Goal: Task Accomplishment & Management: Use online tool/utility

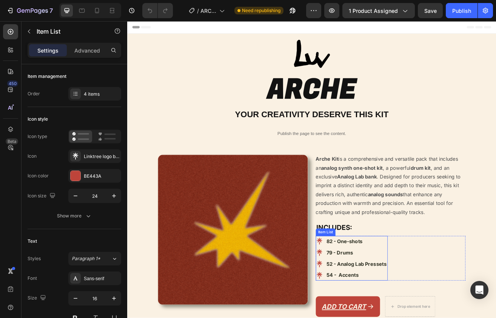
click at [380, 317] on strong "52 - Analog Lab Pressets" at bounding box center [409, 319] width 74 height 8
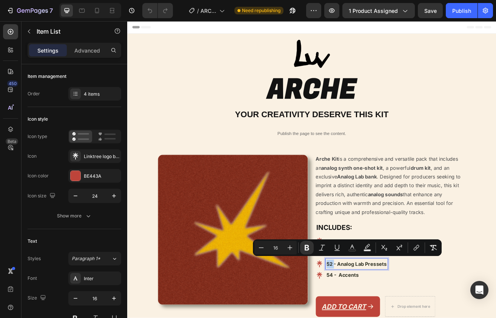
drag, startPoint x: 378, startPoint y: 317, endPoint x: 372, endPoint y: 317, distance: 5.3
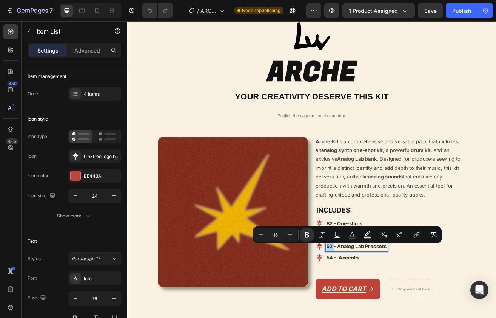
scroll to position [23, 0]
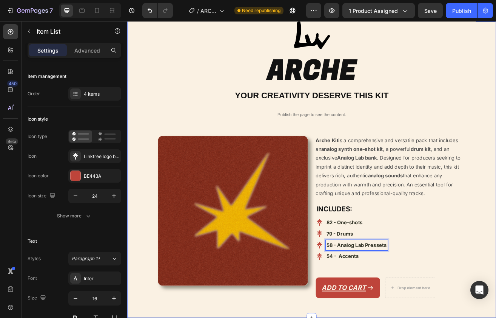
click at [454, 127] on div "Image ARCHE Heading YOUR CREATIVITY DESERVE THIS KIT Heading Publish the page t…" at bounding box center [354, 194] width 442 height 346
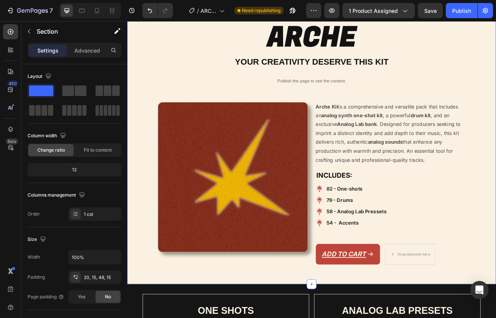
scroll to position [86, 0]
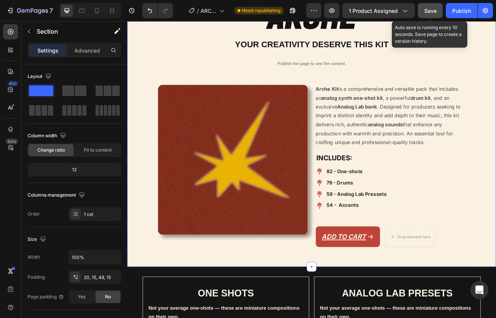
click at [437, 13] on span "Save" at bounding box center [431, 11] width 12 height 6
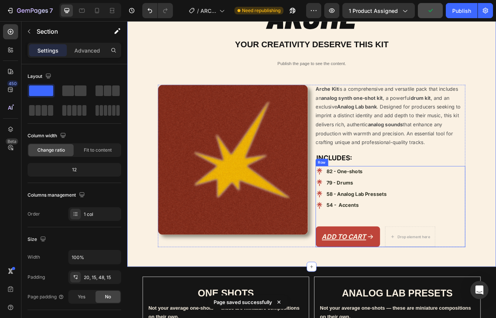
scroll to position [99, 0]
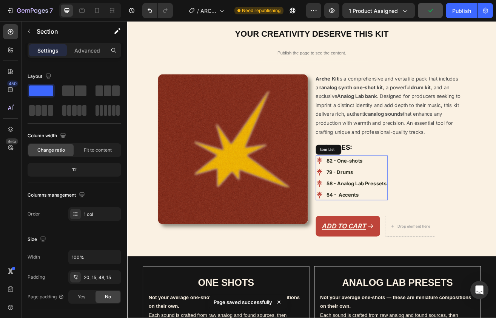
click at [378, 189] on strong "82 - One-shots" at bounding box center [394, 193] width 45 height 8
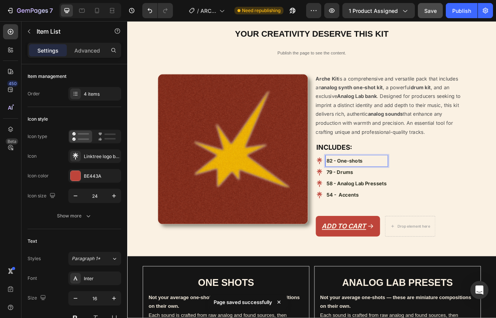
click at [379, 190] on strong "82 - One-shots" at bounding box center [394, 193] width 45 height 8
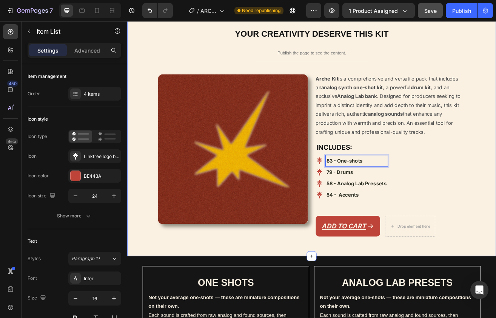
click at [496, 192] on div "Image ARCHE Heading YOUR CREATIVITY DESERVE THIS KIT Heading Publish the page t…" at bounding box center [354, 119] width 442 height 346
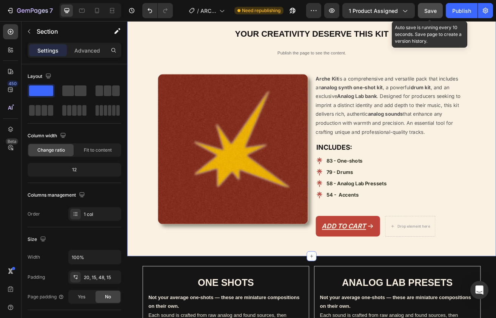
click at [431, 12] on span "Save" at bounding box center [431, 11] width 12 height 6
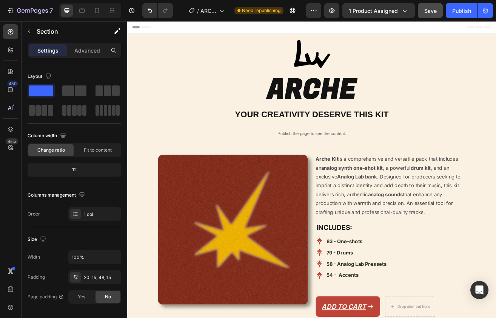
scroll to position [0, 0]
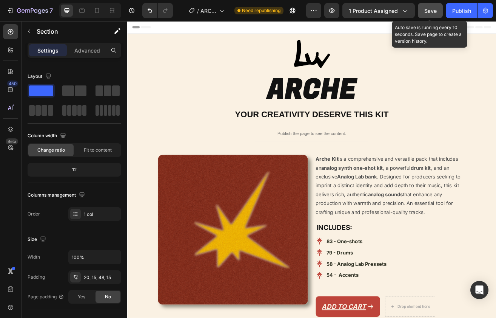
click at [425, 7] on div "Save" at bounding box center [431, 11] width 12 height 8
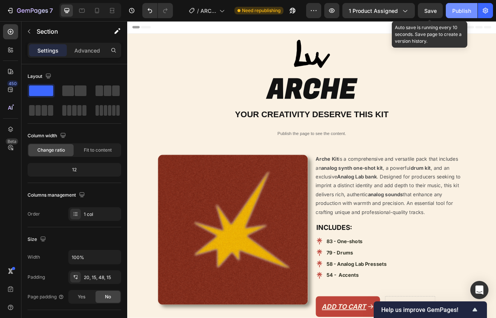
click at [453, 12] on div "Publish" at bounding box center [462, 11] width 19 height 8
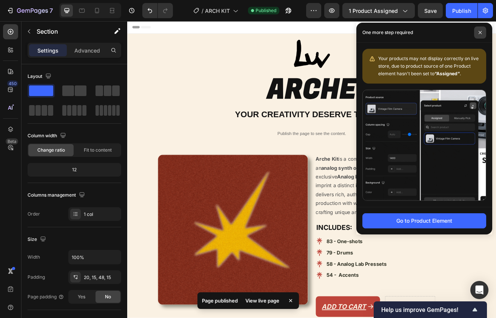
click at [482, 32] on icon at bounding box center [481, 33] width 4 height 4
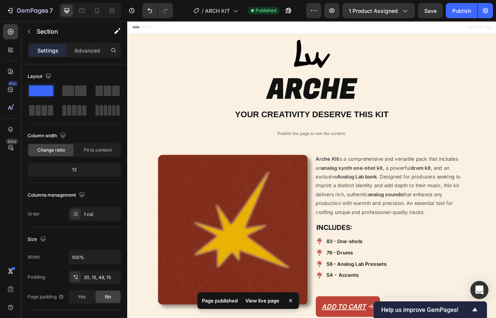
click at [270, 299] on div "View live page" at bounding box center [262, 300] width 43 height 11
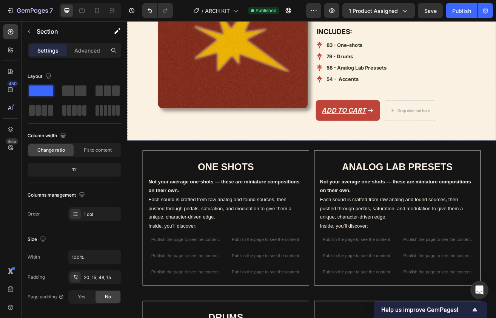
scroll to position [280, 0]
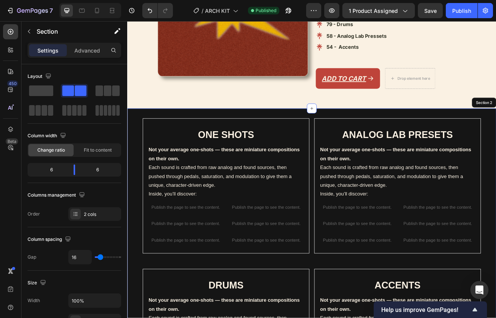
click at [338, 130] on div "ONE SHOTS Heading Not your average one-shots — these are miniature compositions…" at bounding box center [353, 319] width 453 height 382
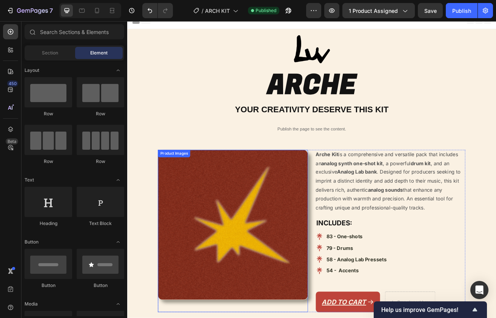
scroll to position [0, 0]
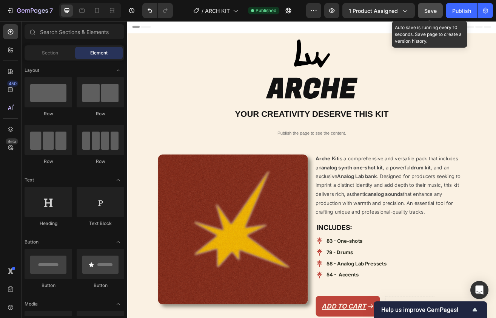
click at [422, 18] on button "Save" at bounding box center [430, 10] width 25 height 15
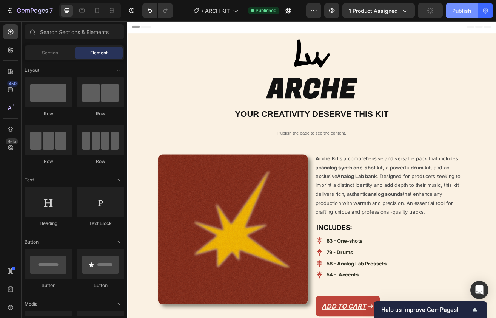
click at [462, 17] on button "Publish" at bounding box center [462, 10] width 32 height 15
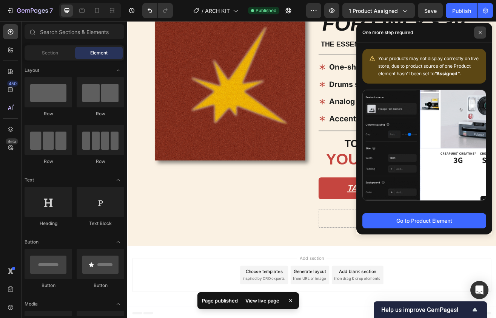
click at [481, 31] on icon at bounding box center [481, 33] width 4 height 4
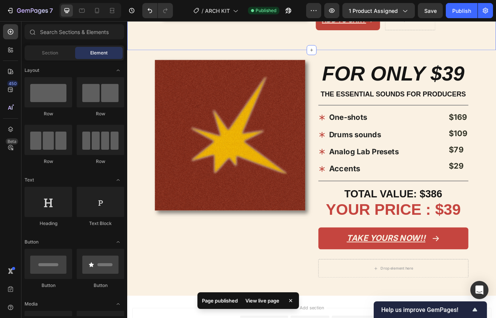
scroll to position [354, 0]
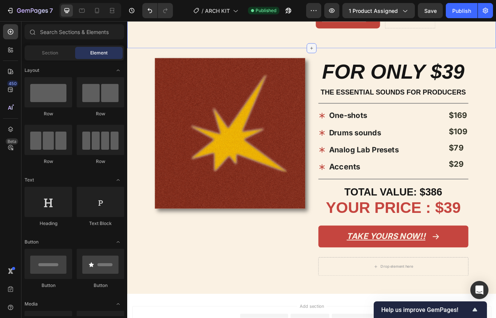
click at [351, 51] on icon at bounding box center [354, 54] width 6 height 6
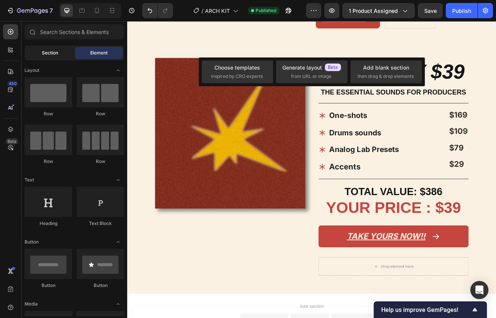
click at [49, 47] on div "Section" at bounding box center [50, 53] width 48 height 12
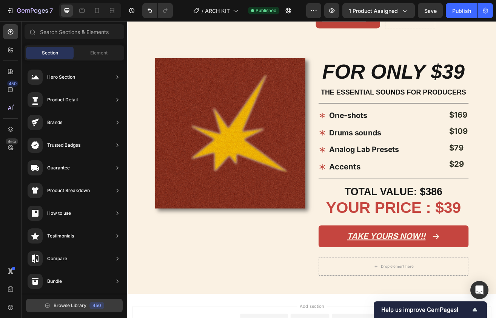
click at [57, 300] on button "Browse Library 450" at bounding box center [74, 305] width 97 height 14
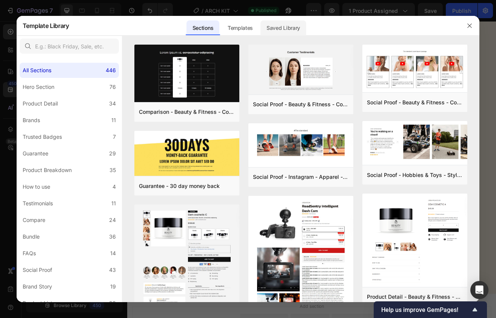
click at [289, 28] on div "Saved Library" at bounding box center [284, 27] width 46 height 15
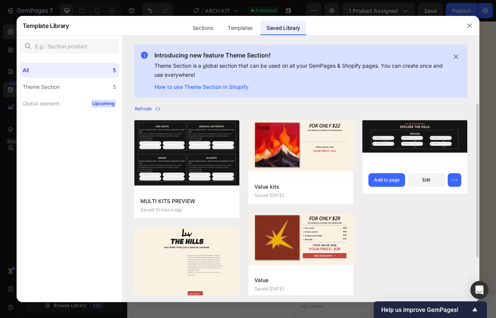
click at [394, 137] on img at bounding box center [415, 138] width 105 height 37
click at [388, 175] on button "Add to page" at bounding box center [387, 180] width 37 height 14
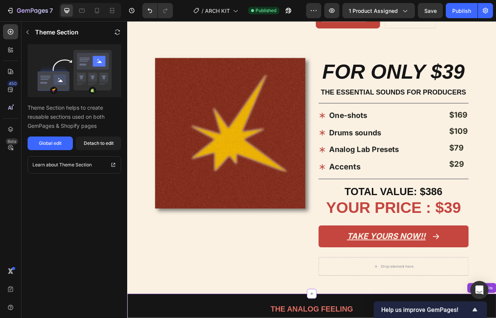
scroll to position [560, 0]
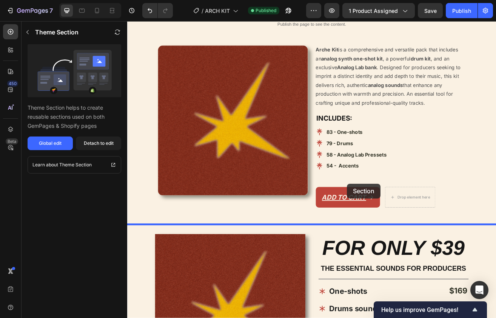
drag, startPoint x: 392, startPoint y: 149, endPoint x: 397, endPoint y: 259, distance: 109.7
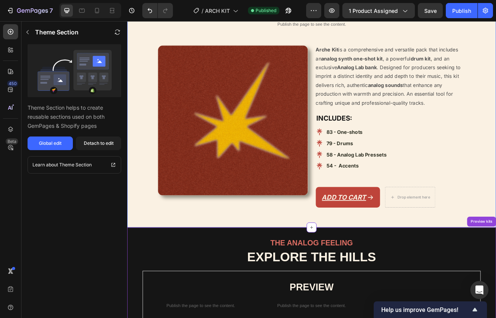
scroll to position [262, 0]
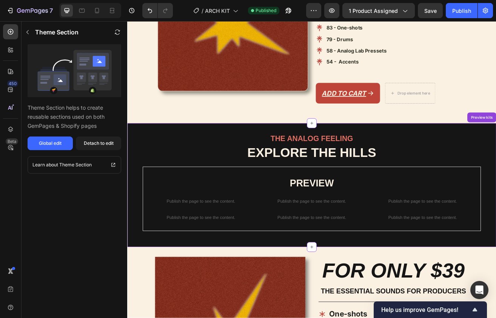
click at [402, 178] on strong "EXPLORE THE HILLS" at bounding box center [354, 182] width 158 height 17
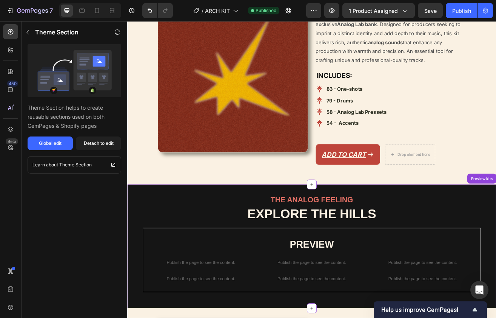
scroll to position [155, 0]
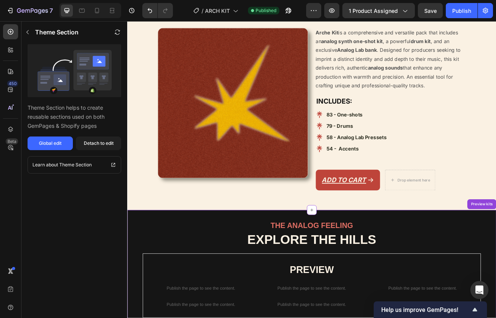
click at [384, 266] on h2 "THE ANALOG FEELING" at bounding box center [353, 271] width 415 height 13
click at [103, 137] on button "Detach to edit" at bounding box center [98, 143] width 45 height 14
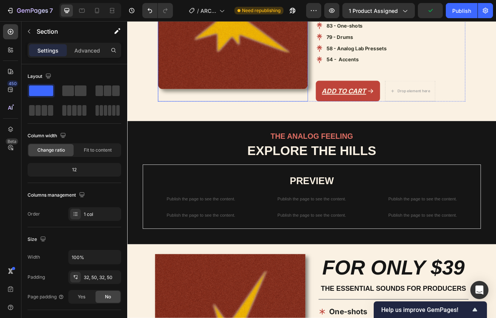
scroll to position [312, 0]
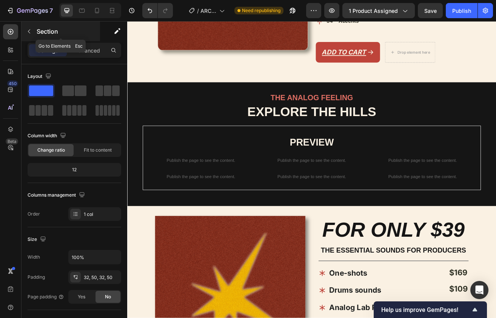
click at [45, 33] on p "Section" at bounding box center [68, 31] width 62 height 9
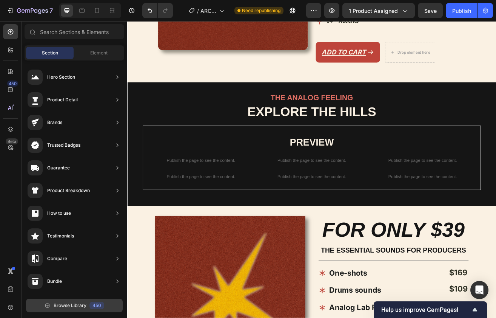
click at [70, 300] on button "Browse Library 450" at bounding box center [74, 305] width 97 height 14
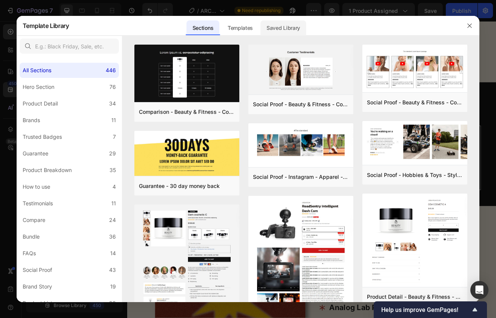
click at [281, 29] on div "Saved Library" at bounding box center [284, 27] width 46 height 15
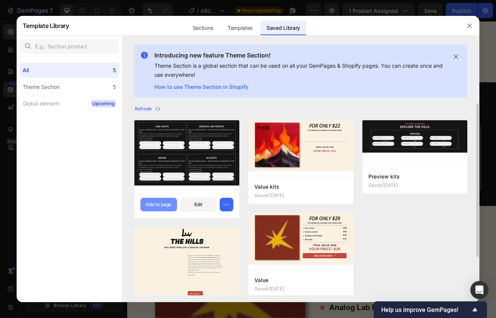
click at [164, 202] on div "Add to page" at bounding box center [159, 204] width 26 height 7
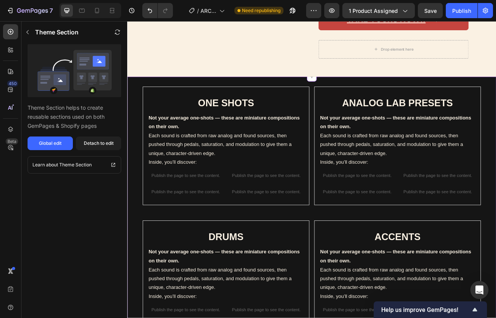
scroll to position [734, 0]
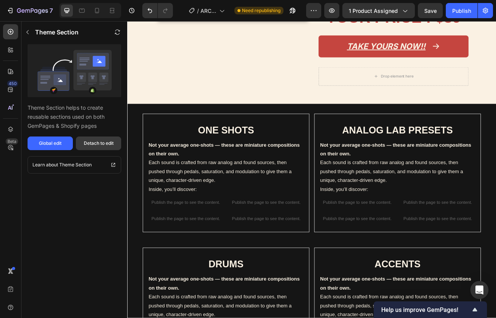
click at [99, 142] on div "Detach to edit" at bounding box center [99, 143] width 30 height 7
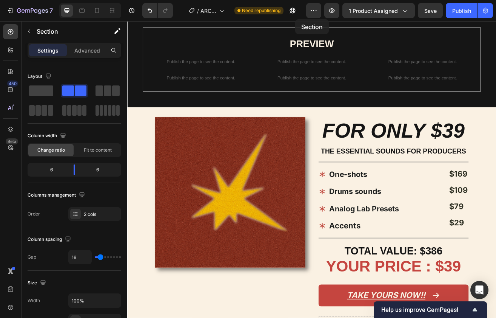
scroll to position [346, 0]
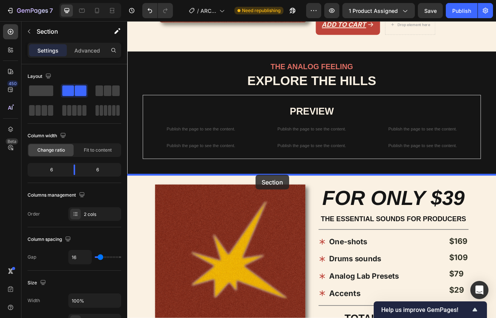
drag, startPoint x: 335, startPoint y: 121, endPoint x: 285, endPoint y: 210, distance: 101.7
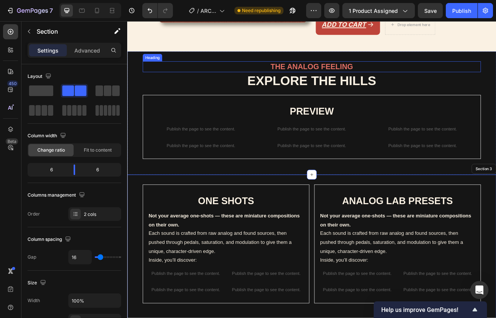
click at [344, 79] on h2 "THE ANALOG FEELING" at bounding box center [353, 77] width 415 height 13
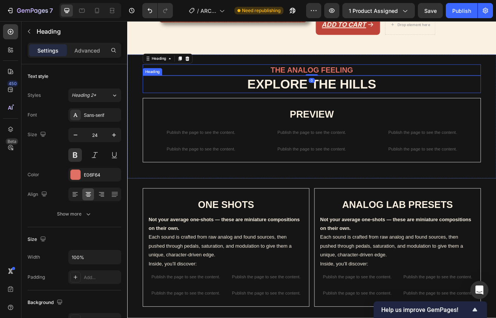
click at [342, 92] on strong "EXPLORE THE HILLS" at bounding box center [354, 98] width 158 height 17
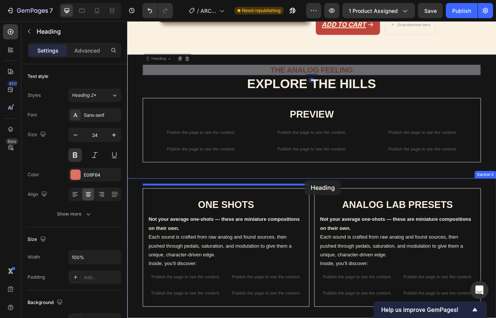
drag, startPoint x: 342, startPoint y: 76, endPoint x: 345, endPoint y: 216, distance: 140.2
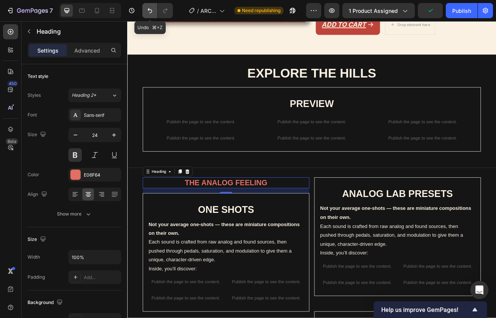
click at [153, 10] on icon "Undo/Redo" at bounding box center [150, 11] width 8 height 8
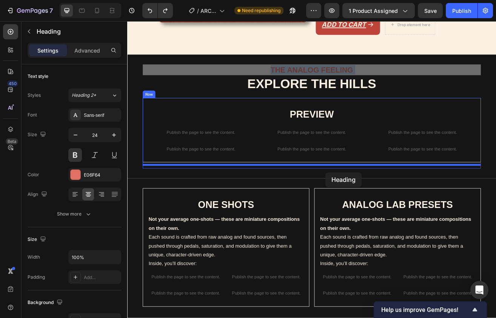
drag, startPoint x: 371, startPoint y: 75, endPoint x: 371, endPoint y: 207, distance: 131.8
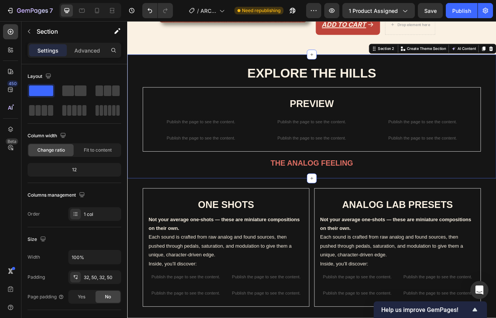
click at [375, 209] on div "EXPLORE THE HILLS Heading PREVIEW Heading Publish the page to see the content. …" at bounding box center [353, 137] width 453 height 151
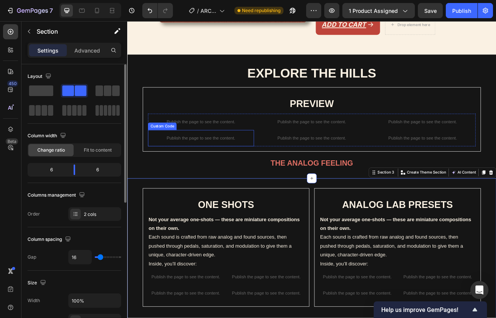
drag, startPoint x: 60, startPoint y: 97, endPoint x: 65, endPoint y: 77, distance: 19.7
click at [65, 77] on div "Layout" at bounding box center [75, 93] width 94 height 47
click at [65, 77] on div "Layout" at bounding box center [75, 76] width 94 height 12
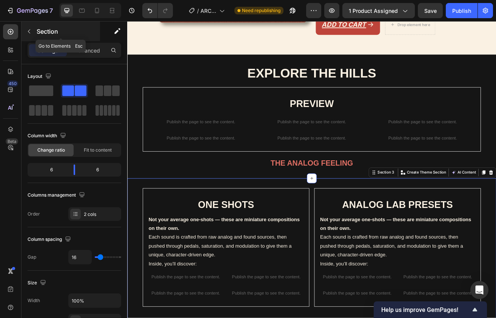
click at [28, 33] on icon "button" at bounding box center [29, 31] width 6 height 6
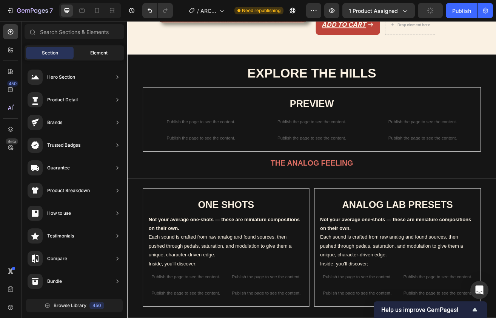
click at [93, 49] on div "Element" at bounding box center [99, 53] width 48 height 12
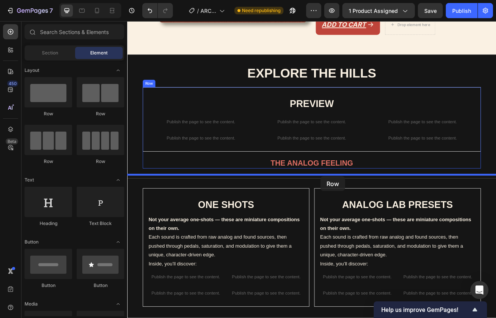
drag, startPoint x: 185, startPoint y: 116, endPoint x: 365, endPoint y: 212, distance: 203.5
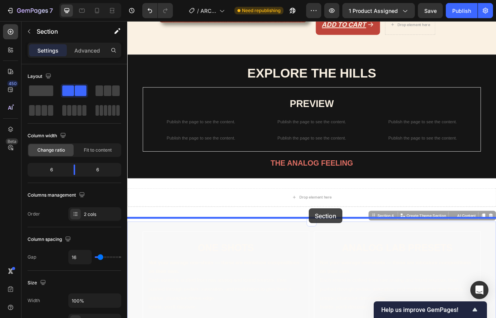
drag, startPoint x: 267, startPoint y: 269, endPoint x: 351, endPoint y: 251, distance: 85.5
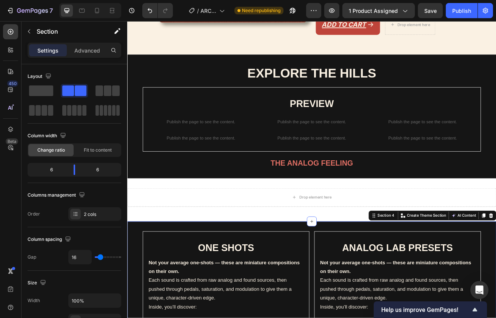
click at [287, 286] on h2 "ONE SHOTS" at bounding box center [249, 299] width 192 height 26
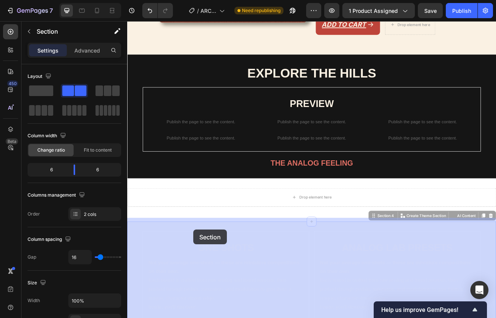
drag, startPoint x: 145, startPoint y: 300, endPoint x: 209, endPoint y: 276, distance: 67.4
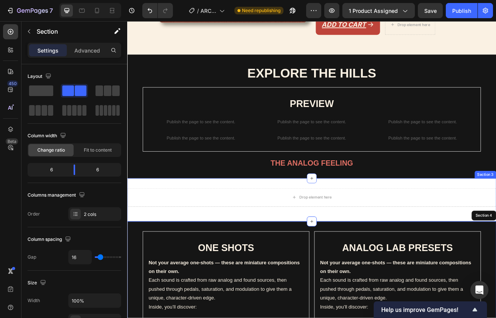
click at [241, 220] on div "Drop element here Row Section 3" at bounding box center [353, 240] width 453 height 53
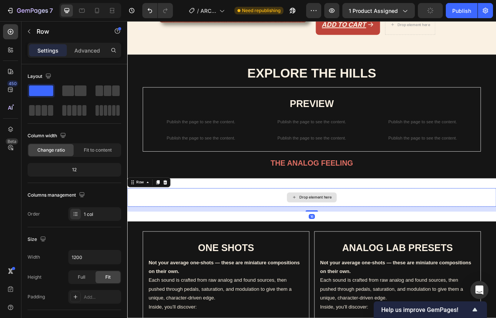
click at [243, 232] on div "Drop element here" at bounding box center [353, 237] width 453 height 23
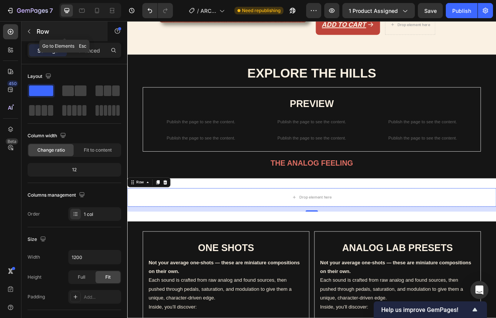
click at [41, 31] on p "Row" at bounding box center [69, 31] width 64 height 9
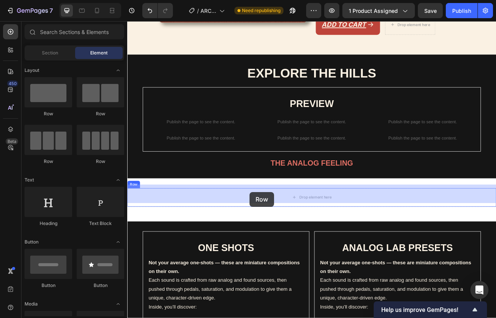
drag, startPoint x: 211, startPoint y: 113, endPoint x: 278, endPoint y: 231, distance: 135.8
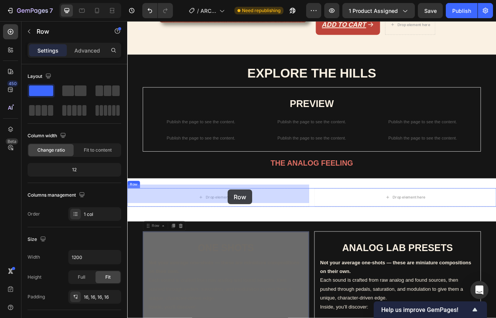
drag, startPoint x: 251, startPoint y: 276, endPoint x: 250, endPoint y: 229, distance: 47.6
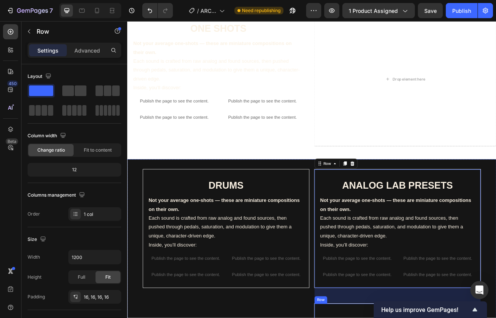
scroll to position [537, 0]
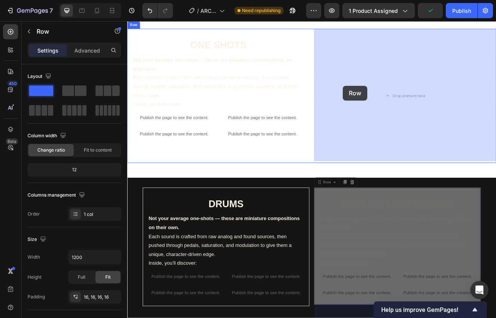
drag, startPoint x: 389, startPoint y: 226, endPoint x: 392, endPoint y: 106, distance: 120.2
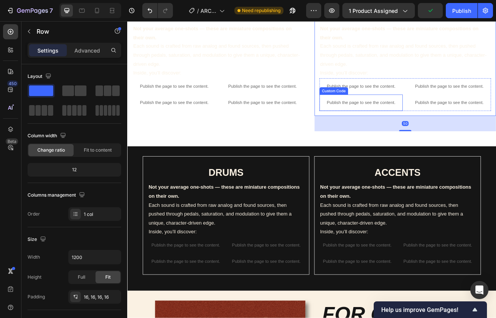
scroll to position [578, 0]
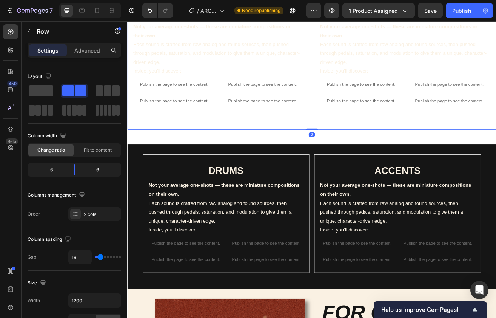
click at [352, 101] on div "ONE SHOTS Heading Not your average one-shots — these are miniature compositions…" at bounding box center [353, 72] width 453 height 165
click at [345, 106] on div "ONE SHOTS Heading Not your average one-shots — these are miniature compositions…" at bounding box center [239, 63] width 224 height 146
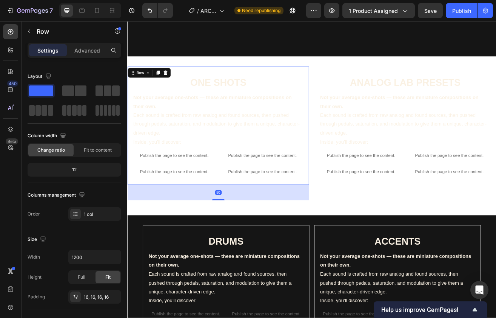
scroll to position [450, 0]
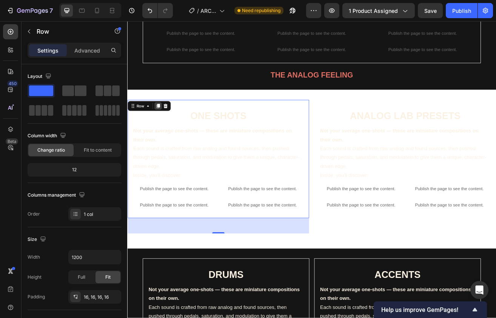
click at [166, 127] on icon at bounding box center [165, 125] width 4 height 5
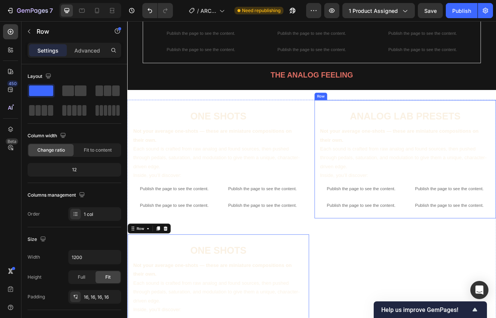
click at [384, 123] on div "ANALOG LAB PRESETS Heading Not your average one-shots — these are miniature com…" at bounding box center [469, 191] width 224 height 146
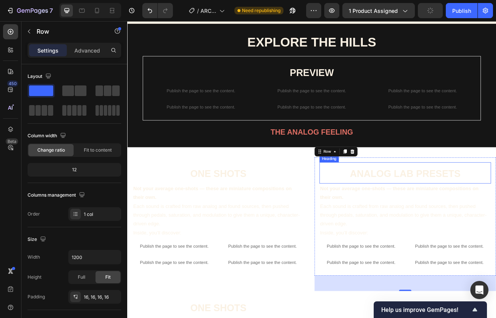
scroll to position [359, 0]
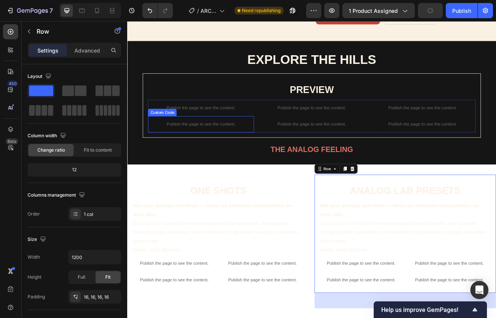
click at [224, 130] on p "Publish the page to see the content." at bounding box center [218, 128] width 130 height 8
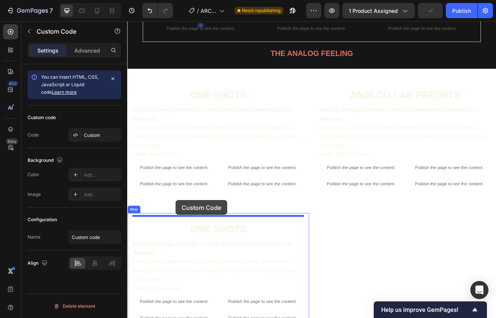
scroll to position [488, 0]
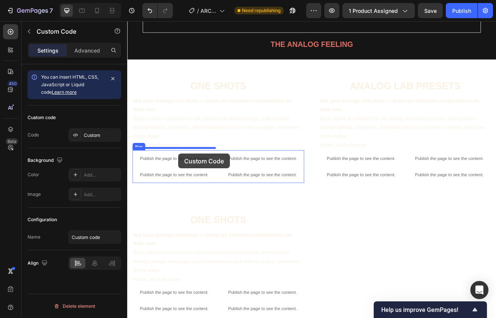
drag, startPoint x: 232, startPoint y: 124, endPoint x: 190, endPoint y: 184, distance: 72.4
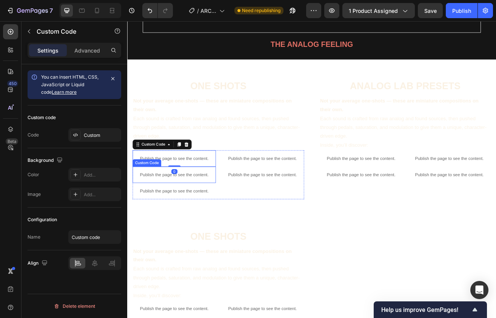
click at [195, 206] on p "Publish the page to see the content." at bounding box center [185, 210] width 102 height 8
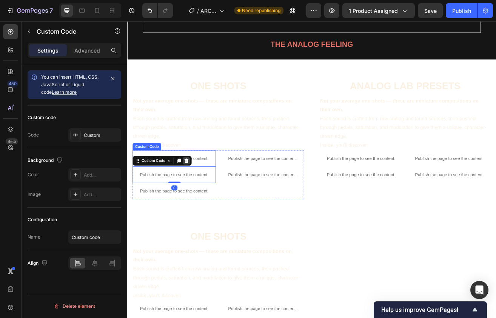
click at [201, 190] on icon at bounding box center [200, 192] width 5 height 5
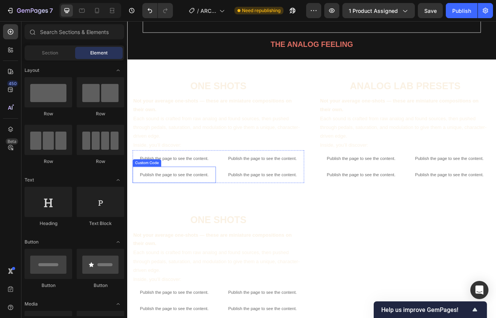
click at [202, 203] on div "Publish the page to see the content." at bounding box center [185, 210] width 102 height 20
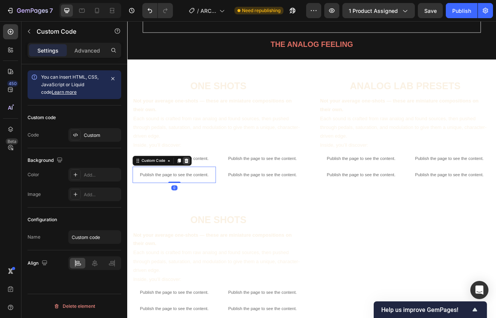
click at [202, 190] on icon at bounding box center [200, 192] width 5 height 5
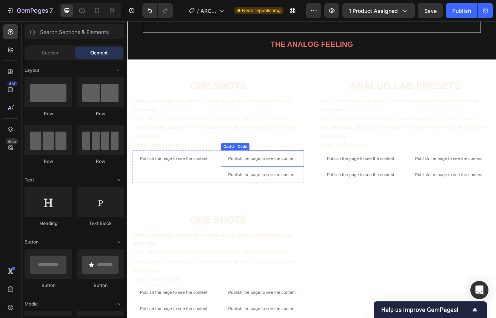
click at [262, 187] on p "Publish the page to see the content." at bounding box center [293, 190] width 102 height 8
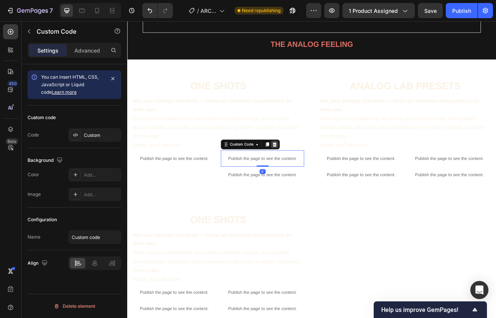
click at [308, 171] on icon at bounding box center [308, 173] width 6 height 6
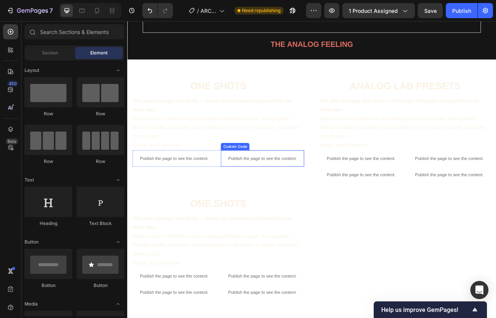
click at [309, 190] on div "Publish the page to see the content." at bounding box center [293, 190] width 102 height 20
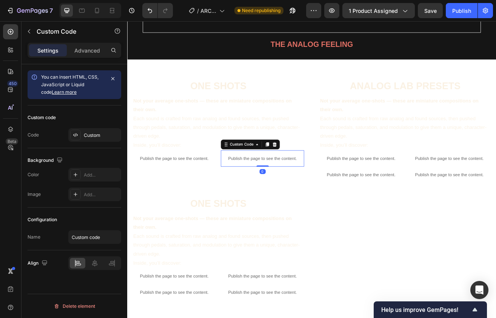
click at [314, 173] on div "Custom Code" at bounding box center [278, 173] width 73 height 12
click at [310, 170] on icon at bounding box center [308, 172] width 5 height 5
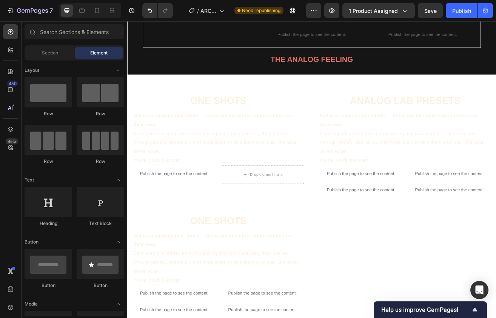
scroll to position [448, 0]
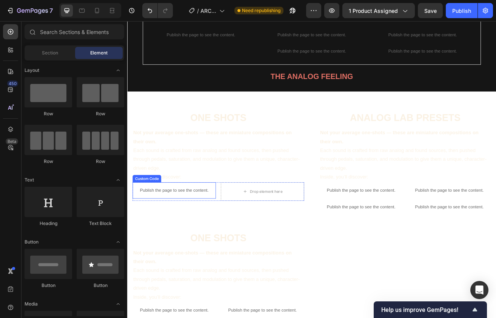
click at [215, 228] on p "Publish the page to see the content." at bounding box center [185, 229] width 102 height 8
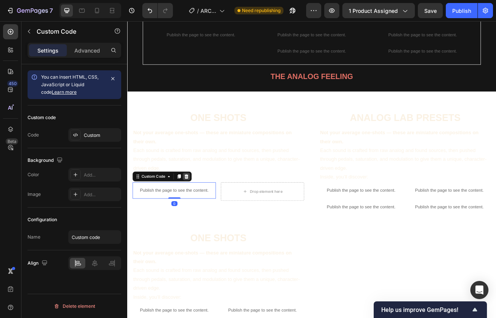
click at [197, 207] on div at bounding box center [199, 211] width 9 height 9
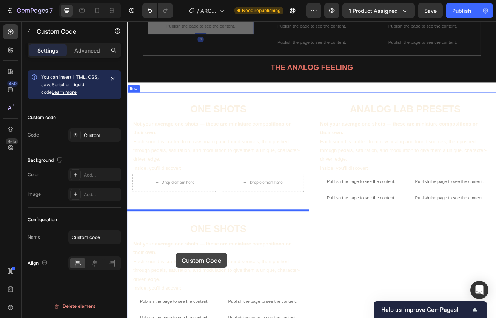
scroll to position [496, 0]
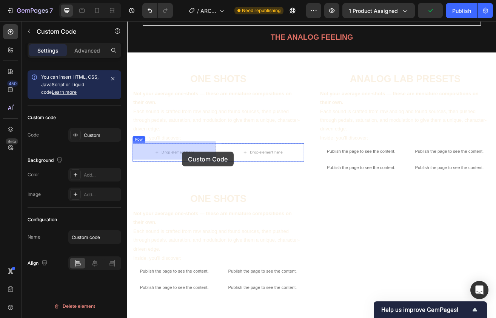
drag, startPoint x: 221, startPoint y: 127, endPoint x: 195, endPoint y: 181, distance: 61.0
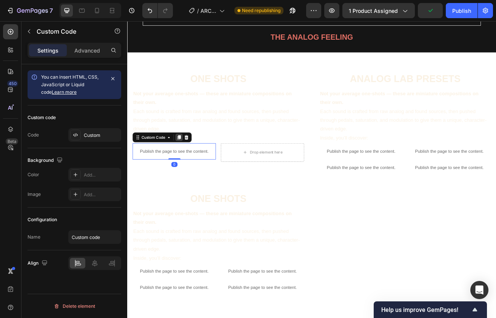
click at [191, 162] on icon at bounding box center [191, 163] width 4 height 5
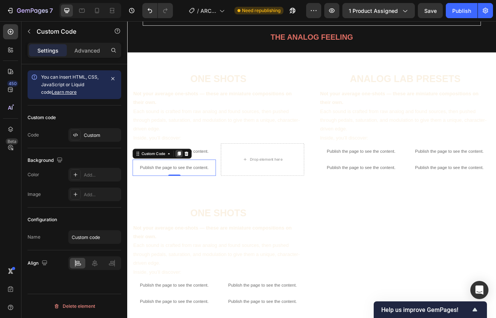
click at [192, 181] on icon at bounding box center [191, 183] width 4 height 5
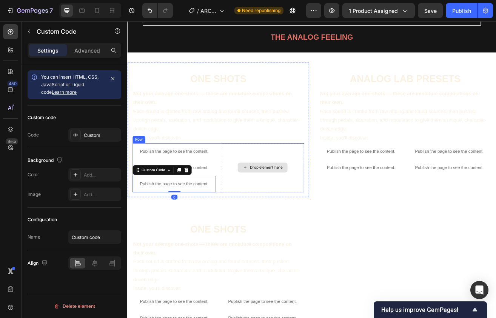
click at [266, 176] on div "Drop element here" at bounding box center [293, 201] width 102 height 60
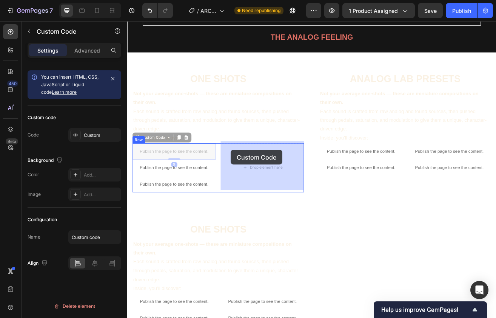
drag, startPoint x: 206, startPoint y: 176, endPoint x: 255, endPoint y: 179, distance: 48.8
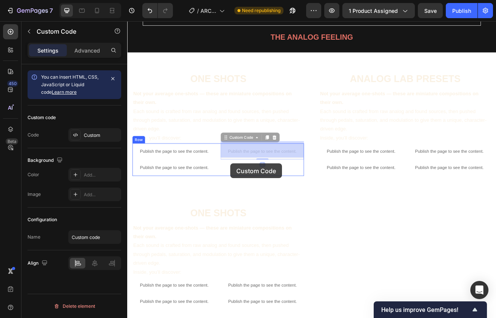
drag, startPoint x: 255, startPoint y: 179, endPoint x: 254, endPoint y: 195, distance: 15.5
click at [254, 195] on div "Header EXPLORE THE HILLS Heading PREVIEW Heading Drop element here Publish the …" at bounding box center [353, 254] width 453 height 1459
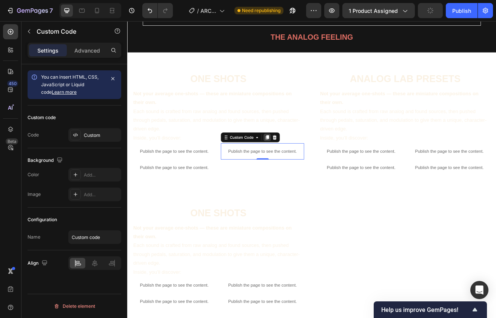
click at [298, 162] on icon at bounding box center [299, 164] width 6 height 6
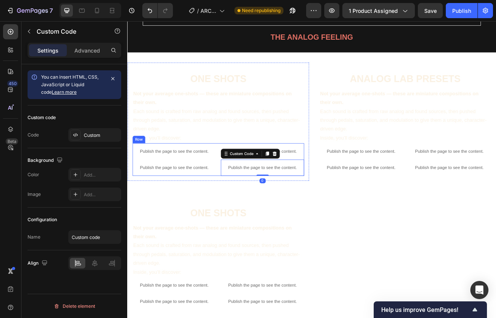
click at [219, 192] on div "Publish the page to see the content." at bounding box center [185, 201] width 102 height 20
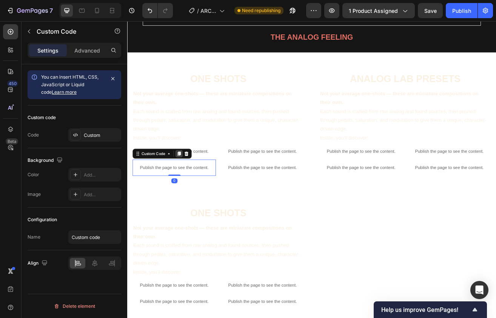
click at [191, 181] on icon at bounding box center [191, 183] width 4 height 5
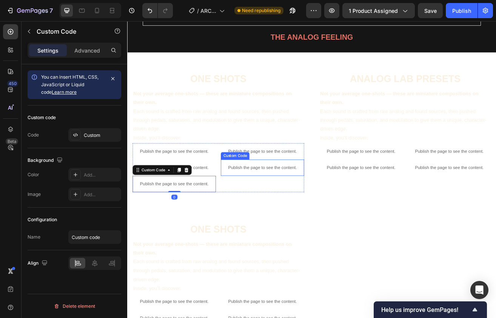
click at [262, 191] on div "Publish the page to see the content." at bounding box center [293, 201] width 102 height 20
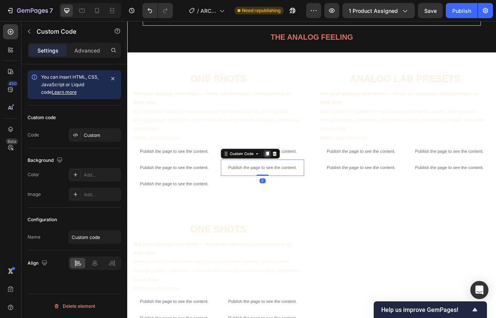
click at [296, 181] on div at bounding box center [299, 183] width 9 height 9
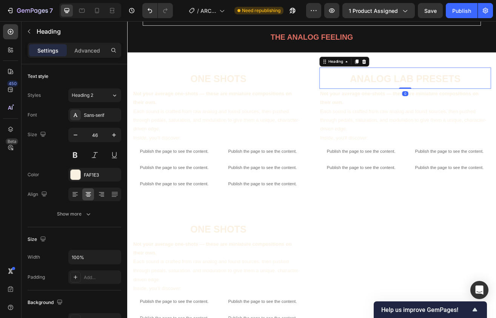
click at [380, 91] on h2 "ANALOG LAB PRESETS" at bounding box center [468, 91] width 211 height 26
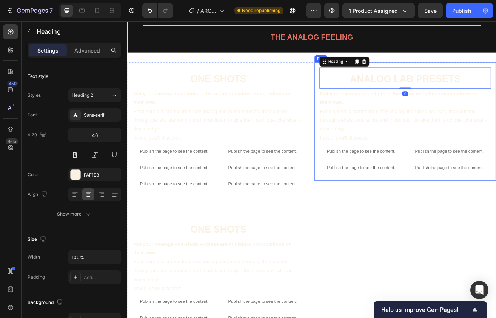
click at [472, 74] on div "ANALOG LAB PRESETS Heading 0 Not your average one-shots — these are miniature c…" at bounding box center [469, 145] width 224 height 146
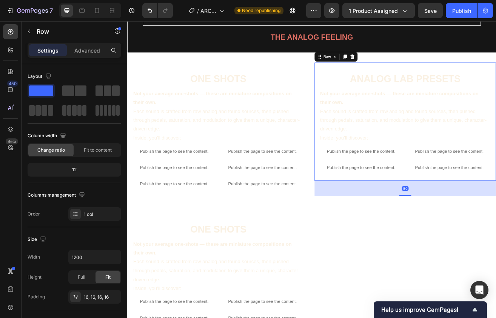
click at [408, 64] on div "Row" at bounding box center [383, 65] width 53 height 12
click at [403, 64] on icon at bounding box center [404, 64] width 5 height 5
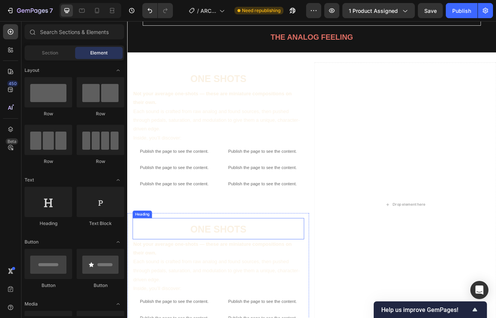
click at [326, 263] on h2 "ONE SHOTS" at bounding box center [239, 276] width 211 height 26
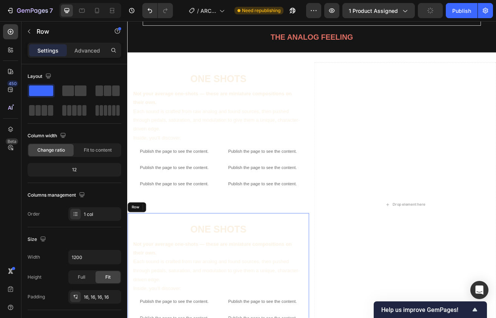
click at [176, 247] on icon at bounding box center [174, 249] width 5 height 5
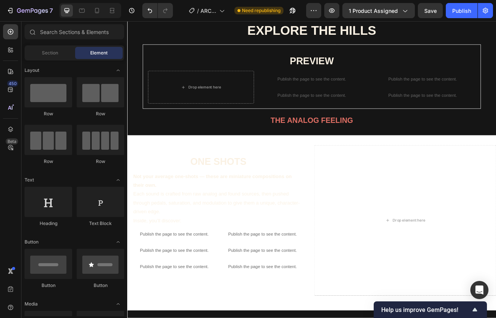
scroll to position [372, 0]
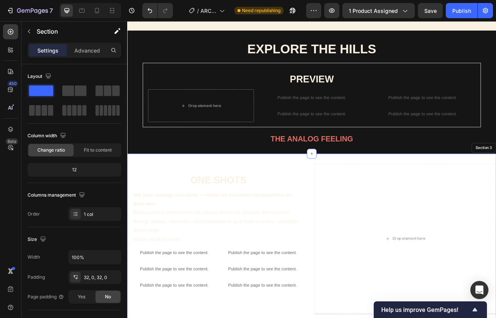
click at [306, 187] on div "ONE SHOTS Heading Not your average one-shots — these are miniature compositions…" at bounding box center [353, 291] width 453 height 215
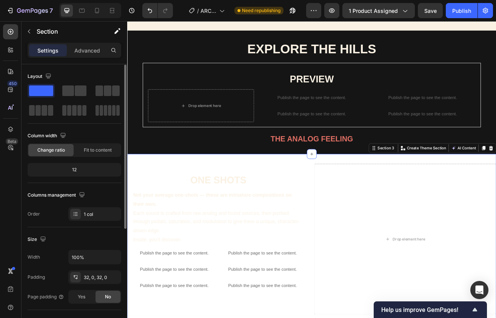
scroll to position [186, 0]
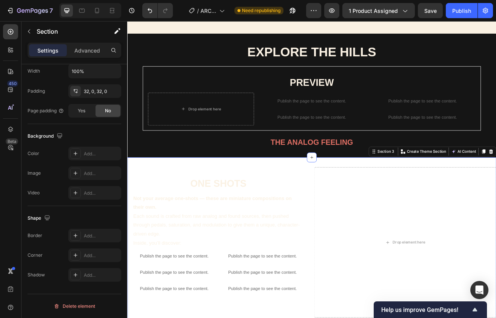
click at [271, 190] on div "ONE SHOTS Heading Not your average one-shots — these are miniature compositions…" at bounding box center [353, 295] width 453 height 215
click at [290, 195] on div "ONE SHOTS Heading Not your average one-shots — these are miniature compositions…" at bounding box center [353, 295] width 453 height 215
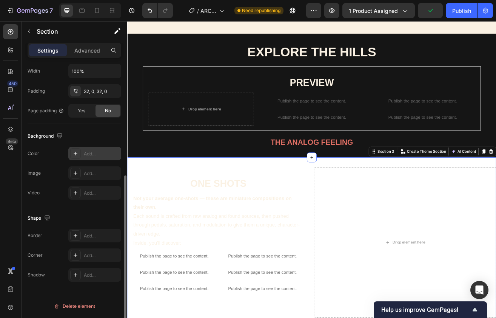
click at [79, 153] on div at bounding box center [75, 153] width 11 height 11
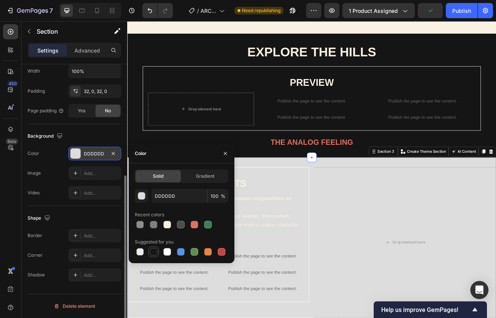
click at [152, 254] on div at bounding box center [154, 252] width 8 height 8
type input "151515"
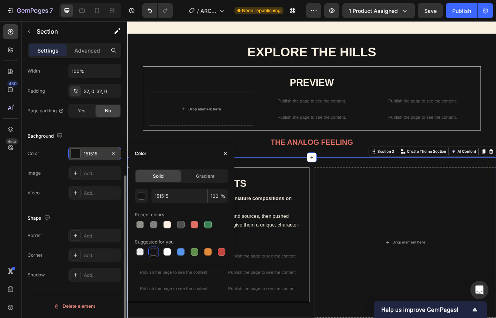
click at [324, 188] on div "ONE SHOTS Heading Not your average one-shots — these are miniature compositions…" at bounding box center [353, 295] width 453 height 215
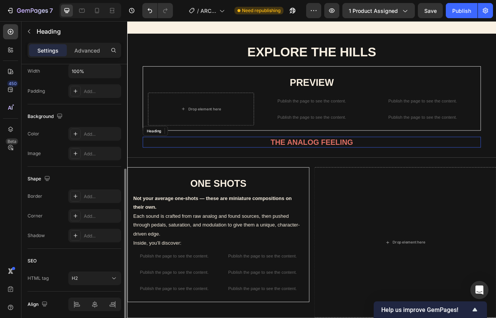
scroll to position [0, 0]
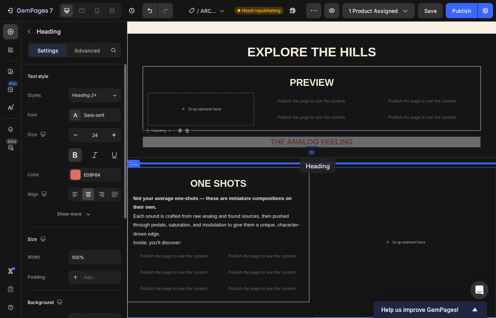
drag, startPoint x: 338, startPoint y: 163, endPoint x: 339, endPoint y: 190, distance: 26.5
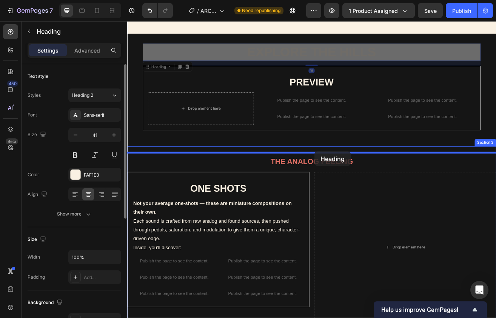
drag, startPoint x: 357, startPoint y: 56, endPoint x: 357, endPoint y: 180, distance: 123.9
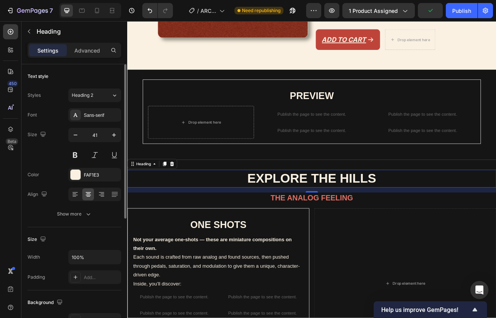
scroll to position [315, 0]
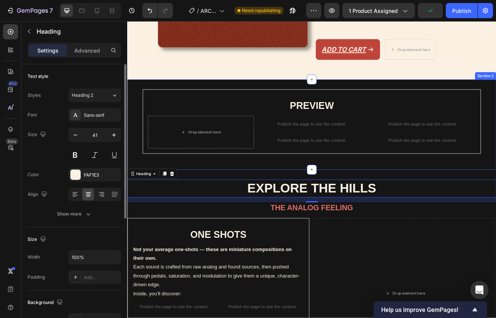
click at [280, 93] on div "PREVIEW Heading Drop element here Publish the page to see the content. Custom C…" at bounding box center [353, 148] width 453 height 111
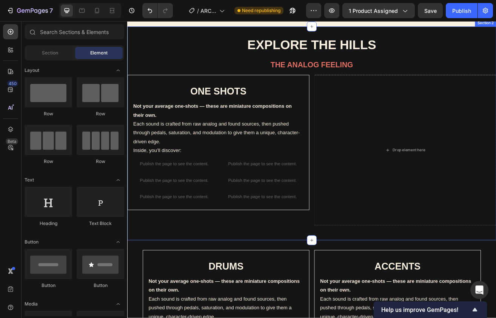
scroll to position [384, 0]
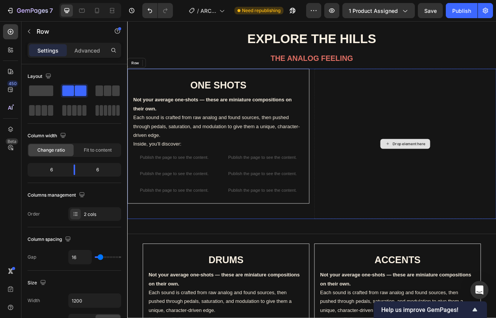
click at [365, 165] on div "Drop element here" at bounding box center [469, 172] width 224 height 185
click at [377, 158] on div "Drop element here" at bounding box center [469, 172] width 224 height 185
click at [352, 91] on div "ONE SHOTS Heading Not your average one-shots — these are miniature compositions…" at bounding box center [353, 172] width 453 height 185
click at [350, 91] on div "ONE SHOTS Heading Not your average one-shots — these are miniature compositions…" at bounding box center [239, 163] width 224 height 166
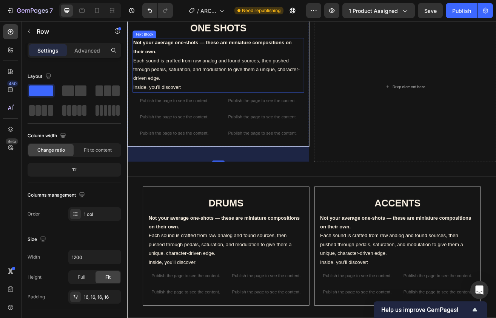
scroll to position [456, 0]
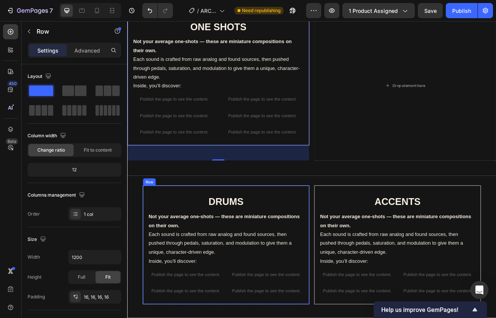
click at [214, 223] on div "DRUMS Heading Not your average one-shots — these are miniature compositions on …" at bounding box center [248, 296] width 205 height 146
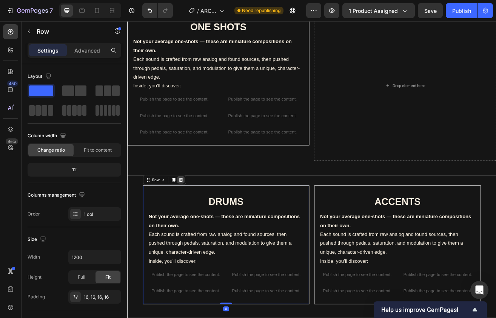
click at [197, 216] on div at bounding box center [192, 216] width 9 height 9
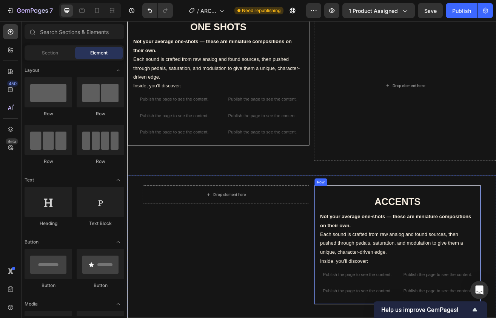
click at [490, 225] on div "ACCENTS Heading Not your average one-shots — these are miniature compositions o…" at bounding box center [459, 296] width 205 height 146
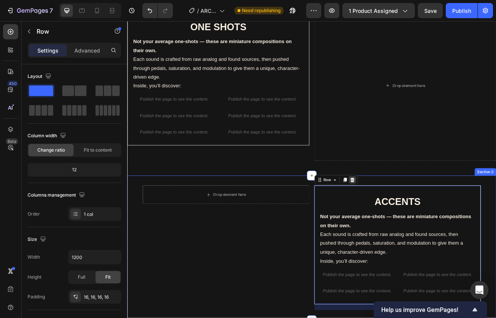
click at [406, 217] on div at bounding box center [403, 216] width 9 height 9
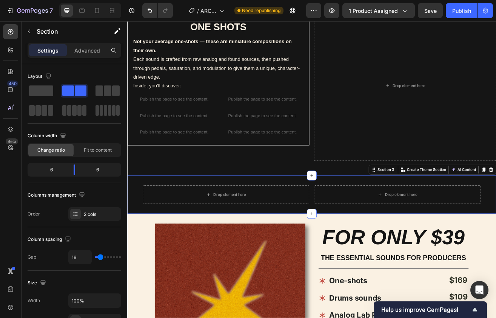
click at [403, 213] on div "Drop element here Row Drop element here Section 3 Create Theme Section AI Conte…" at bounding box center [353, 234] width 453 height 47
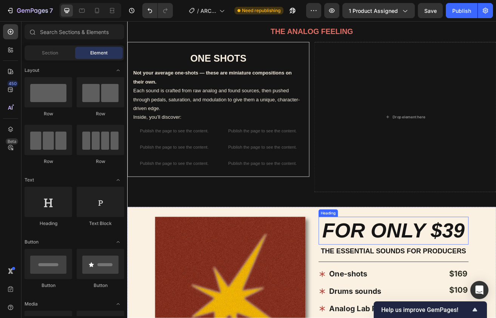
scroll to position [205, 0]
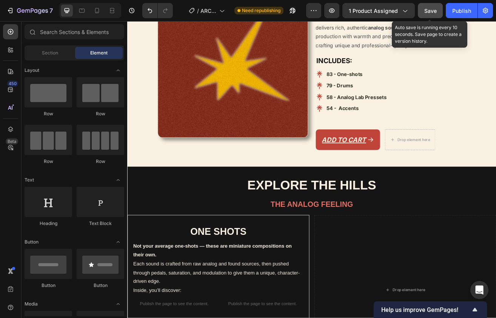
click at [437, 13] on span "Save" at bounding box center [431, 11] width 12 height 6
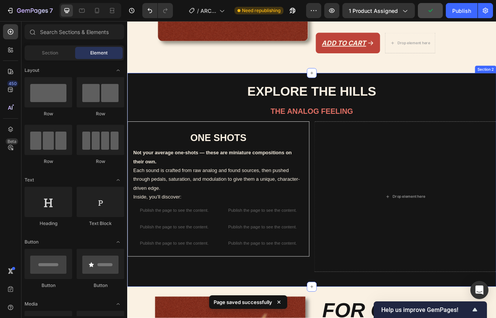
scroll to position [328, 0]
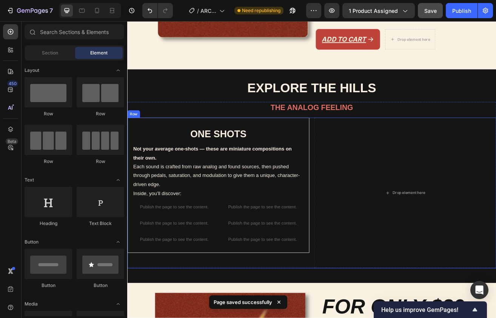
click at [357, 152] on div "ONE SHOTS Heading Not your average one-shots — these are miniature compositions…" at bounding box center [353, 232] width 453 height 185
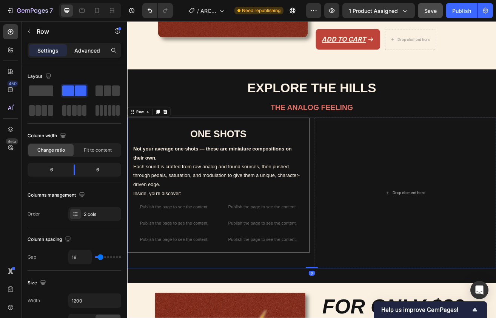
click at [97, 53] on p "Advanced" at bounding box center [87, 50] width 26 height 8
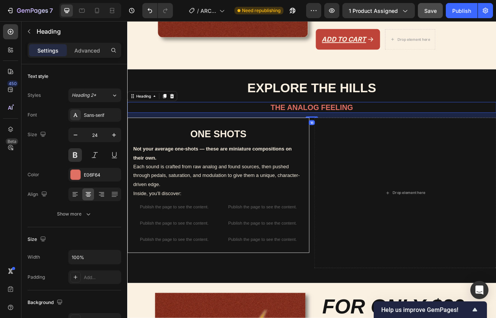
click at [204, 120] on h2 "THE ANALOG FEELING" at bounding box center [353, 126] width 453 height 13
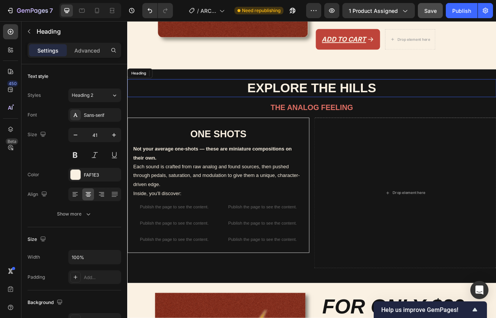
click at [207, 93] on h2 "EXPLORE THE HILLS" at bounding box center [353, 104] width 453 height 22
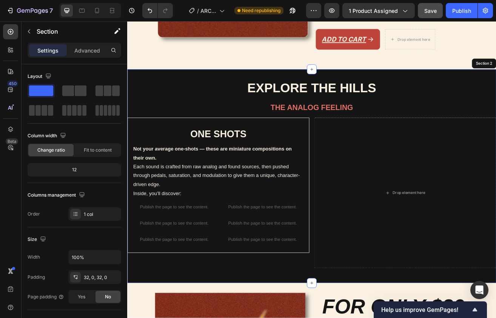
click at [211, 82] on div "EXPLORE THE HILLS Heading 16 THE ANALOG FEELING Heading ONE SHOTS Heading Not y…" at bounding box center [353, 211] width 453 height 262
click at [97, 50] on p "Advanced" at bounding box center [87, 50] width 26 height 8
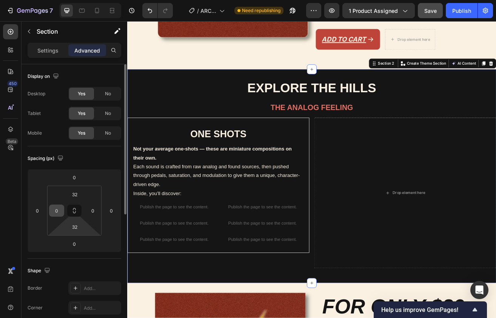
click at [60, 215] on input "0" at bounding box center [56, 210] width 11 height 11
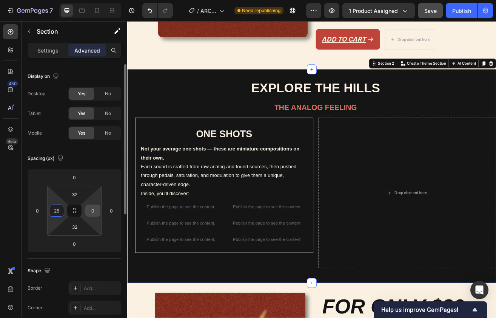
type input "25"
click at [89, 210] on input "0" at bounding box center [92, 210] width 11 height 11
type input "25"
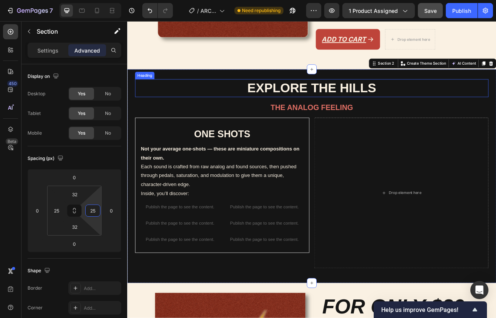
click at [229, 101] on h2 "EXPLORE THE HILLS" at bounding box center [354, 104] width 434 height 22
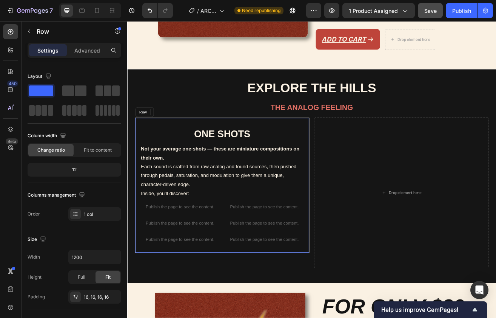
click at [347, 171] on div "ONE SHOTS Heading Not your average one-shots — these are miniature compositions…" at bounding box center [244, 223] width 214 height 166
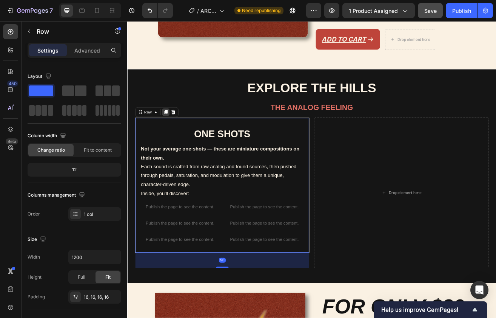
click at [173, 130] on icon at bounding box center [174, 133] width 6 height 6
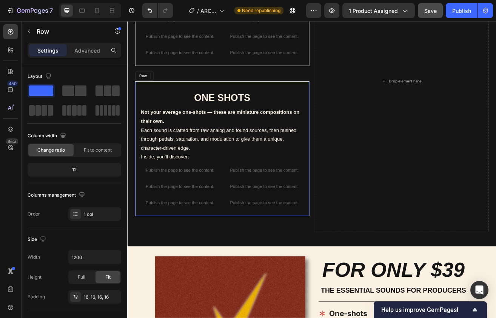
scroll to position [598, 0]
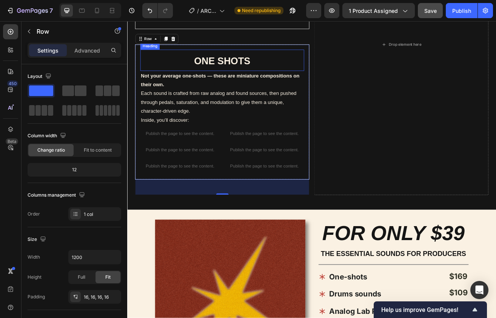
click at [228, 66] on strong "ONE SHOTS" at bounding box center [243, 69] width 69 height 13
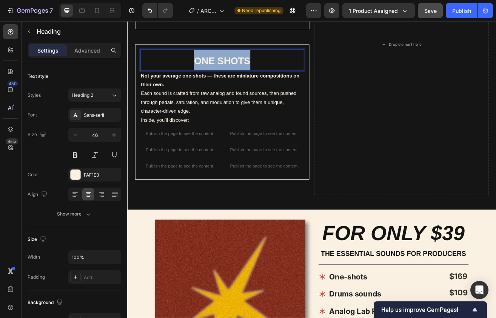
drag, startPoint x: 213, startPoint y: 68, endPoint x: 313, endPoint y: 68, distance: 99.3
click at [313, 68] on p "ONE SHOTS" at bounding box center [244, 69] width 200 height 25
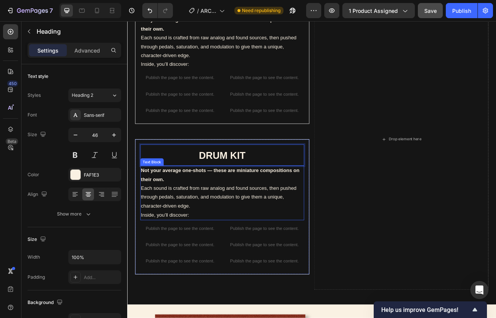
scroll to position [441, 0]
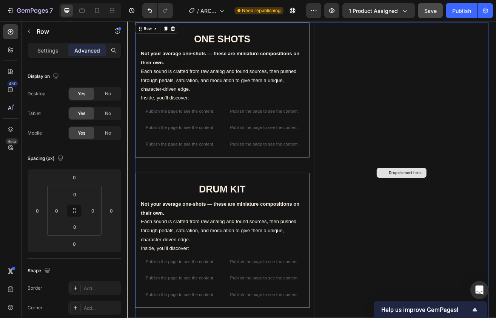
click at [365, 91] on div "Drop element here" at bounding box center [464, 207] width 214 height 369
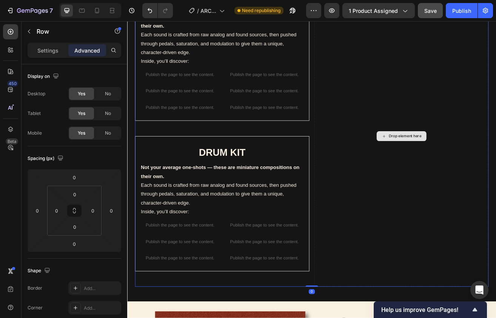
scroll to position [490, 0]
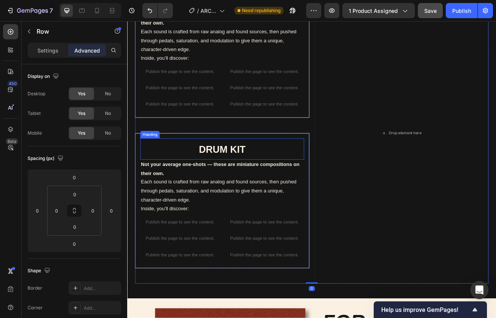
click at [329, 165] on h2 "⁠⁠⁠⁠⁠⁠⁠ DRUM KIT" at bounding box center [243, 178] width 201 height 26
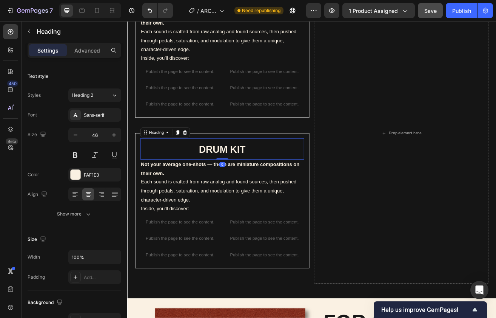
click at [331, 155] on div "ONE SHOTS Heading Not your average one-shots — these are miniature compositions…" at bounding box center [244, 158] width 214 height 369
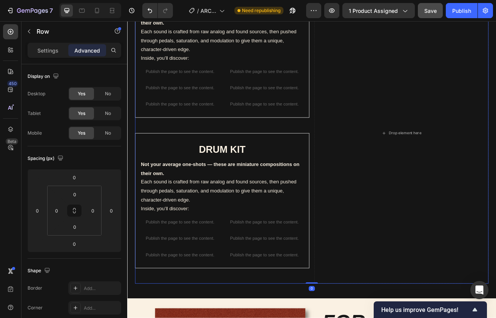
click at [228, 159] on div "⁠⁠⁠⁠⁠⁠⁠ DRUM KIT Heading Not your average one-shots — these are miniature compo…" at bounding box center [244, 242] width 214 height 166
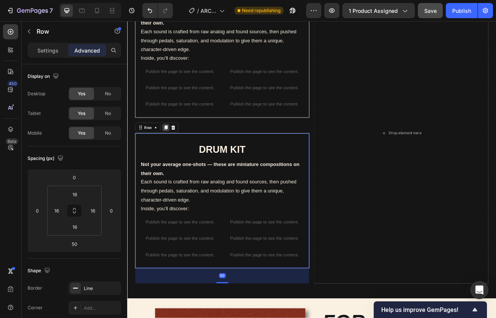
click at [175, 149] on icon at bounding box center [175, 151] width 4 height 5
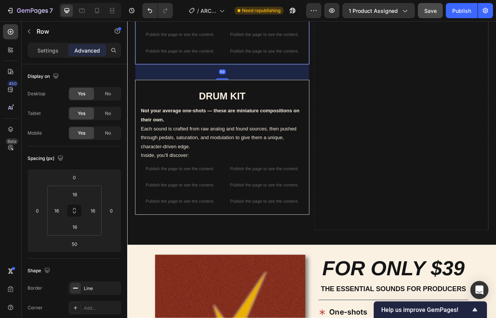
scroll to position [781, 0]
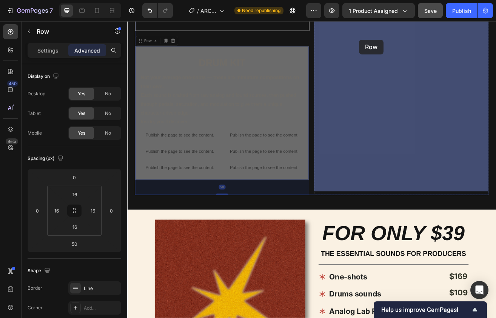
drag, startPoint x: 258, startPoint y: 48, endPoint x: 412, endPoint y: 44, distance: 154.5
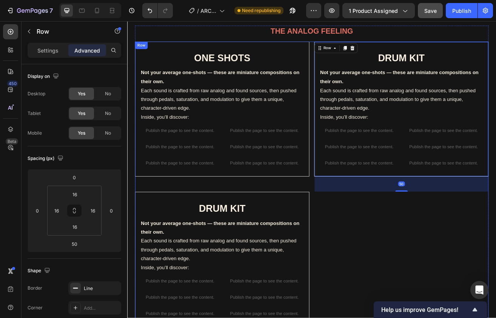
scroll to position [382, 0]
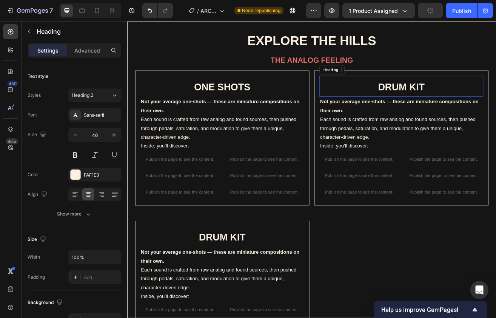
click at [476, 101] on strong "DRUM KIT" at bounding box center [464, 102] width 57 height 13
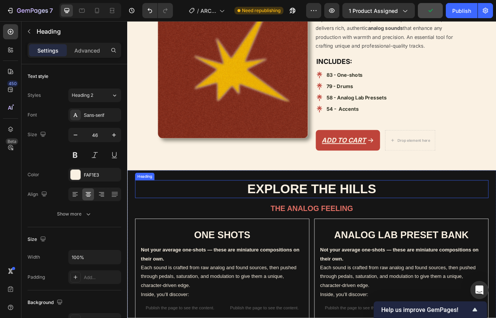
scroll to position [208, 0]
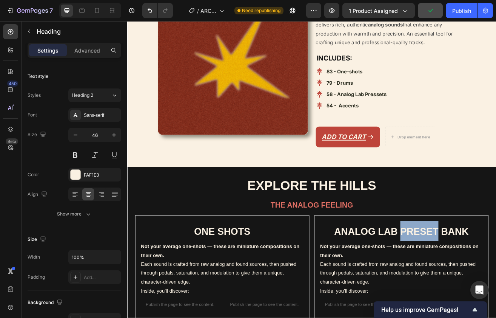
click at [496, 274] on strong "ANALOG LAB PRESET BANK" at bounding box center [464, 279] width 165 height 13
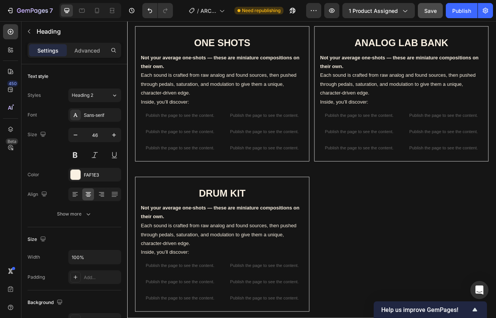
scroll to position [517, 0]
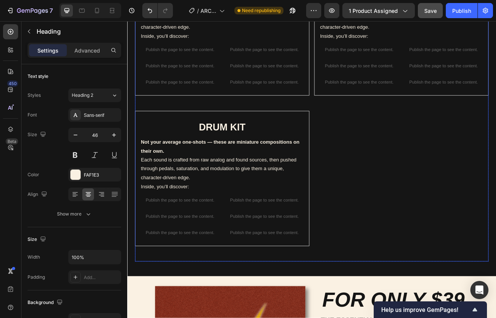
click at [465, 197] on div "ANALOG LAB BANK Heading Not your average one-shots — these are miniature compos…" at bounding box center [464, 131] width 214 height 369
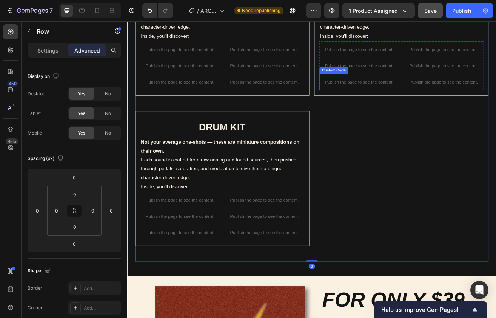
click at [454, 94] on p "Publish the page to see the content." at bounding box center [412, 96] width 98 height 8
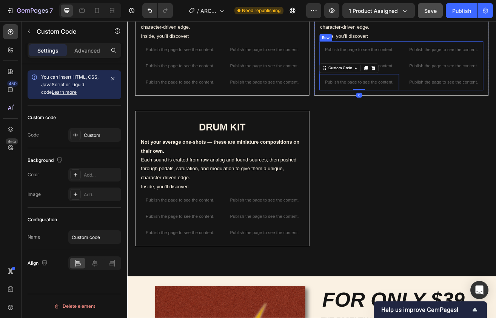
click at [477, 107] on div "⁠⁠⁠⁠⁠⁠⁠ ANALOG LAB BANK Heading Not your average one-shots — these are miniatur…" at bounding box center [464, 30] width 214 height 166
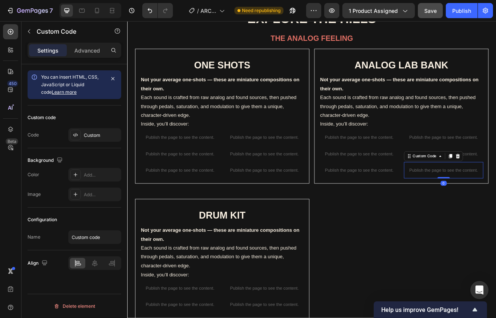
scroll to position [393, 0]
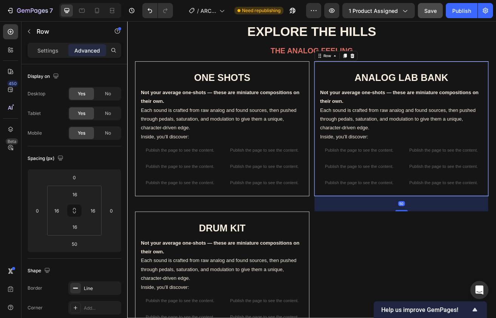
click at [468, 72] on div "⁠⁠⁠⁠⁠⁠⁠ ANALOG LAB BANK Heading Not your average one-shots — these are miniatur…" at bounding box center [464, 154] width 214 height 166
click at [395, 62] on icon at bounding box center [395, 63] width 4 height 5
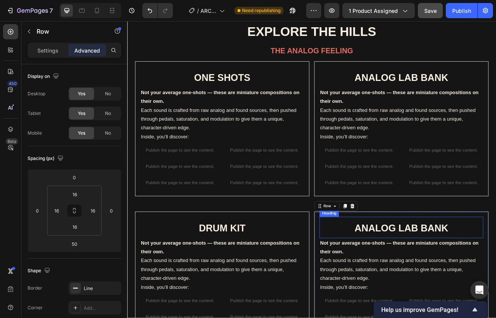
click at [496, 269] on strong "ANALOG LAB BANK" at bounding box center [463, 275] width 115 height 13
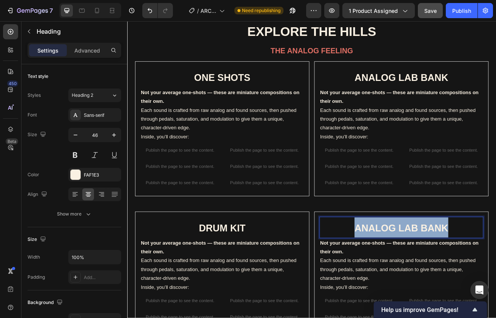
drag, startPoint x: 527, startPoint y: 271, endPoint x: 401, endPoint y: 269, distance: 125.8
click at [401, 269] on p "ANALOG LAB BANK" at bounding box center [464, 274] width 200 height 25
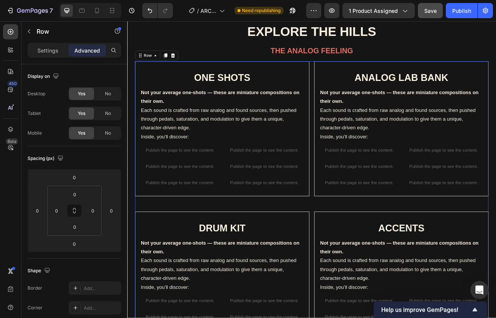
click at [379, 240] on div "⁠⁠⁠⁠⁠⁠⁠ ANALOG LAB BANK Heading Not your average one-shots — these are miniatur…" at bounding box center [464, 255] width 214 height 369
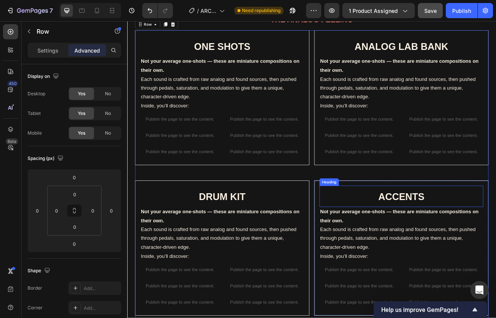
scroll to position [412, 0]
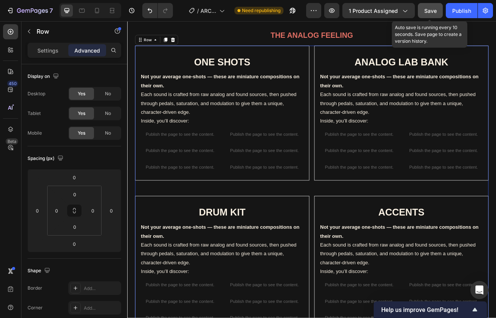
click at [437, 13] on span "Save" at bounding box center [431, 11] width 12 height 6
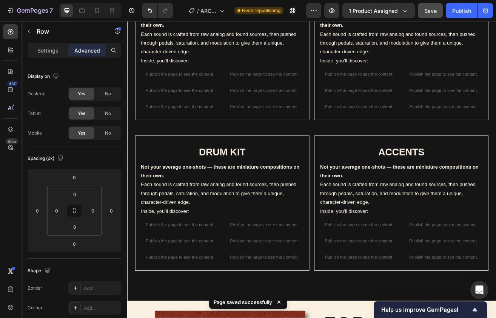
scroll to position [512, 0]
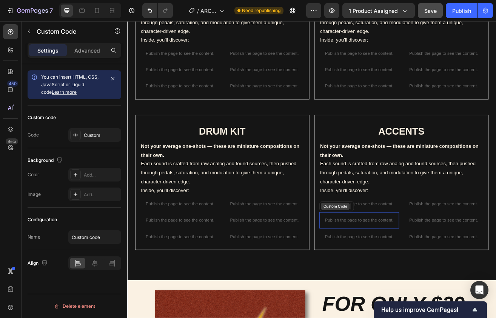
click at [393, 246] on div "Custom Code" at bounding box center [383, 248] width 32 height 7
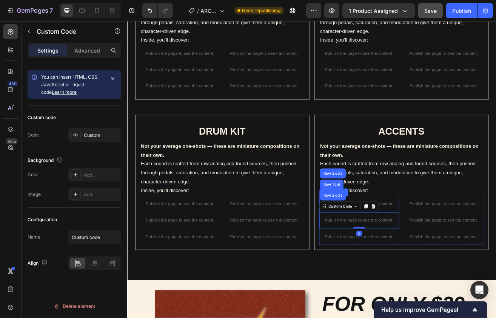
click at [453, 243] on p "Publish the page to see the content." at bounding box center [412, 246] width 98 height 8
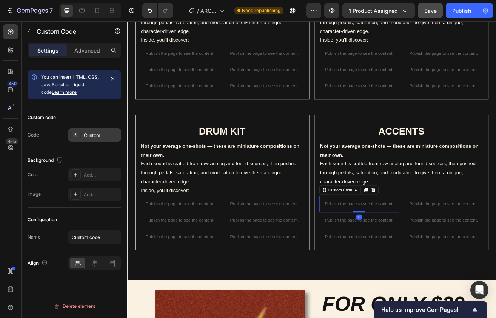
click at [86, 132] on div "Custom" at bounding box center [102, 135] width 36 height 7
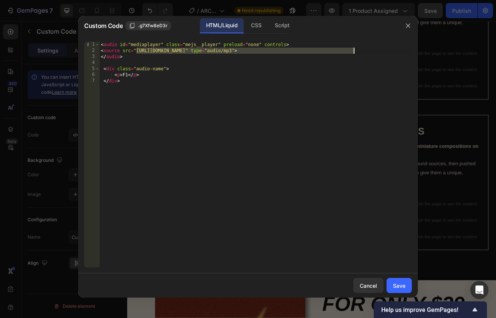
drag, startPoint x: 136, startPoint y: 49, endPoint x: 354, endPoint y: 50, distance: 217.9
click at [354, 50] on div "< audio id = "mediaplayer" class = "mejs__player" preload = "none" controls > <…" at bounding box center [255, 161] width 313 height 238
paste textarea "ARCHE_ACCENT_dub.wav?v=1759103385"
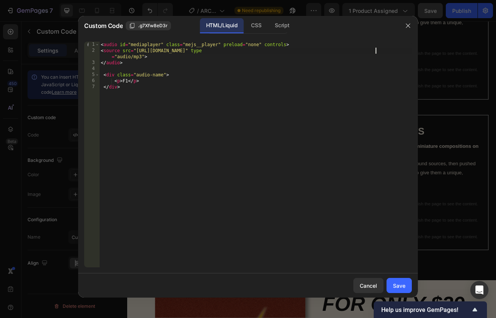
click at [128, 81] on div "< audio id = "mediaplayer" class = "mejs__player" preload = "none" controls > <…" at bounding box center [255, 161] width 313 height 238
click at [150, 116] on div "< audio id = "mediaplayer" class = "mejs__player" preload = "none" controls > <…" at bounding box center [255, 161] width 313 height 238
type textarea "</div>"
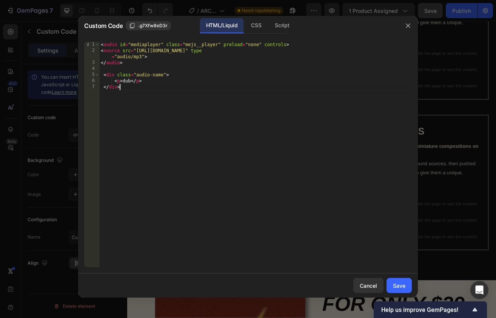
click at [413, 287] on div "Cancel Save" at bounding box center [248, 285] width 340 height 24
click at [407, 286] on button "Save" at bounding box center [399, 285] width 25 height 15
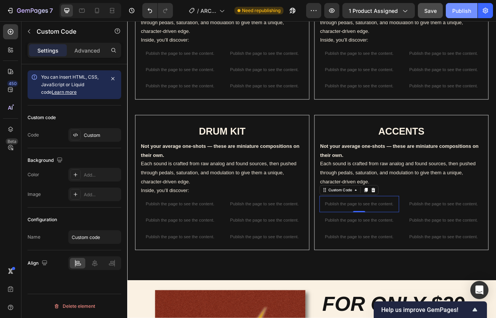
click at [464, 10] on div "Publish" at bounding box center [462, 11] width 19 height 8
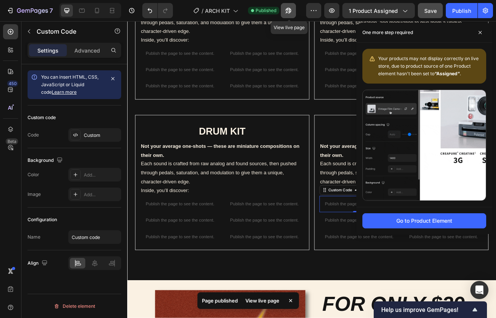
click at [285, 15] on button "button" at bounding box center [288, 10] width 15 height 15
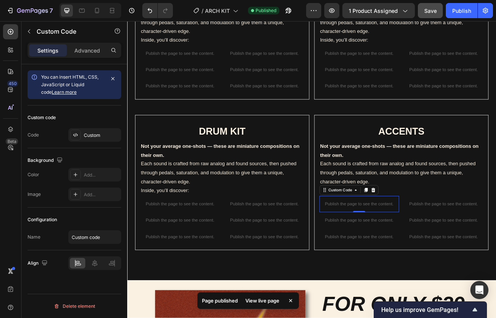
click at [268, 299] on div "View live page" at bounding box center [262, 300] width 43 height 11
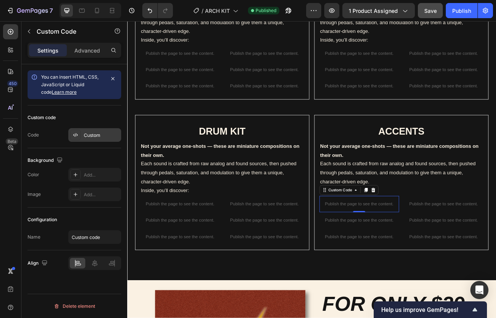
click at [96, 140] on div "Custom" at bounding box center [94, 135] width 53 height 14
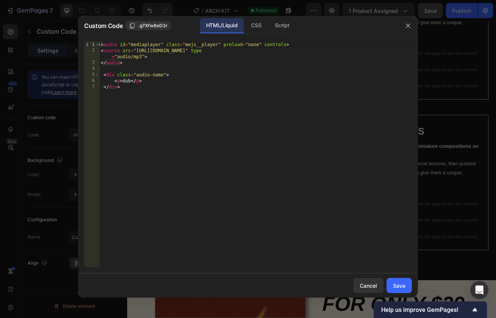
click at [128, 80] on div "< audio id = "mediaplayer" class = "mejs__player" preload = "none" controls > <…" at bounding box center [255, 161] width 313 height 238
type textarea "<p> DUB </p>"
click at [405, 281] on button "Save" at bounding box center [399, 285] width 25 height 15
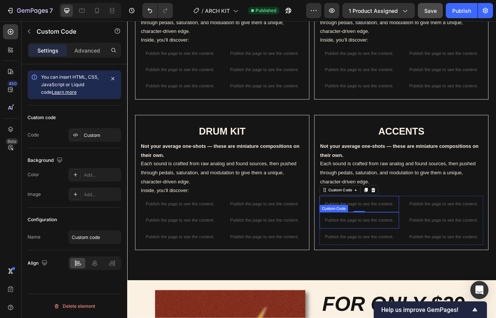
click at [434, 262] on p "Publish the page to see the content." at bounding box center [412, 266] width 98 height 8
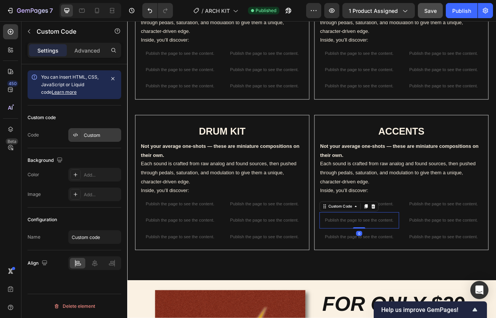
click at [90, 137] on div "Custom" at bounding box center [102, 135] width 36 height 7
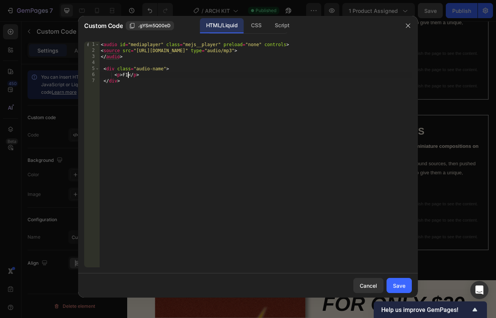
click at [128, 74] on div "< audio id = "mediaplayer" class = "mejs__player" preload = "none" controls > <…" at bounding box center [255, 161] width 313 height 238
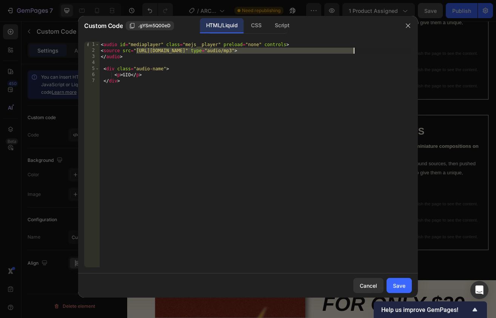
drag, startPoint x: 136, startPoint y: 50, endPoint x: 354, endPoint y: 52, distance: 218.7
click at [354, 52] on div "< audio id = "mediaplayer" class = "mejs__player" preload = "none" controls > <…" at bounding box center [255, 161] width 313 height 238
paste textarea "[URL][DOMAIN_NAME]"
type textarea "<source src="[URL][DOMAIN_NAME]" type="audio/mp3">"
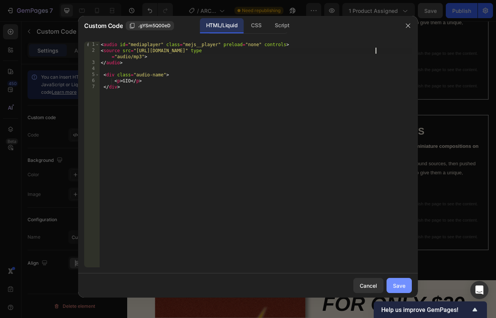
click at [407, 281] on button "Save" at bounding box center [399, 285] width 25 height 15
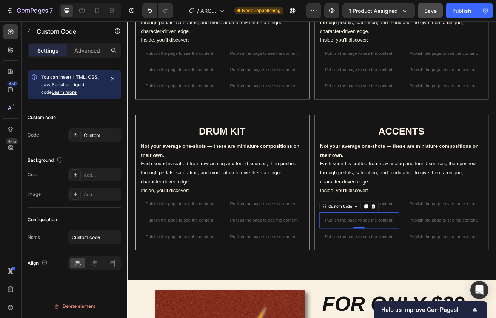
click at [440, 269] on div "Publish the page to see the content." at bounding box center [412, 266] width 98 height 20
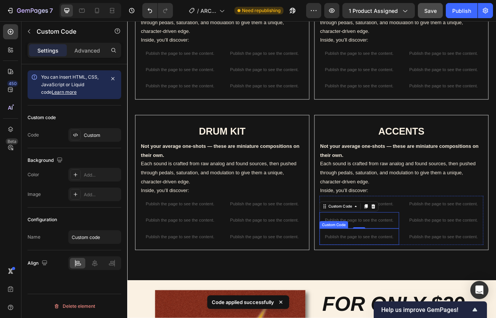
click at [440, 277] on div "Publish the page to see the content." at bounding box center [412, 286] width 98 height 20
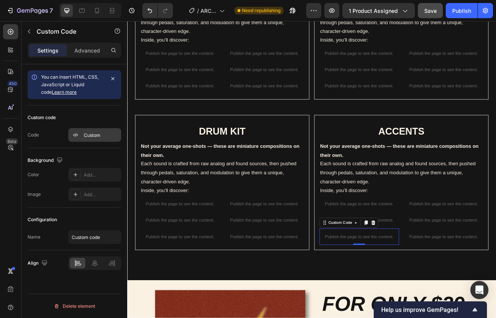
click at [96, 139] on div "Custom" at bounding box center [94, 135] width 53 height 14
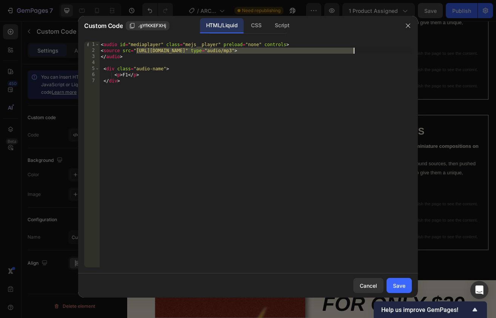
drag, startPoint x: 136, startPoint y: 49, endPoint x: 354, endPoint y: 52, distance: 217.6
click at [354, 52] on div "< audio id = "mediaplayer" class = "mejs__player" preload = "none" controls > <…" at bounding box center [255, 161] width 313 height 238
paste textarea "[URL][DOMAIN_NAME]"
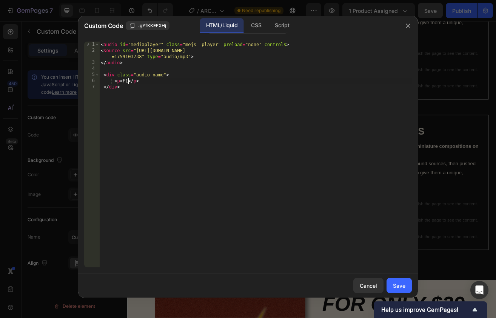
click at [128, 81] on div "< audio id = "mediaplayer" class = "mejs__player" preload = "none" controls > <…" at bounding box center [255, 161] width 313 height 238
click at [180, 142] on div "< audio id = "mediaplayer" class = "mejs__player" preload = "none" controls > <…" at bounding box center [255, 161] width 313 height 238
type textarea "</div>"
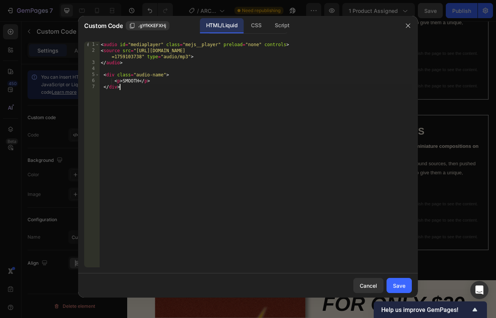
scroll to position [0, 1]
click at [405, 289] on div "Save" at bounding box center [399, 285] width 12 height 8
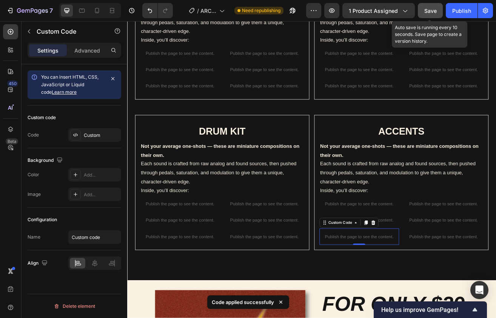
click at [431, 13] on span "Save" at bounding box center [431, 11] width 12 height 6
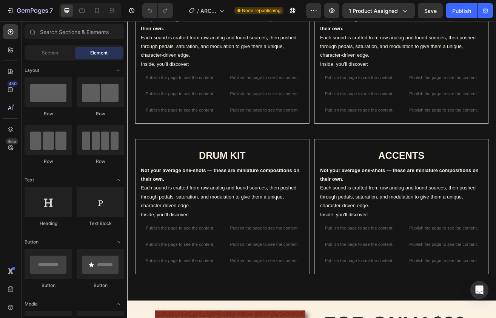
scroll to position [529, 0]
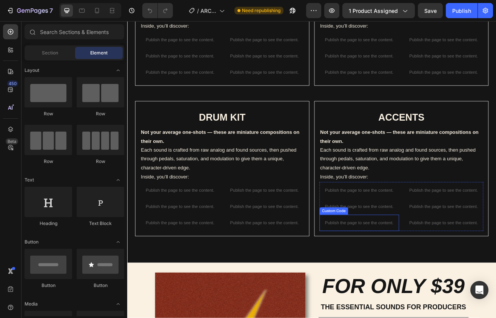
click at [410, 265] on p "Publish the page to see the content." at bounding box center [412, 269] width 98 height 8
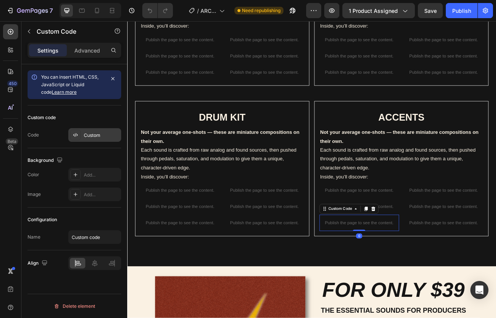
click at [88, 129] on div "Custom" at bounding box center [94, 135] width 53 height 14
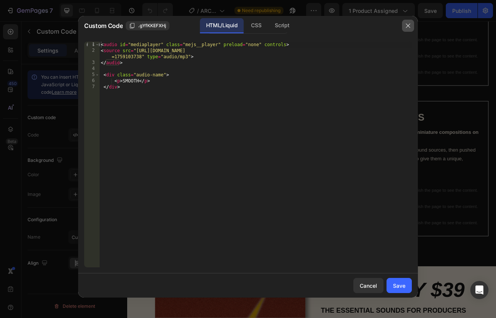
click at [409, 27] on icon "button" at bounding box center [408, 26] width 6 height 6
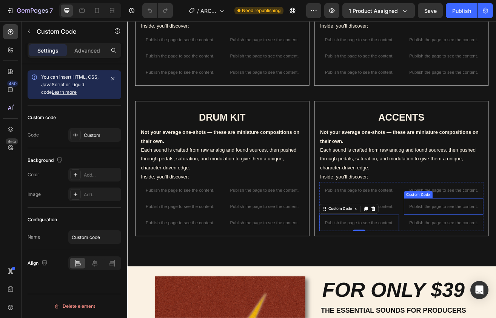
click at [493, 231] on div "Custom Code" at bounding box center [485, 234] width 32 height 7
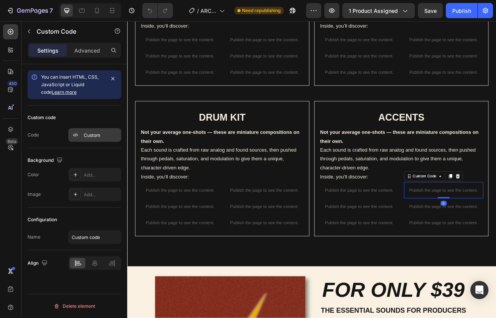
click at [95, 141] on div "Custom" at bounding box center [94, 135] width 53 height 14
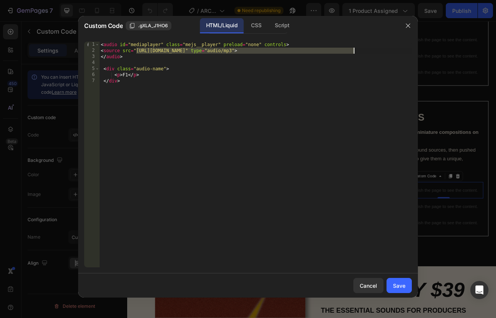
drag, startPoint x: 136, startPoint y: 50, endPoint x: 355, endPoint y: 52, distance: 218.3
click at [355, 52] on div "< audio id = "mediaplayer" class = "mejs__player" preload = "none" controls > <…" at bounding box center [255, 161] width 313 height 238
paste textarea "https://cdn.shopify.com/s/files/1/0873/0178/3886/files/ARCHE_ACCENT_squach.wav?…"
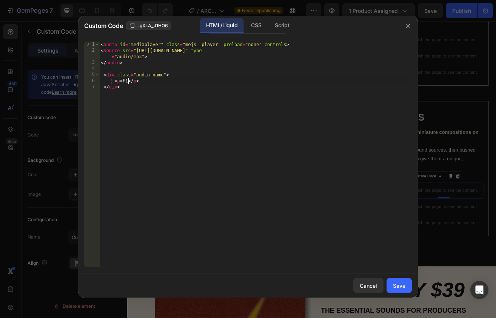
click at [128, 82] on div "< audio id = "mediaplayer" class = "mejs__player" preload = "none" controls > <…" at bounding box center [255, 161] width 313 height 238
type textarea "<p> SQUACH </p>"
click at [402, 284] on div "Save" at bounding box center [399, 285] width 12 height 8
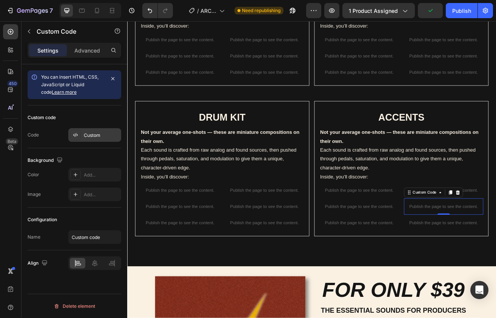
click at [79, 135] on div at bounding box center [75, 135] width 11 height 11
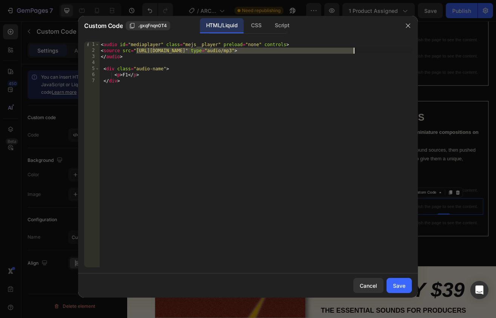
drag, startPoint x: 135, startPoint y: 50, endPoint x: 353, endPoint y: 53, distance: 217.6
click at [353, 53] on div "< audio id = "mediaplayer" class = "mejs__player" preload = "none" controls > <…" at bounding box center [255, 161] width 313 height 238
paste textarea "ARCHE_ACCENT_ahert.wav?v=1759103703"
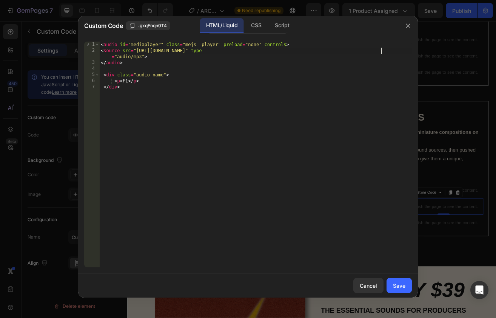
click at [128, 80] on div "< audio id = "mediaplayer" class = "mejs__player" preload = "none" controls > <…" at bounding box center [255, 161] width 313 height 238
click at [131, 82] on div "< audio id = "mediaplayer" class = "mejs__player" preload = "none" controls > <…" at bounding box center [255, 161] width 313 height 238
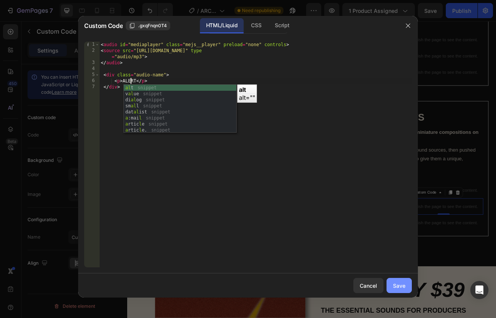
type textarea "<p> ALERT </p>"
click at [402, 281] on div "Save" at bounding box center [399, 285] width 12 height 8
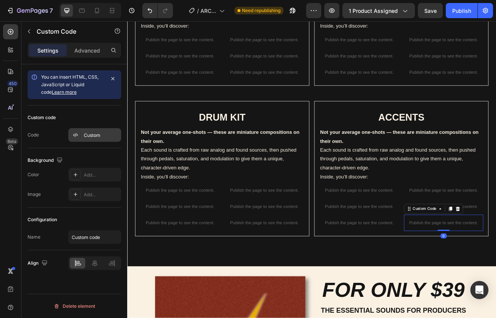
click at [93, 133] on div "Custom" at bounding box center [102, 135] width 36 height 7
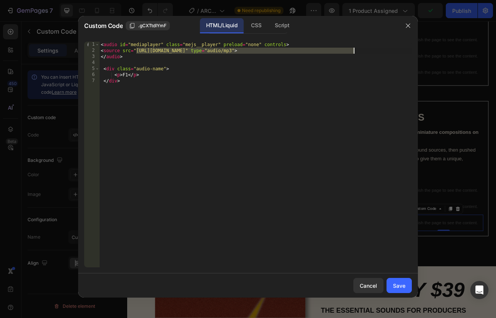
drag, startPoint x: 136, startPoint y: 51, endPoint x: 354, endPoint y: 51, distance: 218.7
click at [354, 51] on div "< audio id = "mediaplayer" class = "mejs__player" preload = "none" controls > <…" at bounding box center [255, 161] width 313 height 238
paste textarea "ARCHE_ACCENT_Zzz.wav?v=1759103693"
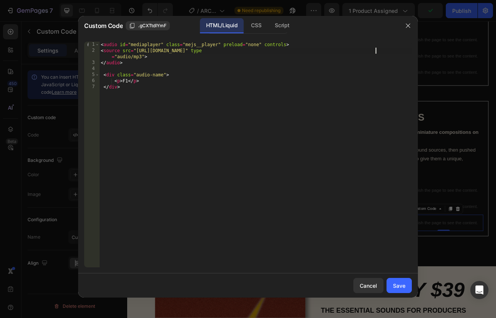
click at [125, 82] on div "< audio id = "mediaplayer" class = "mejs__player" preload = "none" controls > <…" at bounding box center [255, 161] width 313 height 238
click at [127, 82] on div "< audio id = "mediaplayer" class = "mejs__player" preload = "none" controls > <…" at bounding box center [255, 161] width 313 height 238
type textarea "<p> Zzz </p>"
click at [406, 283] on button "Save" at bounding box center [399, 285] width 25 height 15
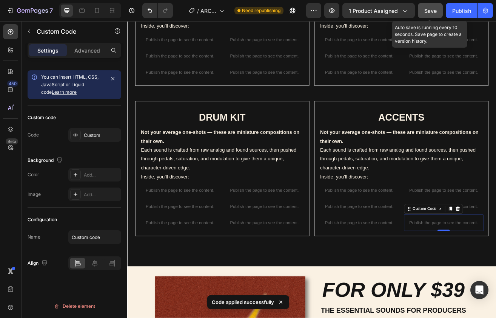
click at [438, 14] on button "Save" at bounding box center [430, 10] width 25 height 15
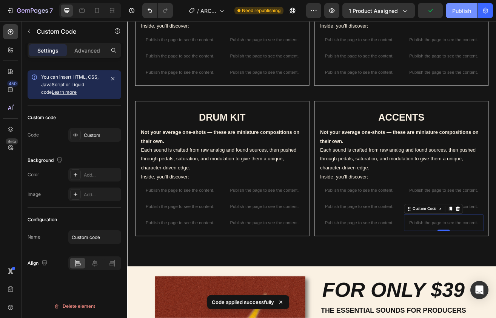
click at [458, 8] on div "Publish" at bounding box center [462, 11] width 19 height 8
drag, startPoint x: 458, startPoint y: 8, endPoint x: 442, endPoint y: -30, distance: 41.8
click at [442, 0] on html "7 Version history / ARCH KIT Need republishing Preview 1 product assigned Publi…" at bounding box center [248, 0] width 496 height 0
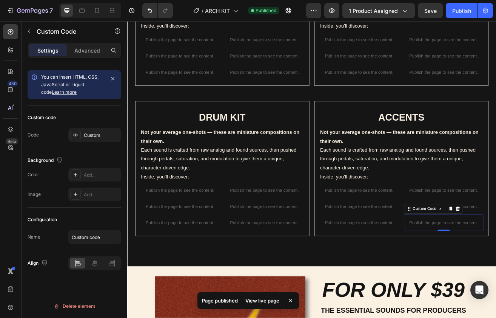
click at [267, 298] on div "View live page" at bounding box center [262, 300] width 43 height 11
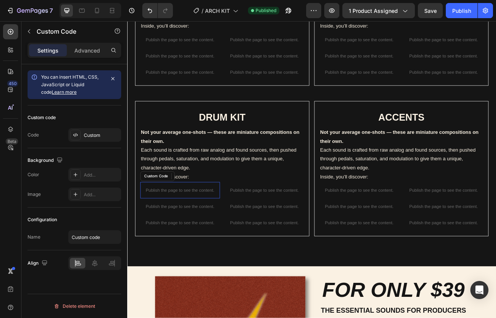
click at [201, 225] on p "Publish the page to see the content." at bounding box center [192, 229] width 98 height 8
click at [83, 136] on div "Custom" at bounding box center [94, 135] width 53 height 14
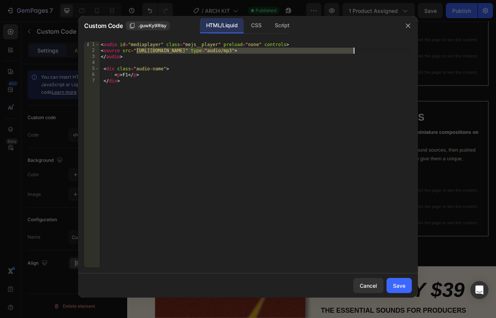
drag, startPoint x: 136, startPoint y: 51, endPoint x: 353, endPoint y: 53, distance: 217.6
click at [353, 53] on div "< audio id = "mediaplayer" class = "mejs__player" preload = "none" controls > <…" at bounding box center [255, 161] width 313 height 238
paste textarea "ARCHI_Hero_Clap_lonesluv.wav?v=1759140499"
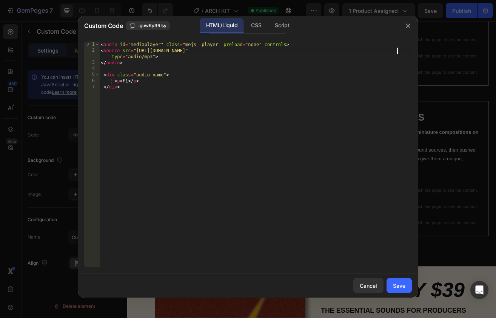
click at [128, 80] on div "< audio id = "mediaplayer" class = "mejs__player" preload = "none" controls > <…" at bounding box center [255, 161] width 313 height 238
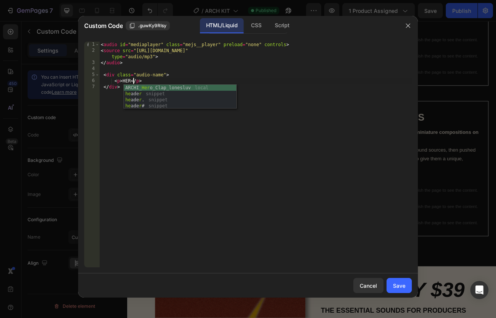
scroll to position [0, 3]
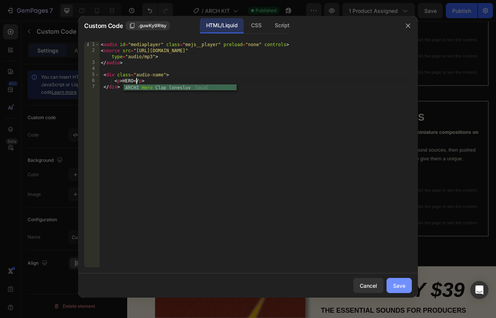
type textarea "<p> HERO </p>"
click at [398, 286] on div "Save" at bounding box center [399, 285] width 12 height 8
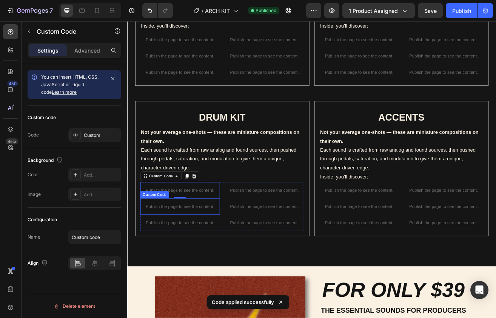
click at [233, 245] on p "Publish the page to see the content." at bounding box center [192, 249] width 98 height 8
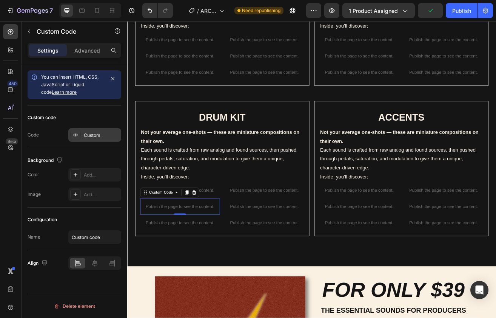
click at [85, 133] on div "Custom" at bounding box center [102, 135] width 36 height 7
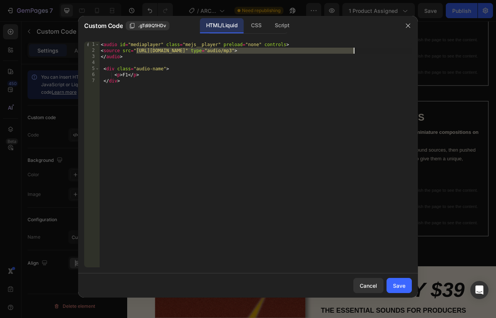
drag, startPoint x: 136, startPoint y: 51, endPoint x: 354, endPoint y: 50, distance: 217.9
click at [354, 50] on div "< audio id = "mediaplayer" class = "mejs__player" preload = "none" controls > <…" at bounding box center [255, 161] width 313 height 238
paste textarea "https://cdn.shopify.com/s/files/1/0873/0178/3886/files/ARCHE_Pick_HiHat_loneslu…"
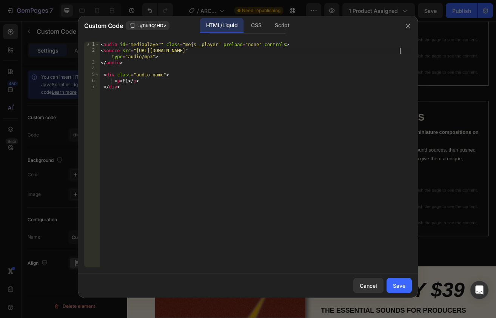
click at [129, 80] on div "< audio id = "mediaplayer" class = "mejs__player" preload = "none" controls > <…" at bounding box center [255, 161] width 313 height 238
type textarea "<p> PICK </p>"
click at [408, 284] on button "Save" at bounding box center [399, 285] width 25 height 15
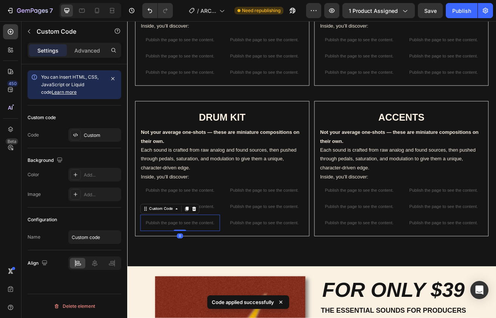
click at [227, 259] on div "Publish the page to see the content." at bounding box center [192, 269] width 98 height 20
click at [89, 134] on div "Custom" at bounding box center [102, 135] width 36 height 7
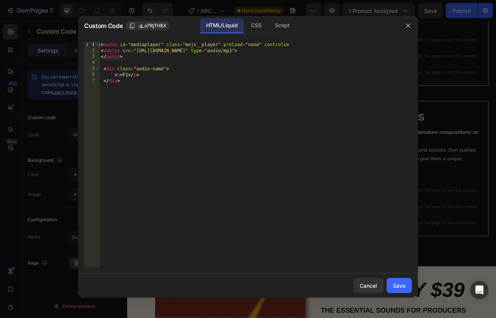
click at [126, 75] on div "< audio id = "mediaplayer" class = "mejs__player" preload = "none" controls > <…" at bounding box center [255, 161] width 313 height 238
drag, startPoint x: 135, startPoint y: 51, endPoint x: 353, endPoint y: 52, distance: 217.6
click at [353, 52] on div "< audio id = "mediaplayer" class = "mejs__player" preload = "none" controls > <…" at bounding box center [255, 161] width 313 height 238
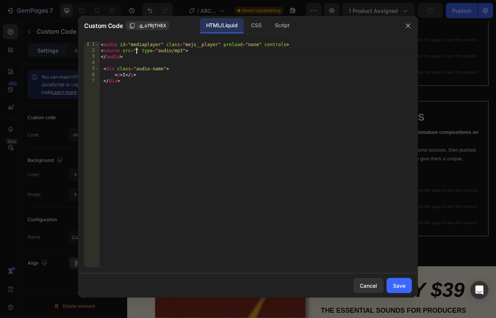
paste textarea "https://cdn.shopify.com/s/files/1/0873/0178/3886/files/ARCHE_I_Kick_lonesluv..w…"
type textarea "<source src="https://cdn.shopify.com/s/files/1/0873/0178/3886/files/ARCHE_I_Kic…"
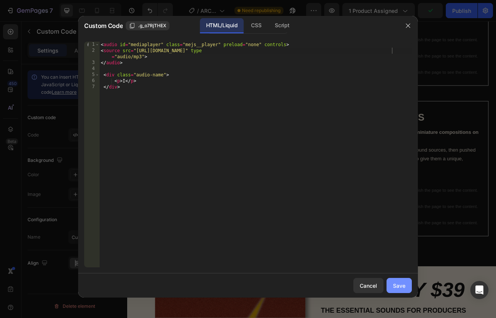
click at [399, 279] on button "Save" at bounding box center [399, 285] width 25 height 15
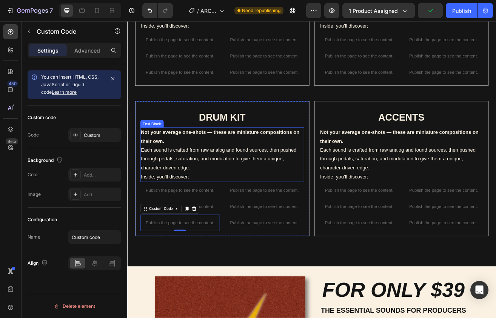
click at [299, 228] on p "Publish the page to see the content." at bounding box center [296, 229] width 98 height 8
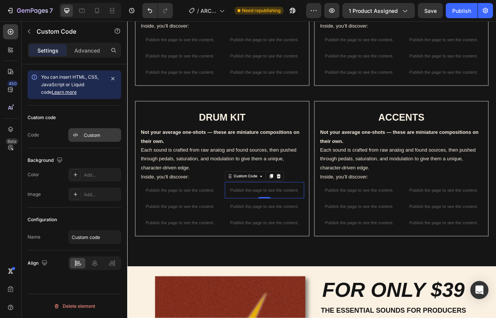
click at [87, 136] on div "Custom" at bounding box center [102, 135] width 36 height 7
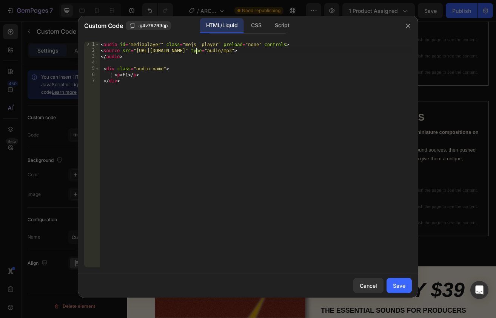
click at [195, 52] on div "< audio id = "mediaplayer" class = "mejs__player" preload = "none" controls > <…" at bounding box center [255, 161] width 313 height 238
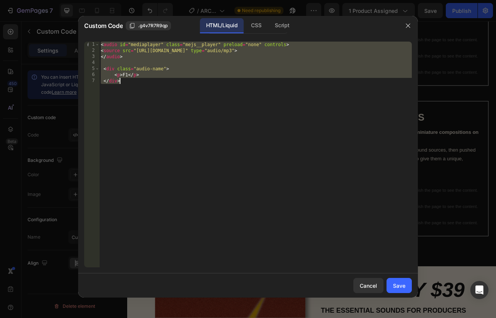
click at [195, 52] on div "< audio id = "mediaplayer" class = "mejs__player" preload = "none" controls > <…" at bounding box center [255, 161] width 313 height 238
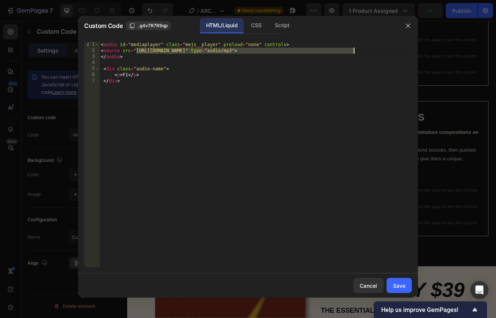
drag, startPoint x: 137, startPoint y: 50, endPoint x: 354, endPoint y: 52, distance: 216.8
click at [354, 52] on div "< audio id = "mediaplayer" class = "mejs__player" preload = "none" controls > <…" at bounding box center [255, 161] width 313 height 238
paste textarea "https://cdn.shopify.com/s/files/1/0873/0178/3886/files/ARCHE_Force_Oh_lonesluv.…"
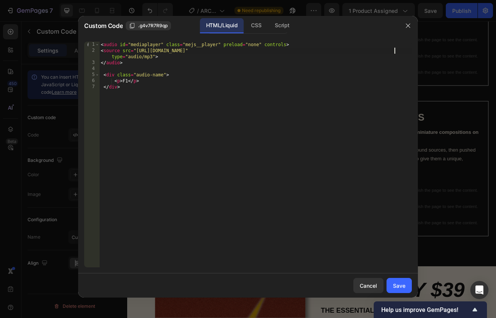
click at [127, 81] on div "< audio id = "mediaplayer" class = "mejs__player" preload = "none" controls > <…" at bounding box center [255, 161] width 313 height 238
type textarea "<p> FORCE </p>"
click at [402, 284] on div "Save" at bounding box center [399, 285] width 12 height 8
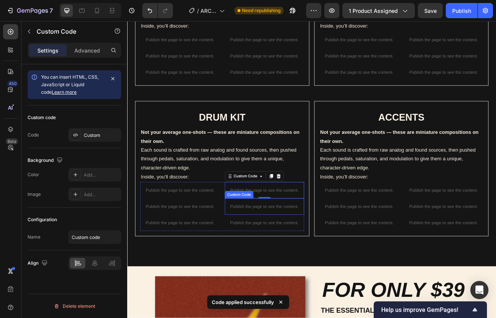
click at [301, 249] on div "Publish the page to see the content." at bounding box center [296, 249] width 98 height 20
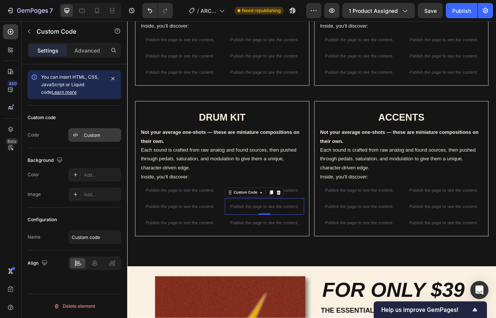
click at [91, 135] on div "Custom" at bounding box center [102, 135] width 36 height 7
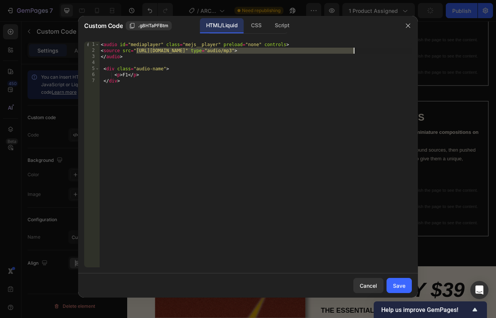
drag, startPoint x: 136, startPoint y: 52, endPoint x: 354, endPoint y: 51, distance: 217.2
click at [354, 51] on div "< audio id = "mediaplayer" class = "mejs__player" preload = "none" controls > <…" at bounding box center [255, 161] width 313 height 238
paste textarea "ARCHE_fly_Perc_lonesluv.wav?v=1759140551"
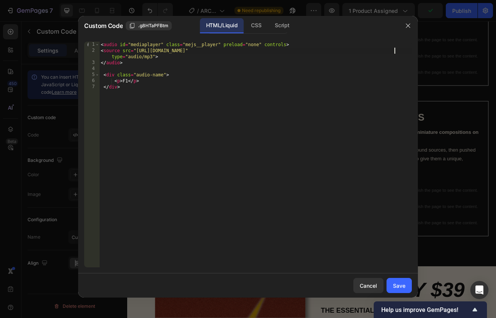
click at [128, 81] on div "< audio id = "mediaplayer" class = "mejs__player" preload = "none" controls > <…" at bounding box center [255, 161] width 313 height 238
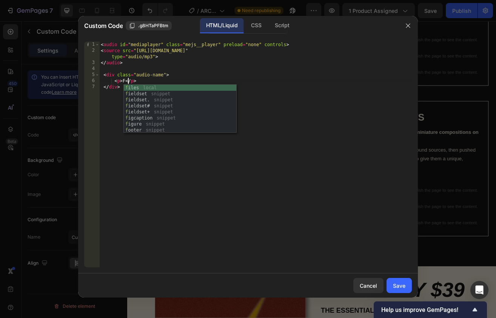
scroll to position [0, 3]
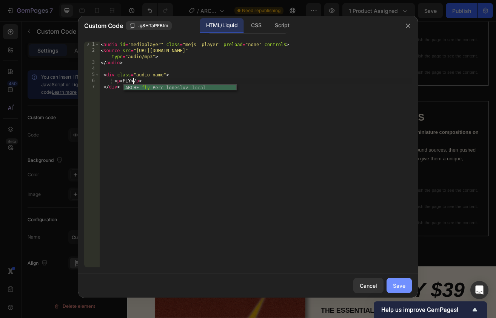
type textarea "<p> FLY </p>"
click at [403, 284] on div "Save" at bounding box center [399, 285] width 12 height 8
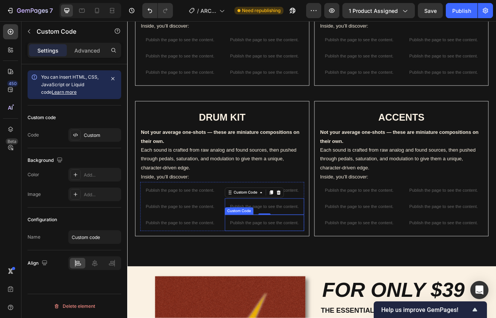
click at [307, 259] on div "Publish the page to see the content." at bounding box center [296, 269] width 98 height 20
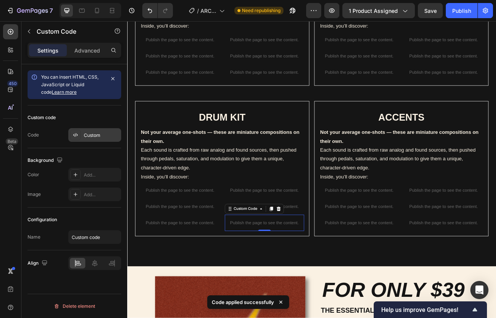
click at [87, 139] on div "Custom" at bounding box center [94, 135] width 53 height 14
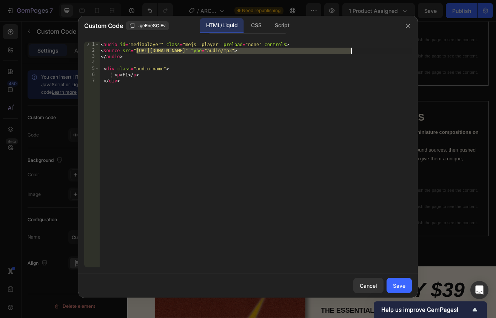
drag, startPoint x: 136, startPoint y: 51, endPoint x: 352, endPoint y: 51, distance: 215.7
click at [352, 51] on div "< audio id = "mediaplayer" class = "mejs__player" preload = "none" controls > <…" at bounding box center [255, 161] width 313 height 238
paste textarea "https://cdn.shopify.com/s/files/1/0873/0178/3886/files/ARCHE_Ratatatata_Snare_l…"
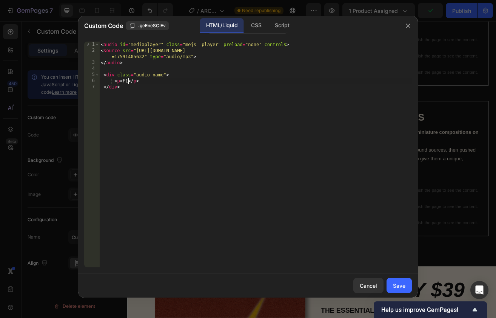
click at [127, 81] on div "< audio id = "mediaplayer" class = "mejs__player" preload = "none" controls > <…" at bounding box center [255, 161] width 313 height 238
type textarea "<p> RATATATA </p>"
click at [399, 284] on div "Save" at bounding box center [399, 285] width 12 height 8
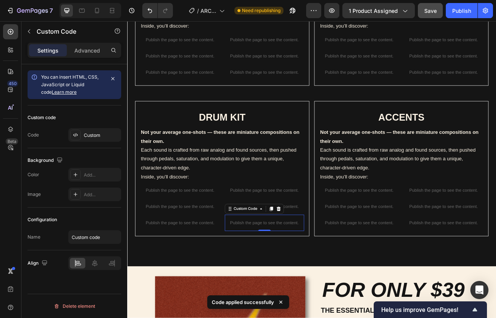
click at [434, 7] on div "Save" at bounding box center [431, 11] width 12 height 8
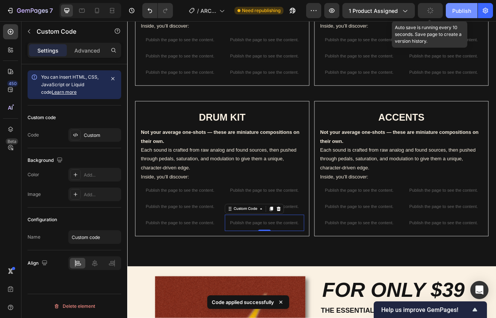
click at [473, 7] on button "Publish" at bounding box center [462, 10] width 32 height 15
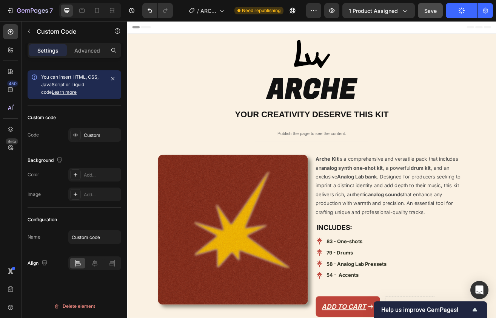
scroll to position [0, 0]
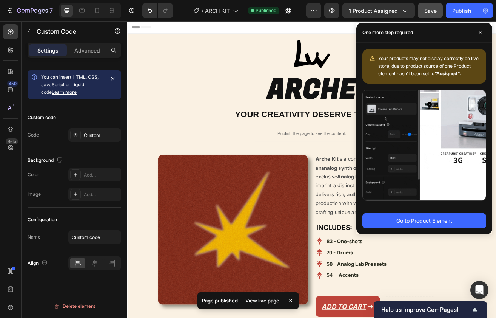
click at [272, 297] on div "View live page" at bounding box center [262, 300] width 43 height 11
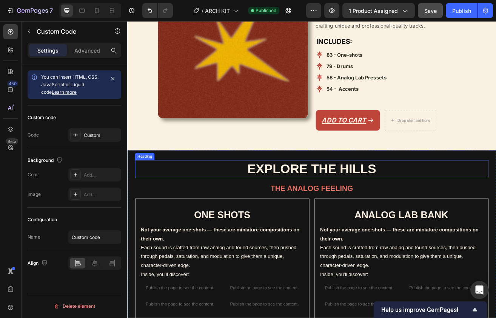
scroll to position [239, 0]
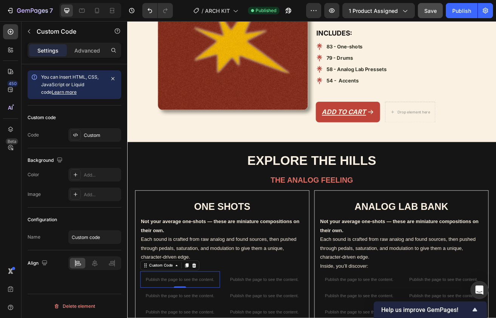
click at [84, 134] on div "Custom" at bounding box center [102, 135] width 36 height 7
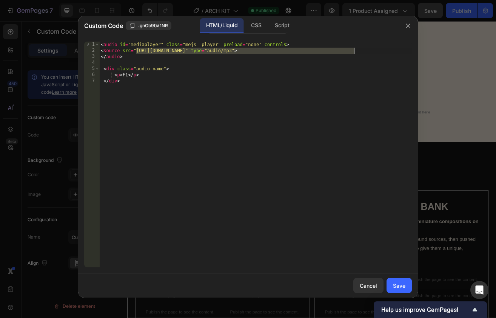
drag, startPoint x: 137, startPoint y: 50, endPoint x: 354, endPoint y: 51, distance: 216.8
click at [354, 51] on div "< audio id = "mediaplayer" class = "mejs__player" preload = "none" controls > <…" at bounding box center [255, 161] width 313 height 238
paste textarea "ARCHE_Pils_Bass_lonesluv.wav?v=1759141183"
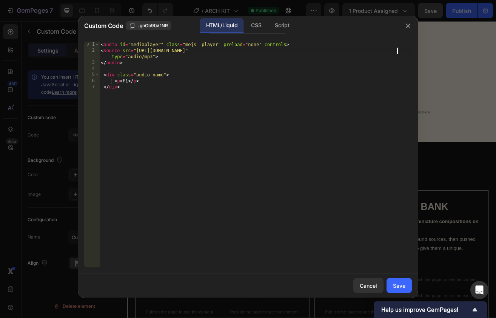
click at [128, 82] on div "< audio id = "mediaplayer" class = "mejs__player" preload = "none" controls > <…" at bounding box center [255, 161] width 313 height 238
click at [278, 128] on div "< audio id = "mediaplayer" class = "mejs__player" preload = "none" controls > <…" at bounding box center [255, 161] width 313 height 238
click at [138, 81] on div "< audio id = "mediaplayer" class = "mejs__player" preload = "none" controls > <…" at bounding box center [255, 161] width 313 height 238
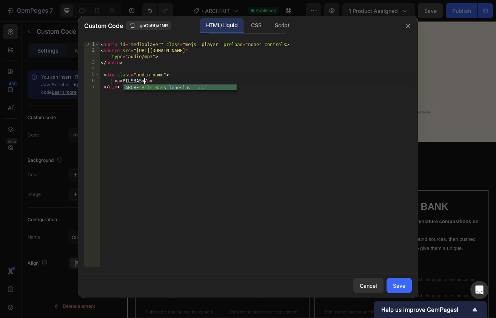
scroll to position [0, 4]
click at [137, 79] on div "< audio id = "mediaplayer" class = "mejs__player" preload = "none" controls > <…" at bounding box center [255, 161] width 313 height 238
type textarea "<p> PILS BASS</p>"
click at [403, 283] on div "Save" at bounding box center [399, 285] width 12 height 8
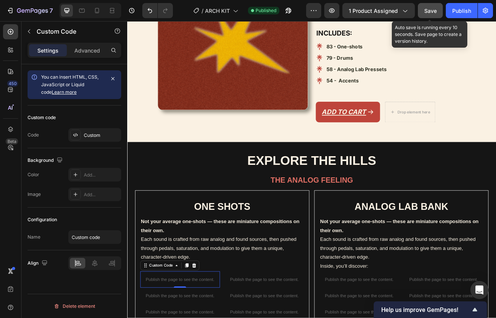
click at [430, 10] on span "Save" at bounding box center [431, 11] width 12 height 6
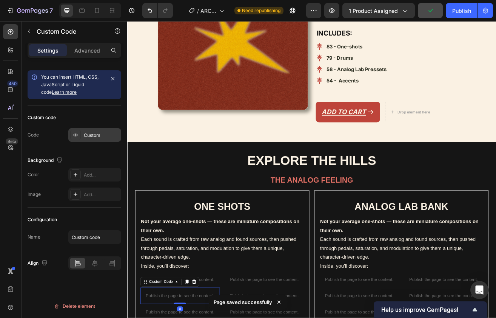
click at [79, 129] on div "Custom" at bounding box center [94, 135] width 53 height 14
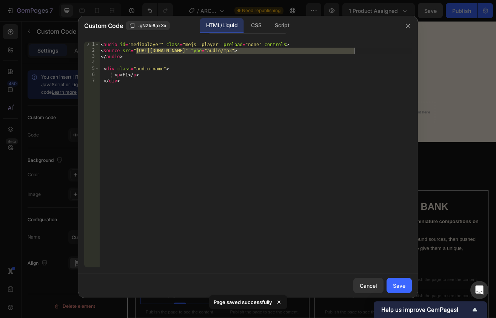
drag, startPoint x: 136, startPoint y: 50, endPoint x: 354, endPoint y: 52, distance: 218.0
click at [354, 52] on div "< audio id = "mediaplayer" class = "mejs__player" preload = "none" controls > <…" at bounding box center [255, 161] width 313 height 238
paste textarea "ARCHI_Classique.wav?v=1759141086"
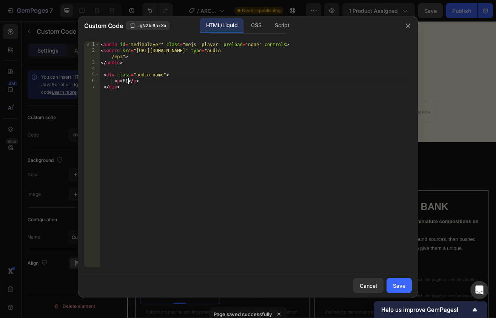
click at [128, 81] on div "< audio id = "mediaplayer" class = "mejs__player" preload = "none" controls > <…" at bounding box center [255, 161] width 313 height 238
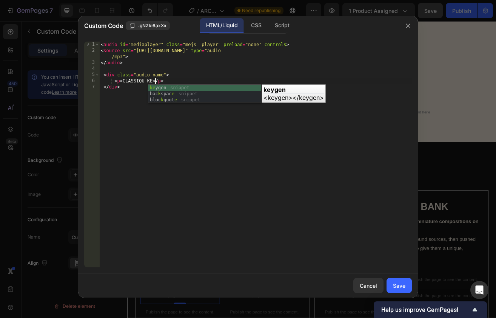
scroll to position [0, 5]
type textarea "<p> CLASSIQU KEY </p>"
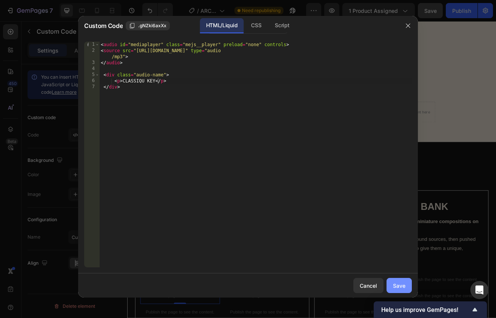
click at [403, 283] on div "Save" at bounding box center [399, 285] width 12 height 8
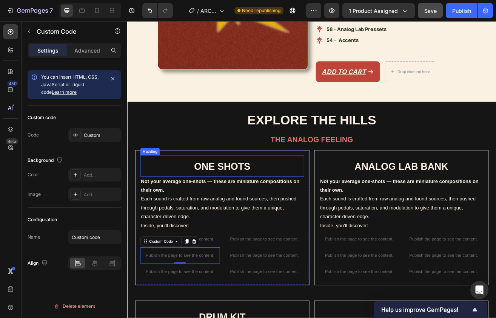
scroll to position [306, 0]
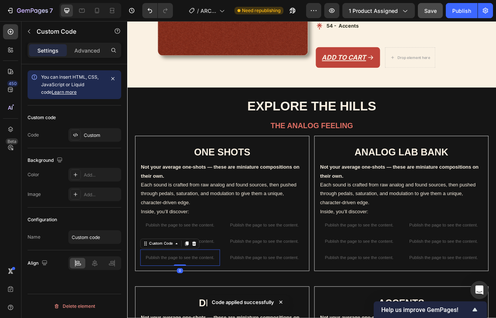
click at [213, 307] on p "Publish the page to see the content." at bounding box center [192, 311] width 98 height 8
click at [90, 133] on div "Custom" at bounding box center [102, 135] width 36 height 7
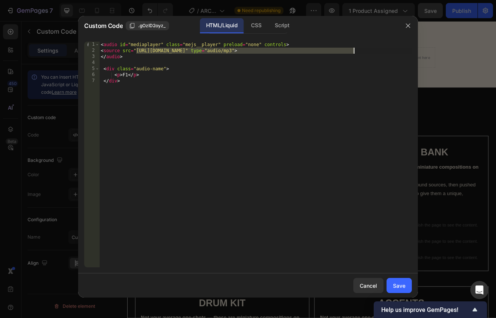
drag, startPoint x: 135, startPoint y: 51, endPoint x: 355, endPoint y: 52, distance: 219.5
click at [355, 52] on div "< audio id = "mediaplayer" class = "mejs__player" preload = "none" controls > <…" at bounding box center [255, 161] width 313 height 238
paste textarea "https://cdn.shopify.com/s/files/1/0873/0178/3886/files/ARCHE_Bliki_Lead_loneslu…"
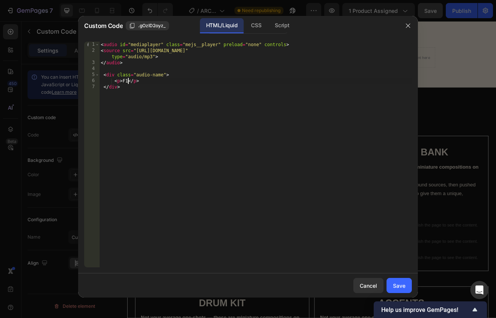
click at [127, 81] on div "< audio id = "mediaplayer" class = "mejs__player" preload = "none" controls > <…" at bounding box center [255, 161] width 313 height 238
type textarea "<p> BLIKI LEAD </p>"
click at [399, 284] on div "Save" at bounding box center [399, 285] width 12 height 8
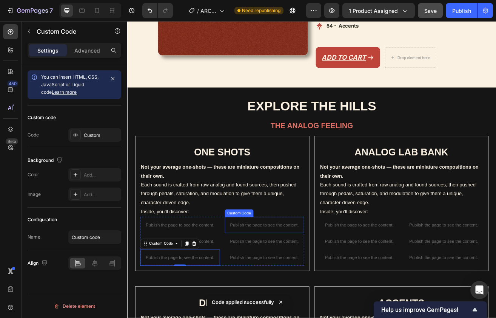
click at [306, 267] on p "Publish the page to see the content." at bounding box center [296, 271] width 98 height 8
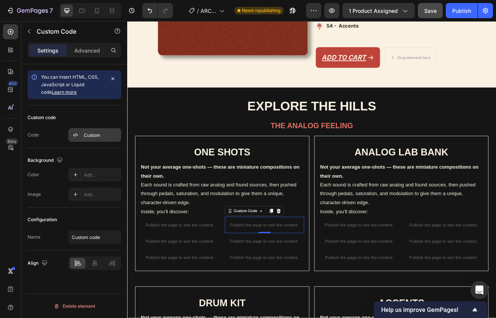
click at [100, 141] on div "Custom" at bounding box center [94, 135] width 53 height 14
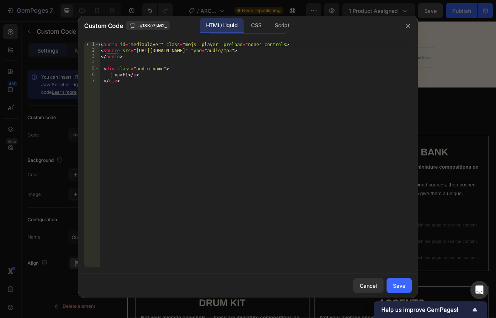
click at [127, 74] on div "< audio id = "mediaplayer" class = "mejs__player" preload = "none" controls > <…" at bounding box center [255, 161] width 313 height 238
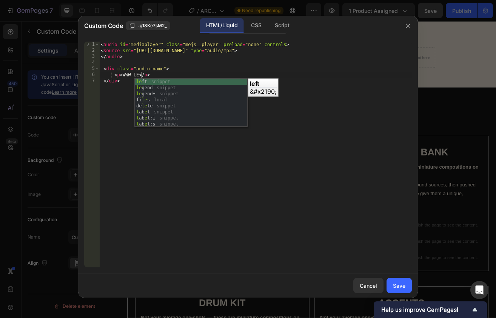
scroll to position [0, 4]
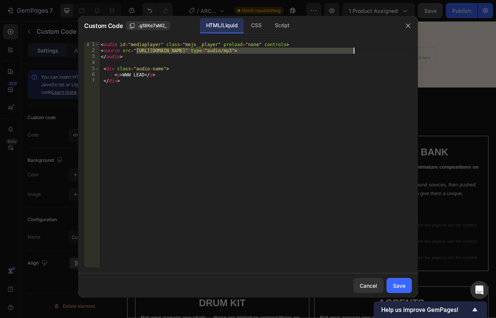
drag, startPoint x: 137, startPoint y: 50, endPoint x: 354, endPoint y: 51, distance: 217.6
click at [354, 51] on div "< audio id = "mediaplayer" class = "mejs__player" preload = "none" controls > <…" at bounding box center [255, 161] width 313 height 238
paste textarea "ARCHE_WW_Lead_lonesluv.wav?v=1759141128"
type textarea "<source src="https://cdn.shopify.com/s/files/1/0873/0178/3886/files/ARCHE_WW_Le…"
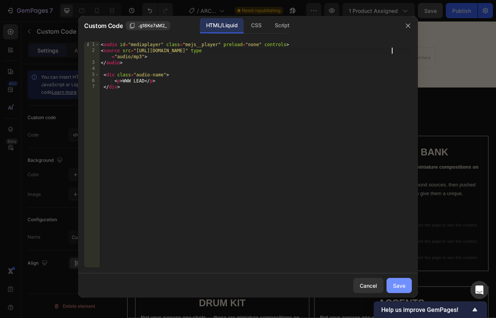
click at [405, 281] on button "Save" at bounding box center [399, 285] width 25 height 15
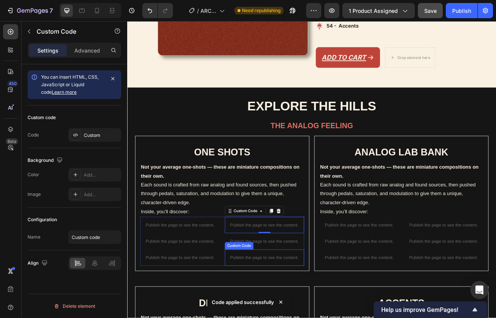
click at [269, 293] on div "Custom Code" at bounding box center [265, 296] width 32 height 7
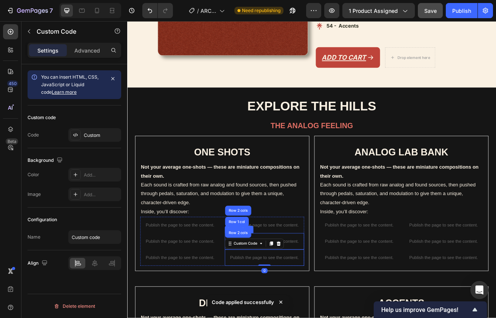
click at [331, 287] on p "Publish the page to see the content." at bounding box center [296, 291] width 98 height 8
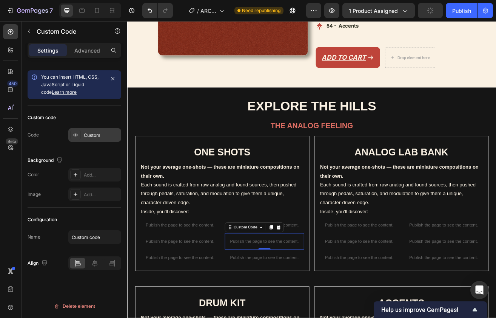
click at [99, 136] on div "Custom" at bounding box center [102, 135] width 36 height 7
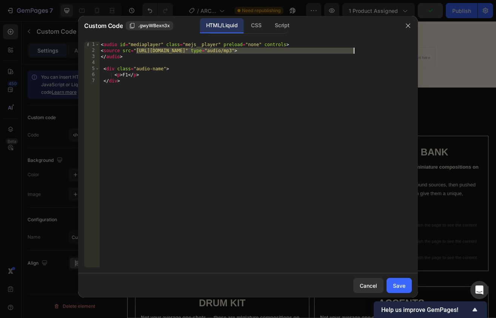
drag, startPoint x: 136, startPoint y: 51, endPoint x: 353, endPoint y: 51, distance: 216.8
click at [353, 51] on div "< audio id = "mediaplayer" class = "mejs__player" preload = "none" controls > <…" at bounding box center [255, 161] width 313 height 238
paste textarea "ARCHE_Jus_Pad_lonesluv.wav?v=1759141156"
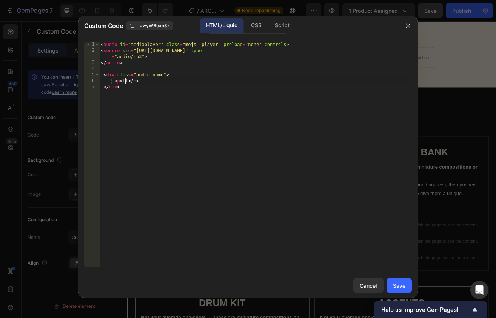
click at [127, 80] on div "< audio id = "mediaplayer" class = "mejs__player" preload = "none" controls > <…" at bounding box center [255, 161] width 313 height 238
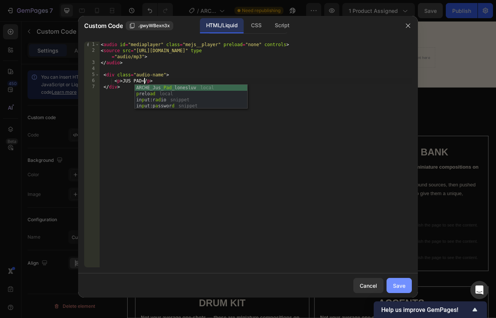
type textarea "<p> JUS PAD </p>"
click at [395, 281] on button "Save" at bounding box center [399, 285] width 25 height 15
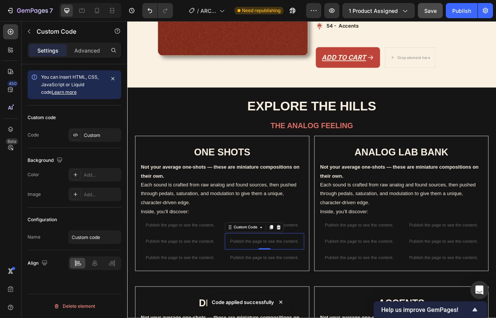
click at [299, 304] on div "0" at bounding box center [296, 307] width 8 height 6
click at [340, 261] on div "Publish the page to see the content." at bounding box center [296, 271] width 98 height 20
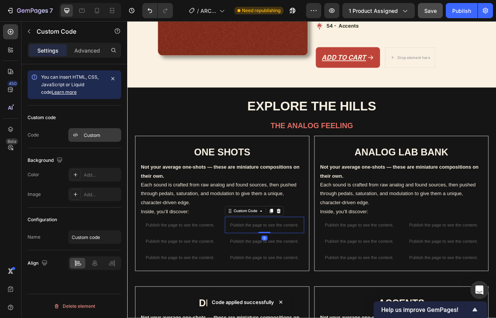
click at [80, 133] on div at bounding box center [75, 135] width 11 height 11
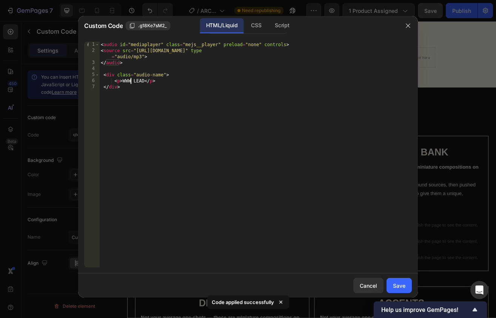
click at [131, 79] on div "< audio id = "mediaplayer" class = "mejs__player" preload = "none" controls > <…" at bounding box center [255, 161] width 313 height 238
type textarea "<p> WW LEAD </p>"
click at [397, 286] on div "Save" at bounding box center [399, 285] width 12 height 8
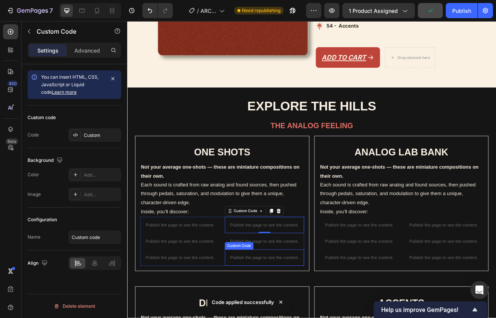
click at [269, 307] on p "Publish the page to see the content." at bounding box center [296, 311] width 98 height 8
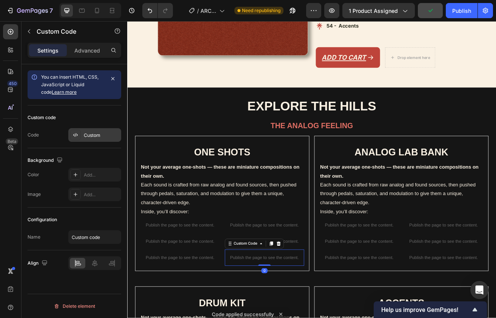
click at [108, 136] on div "Custom" at bounding box center [102, 135] width 36 height 7
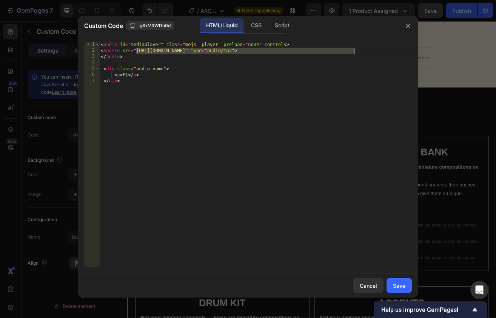
drag, startPoint x: 136, startPoint y: 50, endPoint x: 354, endPoint y: 52, distance: 218.3
click at [354, 52] on div "< audio id = "mediaplayer" class = "mejs__player" preload = "none" controls > <…" at bounding box center [255, 161] width 313 height 238
paste textarea "ARCHE_Hall_Synth_lonesluv.wav?v=1759141165"
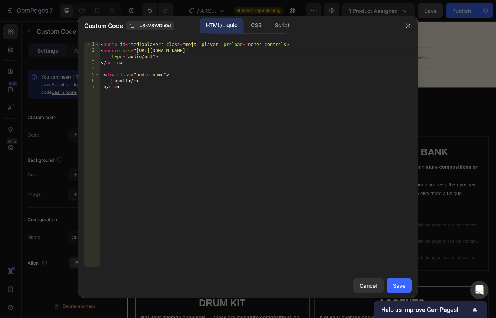
click at [130, 80] on div "< audio id = "mediaplayer" class = "mejs__player" preload = "none" controls > <…" at bounding box center [255, 161] width 313 height 238
click at [207, 149] on div "< audio id = "mediaplayer" class = "mejs__player" preload = "none" controls > <…" at bounding box center [255, 161] width 313 height 238
type textarea "</div>"
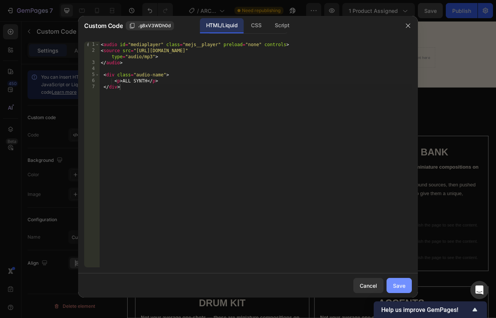
click at [399, 281] on div "Save" at bounding box center [399, 285] width 12 height 8
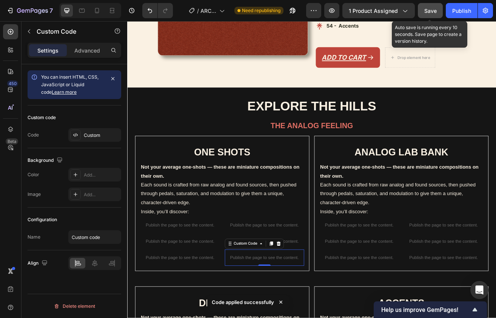
click at [432, 13] on span "Save" at bounding box center [431, 11] width 12 height 6
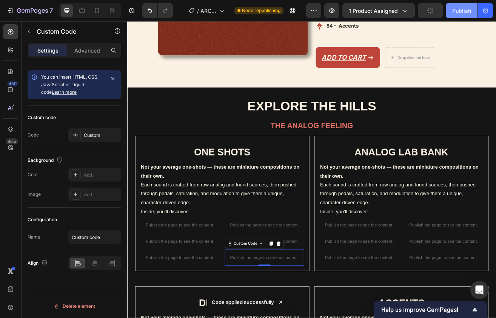
click at [466, 13] on div "Publish" at bounding box center [462, 11] width 19 height 8
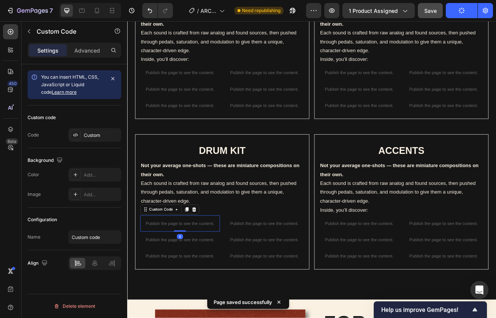
scroll to position [493, 0]
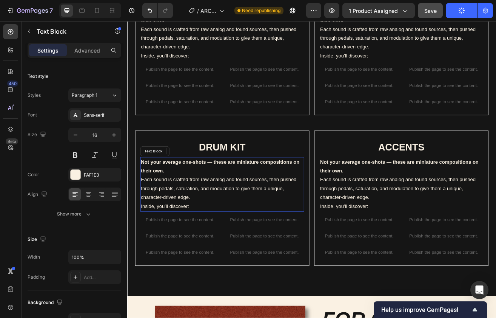
click at [173, 225] on p "Not your average one-shots — these are miniature compositions on their own. Eac…" at bounding box center [244, 216] width 200 height 54
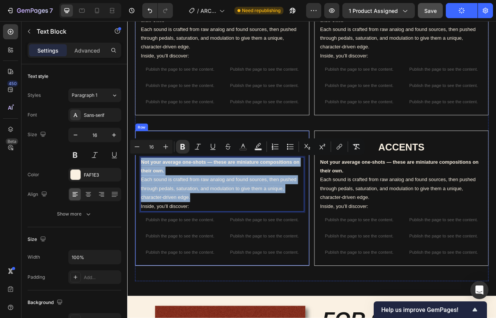
drag, startPoint x: 211, startPoint y: 239, endPoint x: 138, endPoint y: 190, distance: 87.5
click at [138, 190] on div "DRUM KIT Heading Not your average one-shots — these are miniature compositions …" at bounding box center [244, 239] width 214 height 166
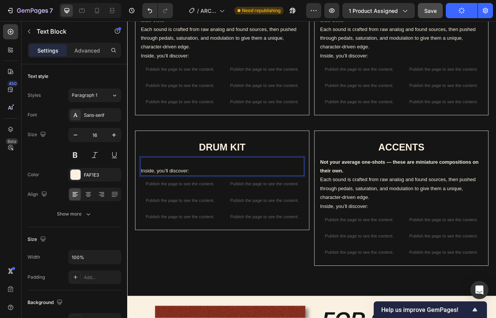
click at [180, 200] on p "Inside, you’ll discover:" at bounding box center [244, 205] width 200 height 11
click at [144, 201] on p "Inside, you’ll discover:" at bounding box center [244, 205] width 200 height 11
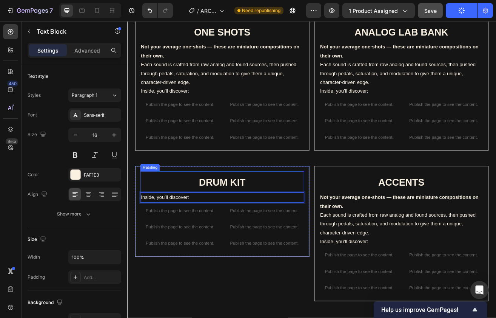
scroll to position [417, 0]
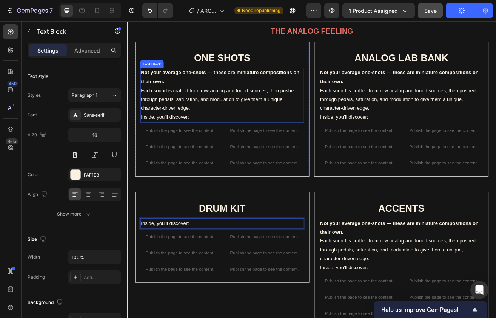
click at [204, 130] on p "Not your average one-shots — these are miniature compositions on their own. Eac…" at bounding box center [244, 106] width 200 height 54
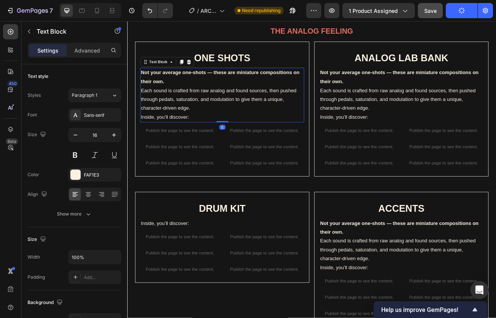
click at [148, 137] on p "Inside, you’ll discover:" at bounding box center [244, 139] width 200 height 11
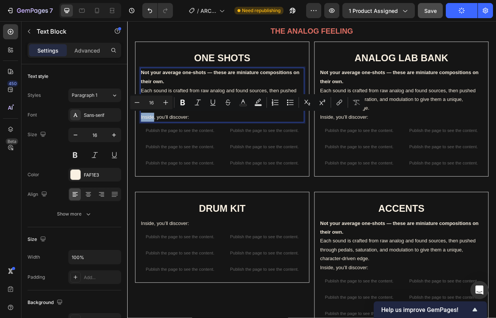
click at [145, 137] on p "Inside, you’ll discover:" at bounding box center [244, 139] width 200 height 11
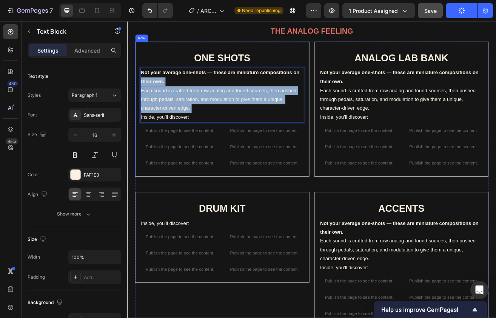
drag, startPoint x: 144, startPoint y: 137, endPoint x: 138, endPoint y: 91, distance: 46.5
click at [138, 91] on div "ONE SHOTS Heading Not your average one-shots — these are miniature compositions…" at bounding box center [244, 129] width 214 height 166
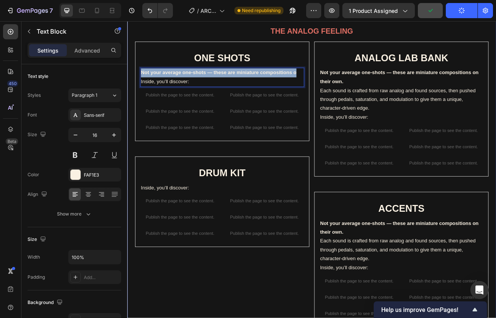
drag, startPoint x: 338, startPoint y: 80, endPoint x: 134, endPoint y: 79, distance: 204.4
click at [134, 79] on div "EXPLORE THE HILLS Heading THE ANALOG FEELING Heading ONE SHOTS Heading Not your…" at bounding box center [353, 210] width 453 height 446
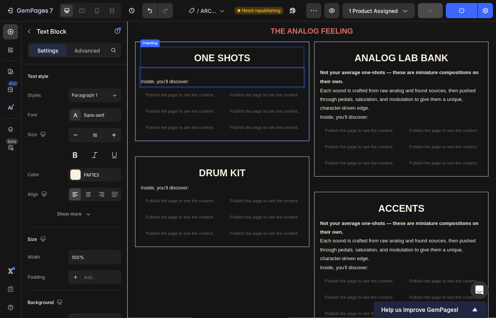
click at [168, 82] on p "Rich Text Editor. Editing area: main" at bounding box center [244, 84] width 200 height 11
click at [144, 95] on p "Inside, you’ll discover:" at bounding box center [244, 95] width 200 height 11
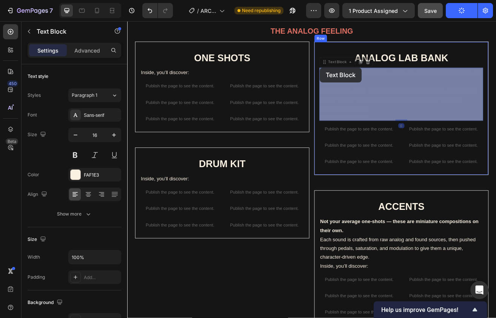
drag, startPoint x: 364, startPoint y: 138, endPoint x: 365, endPoint y: 80, distance: 57.8
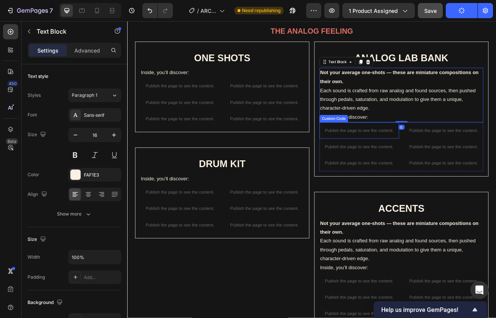
click at [366, 137] on div "Custom Code" at bounding box center [381, 140] width 32 height 7
click at [428, 125] on p "Not your average one-shots — these are miniature compositions on their own. Eac…" at bounding box center [464, 106] width 200 height 54
click at [369, 134] on p "Inside, you’ll discover:" at bounding box center [464, 139] width 200 height 11
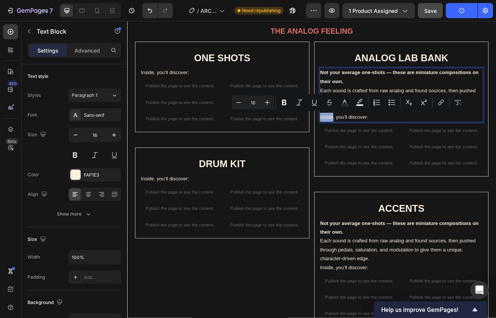
click at [365, 136] on p "Inside, you’ll discover:" at bounding box center [464, 139] width 200 height 11
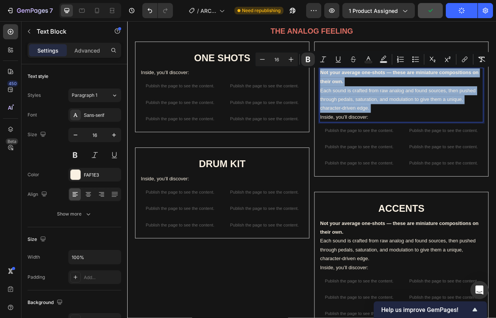
drag, startPoint x: 365, startPoint y: 136, endPoint x: 365, endPoint y: 86, distance: 49.9
click at [365, 85] on div "Not your average one-shots — these are miniature compositions on their own. Eac…" at bounding box center [463, 112] width 201 height 67
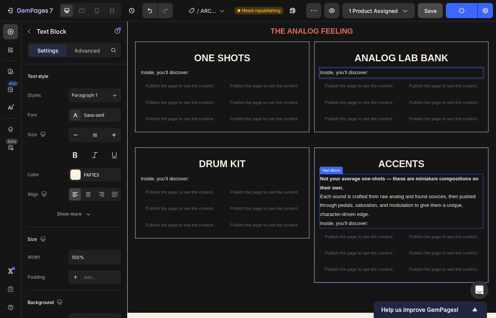
click at [389, 246] on p "Not your average one-shots — these are miniature compositions on their own. Eac…" at bounding box center [464, 237] width 200 height 54
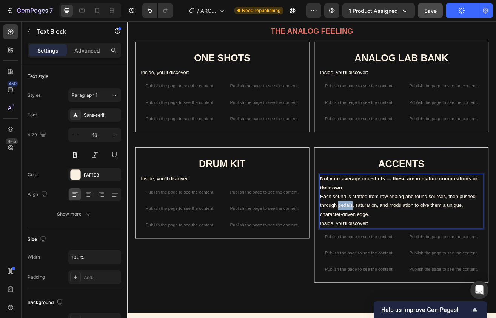
click at [389, 246] on p "Not your average one-shots — these are miniature compositions on their own. Eac…" at bounding box center [464, 237] width 200 height 54
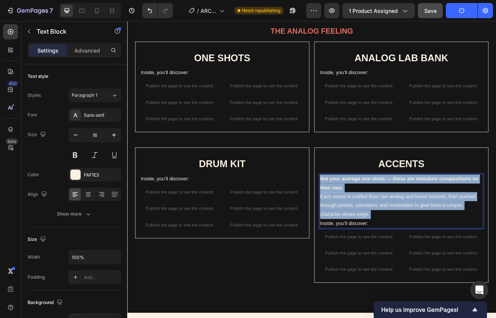
drag, startPoint x: 364, startPoint y: 267, endPoint x: 364, endPoint y: 217, distance: 50.2
click at [364, 217] on div "Not your average one-shots — these are miniature compositions on their own. Eac…" at bounding box center [463, 242] width 201 height 67
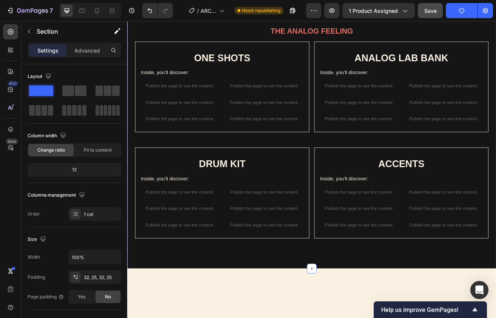
click at [367, 317] on div "EXPLORE THE HILLS Heading THE ANALOG FEELING Heading ONE SHOTS Heading Inside, …" at bounding box center [353, 156] width 453 height 338
click at [227, 228] on p "Publish the page to see the content." at bounding box center [192, 231] width 98 height 8
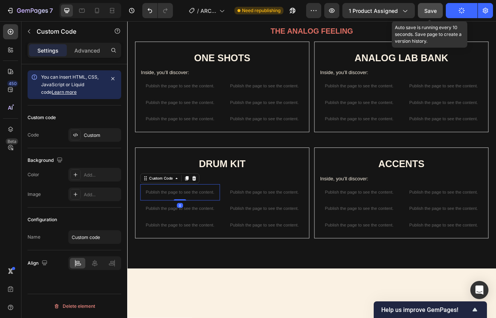
click at [427, 12] on span "Save" at bounding box center [431, 11] width 12 height 6
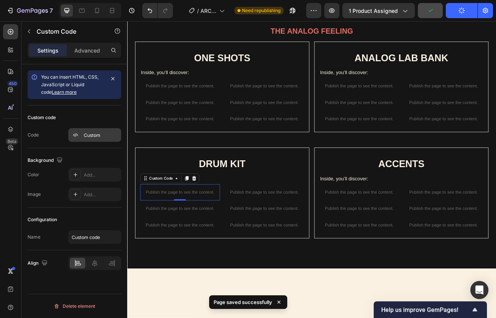
click at [96, 133] on div "Custom" at bounding box center [102, 135] width 36 height 7
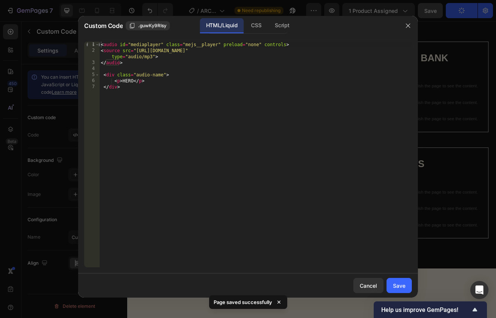
click at [138, 82] on div "< audio id = "mediaplayer" class = "mejs__player" preload = "none" controls > <…" at bounding box center [255, 161] width 313 height 238
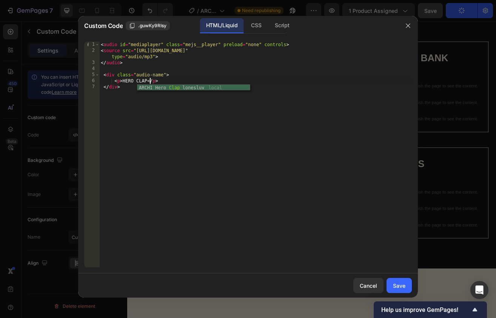
scroll to position [0, 4]
type textarea "<p> HERO CLAP</p>"
click at [395, 286] on div "Save" at bounding box center [399, 285] width 12 height 8
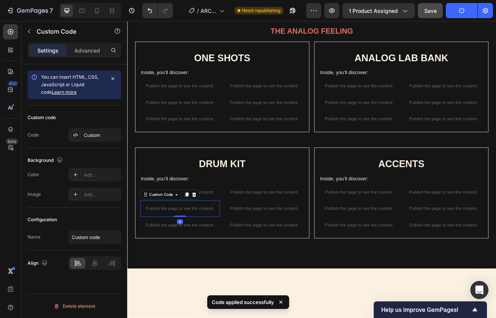
click at [200, 257] on div "Publish the page to see the content." at bounding box center [192, 251] width 98 height 20
click at [100, 133] on div "Custom" at bounding box center [102, 135] width 36 height 7
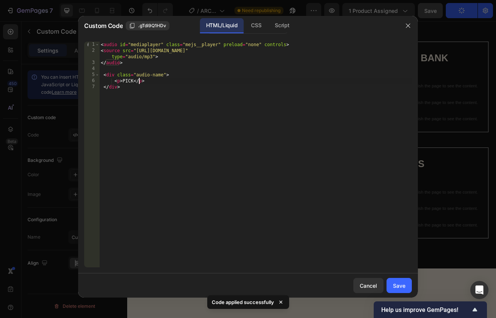
click at [138, 80] on div "< audio id = "mediaplayer" class = "mejs__player" preload = "none" controls > <…" at bounding box center [255, 161] width 313 height 238
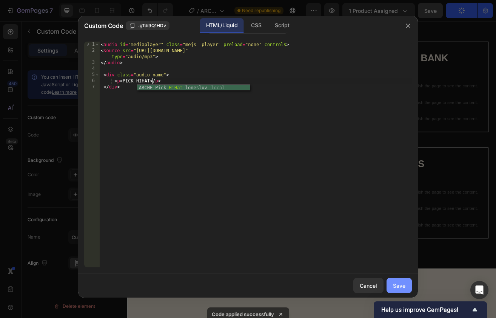
type textarea "<p> PICK HIHAT</p>"
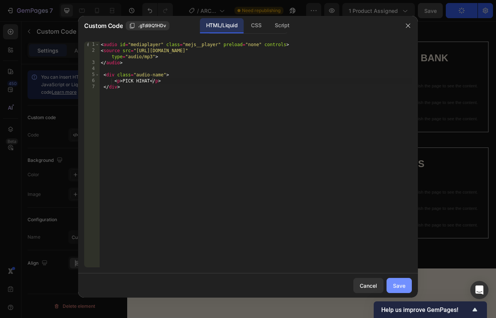
click at [399, 292] on button "Save" at bounding box center [399, 285] width 25 height 15
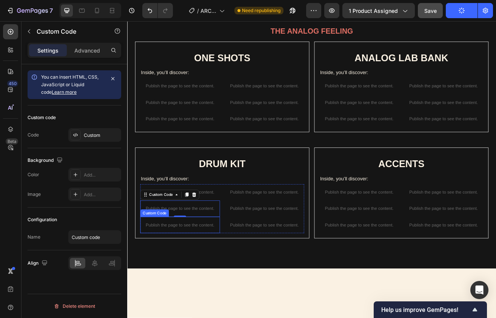
click at [179, 269] on p "Publish the page to see the content." at bounding box center [192, 271] width 98 height 8
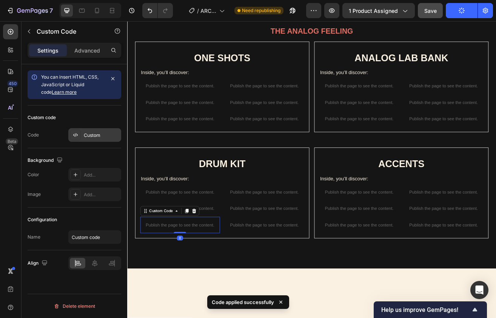
click at [107, 136] on div "Custom" at bounding box center [102, 135] width 36 height 7
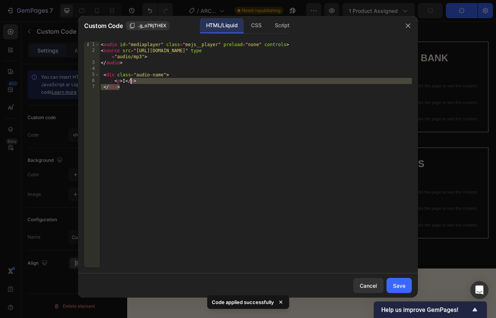
click at [130, 84] on div "< audio id = "mediaplayer" class = "mejs__player" preload = "none" controls > <…" at bounding box center [255, 161] width 313 height 238
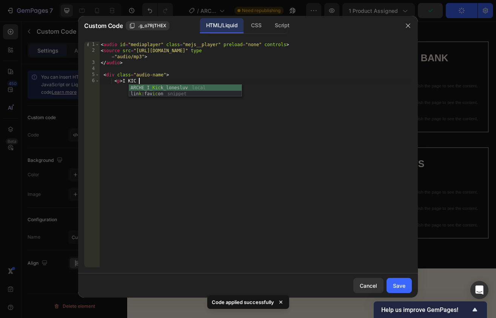
scroll to position [0, 3]
type textarea "<p> I KICK"
click at [394, 281] on div "Save" at bounding box center [399, 285] width 12 height 8
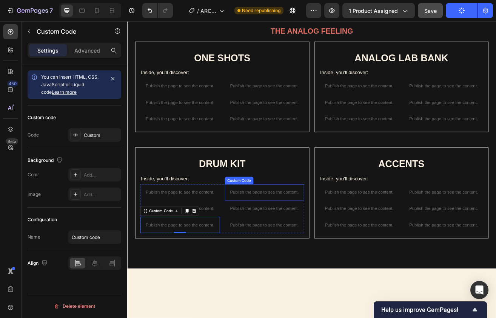
click at [315, 234] on div "Publish the page to see the content." at bounding box center [296, 231] width 98 height 20
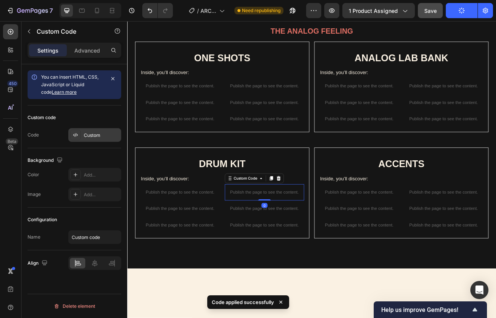
click at [95, 135] on div "Custom" at bounding box center [102, 135] width 36 height 7
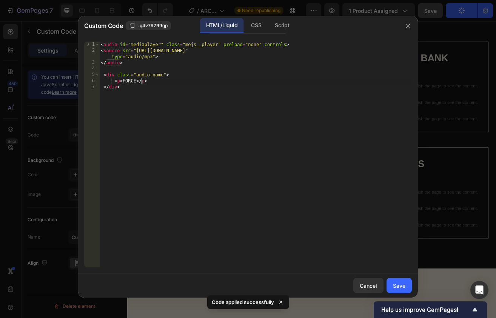
click at [141, 80] on div "< audio id = "mediaplayer" class = "mejs__player" preload = "none" controls > <…" at bounding box center [255, 161] width 313 height 238
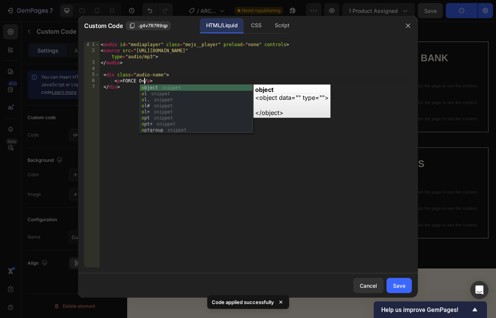
scroll to position [0, 4]
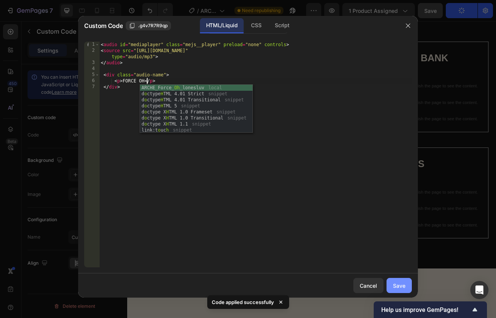
type textarea "<p> FORCE OH</p>"
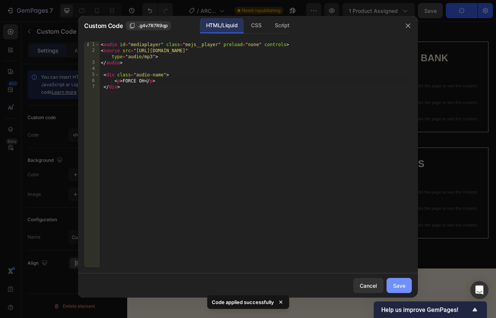
click at [403, 284] on div "Save" at bounding box center [399, 285] width 12 height 8
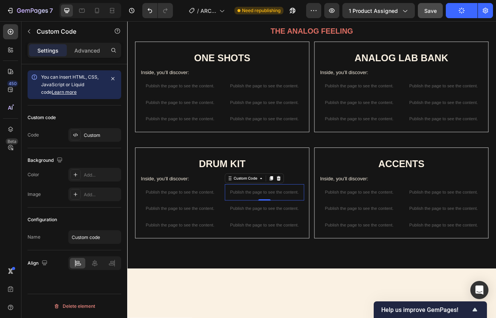
click at [296, 249] on div "0" at bounding box center [296, 247] width 8 height 6
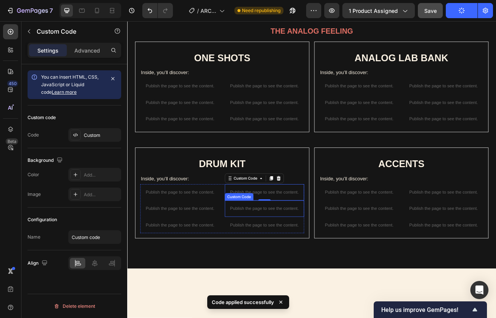
click at [324, 249] on p "Publish the page to see the content." at bounding box center [296, 251] width 98 height 8
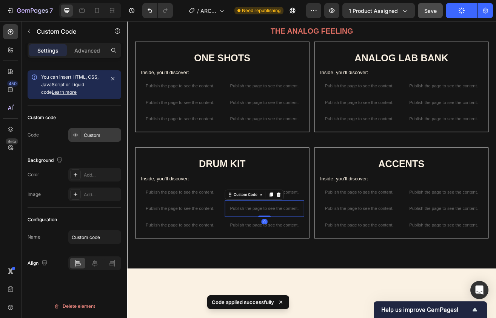
click at [94, 138] on div "Custom" at bounding box center [102, 135] width 36 height 7
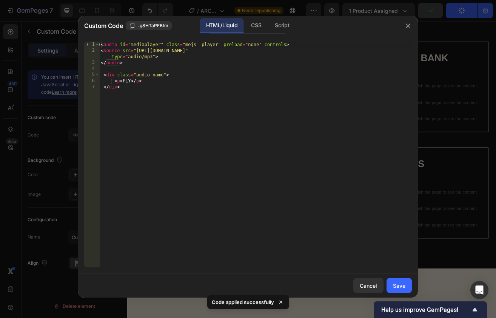
click at [135, 82] on div "< audio id = "mediaplayer" class = "mejs__player" preload = "none" controls > <…" at bounding box center [255, 161] width 313 height 238
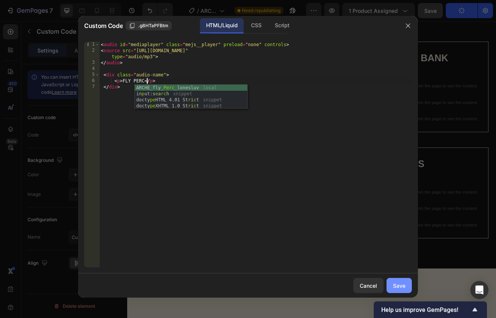
type textarea "<p> FLY PERC</p>"
click at [401, 285] on div "Save" at bounding box center [399, 285] width 12 height 8
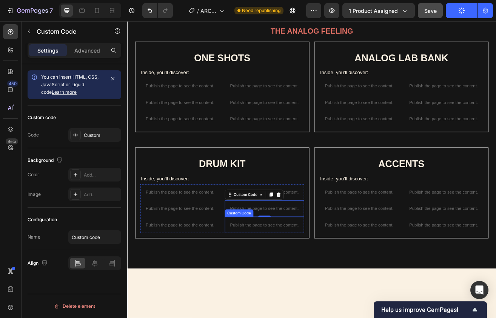
click at [308, 271] on p "Publish the page to see the content." at bounding box center [296, 271] width 98 height 8
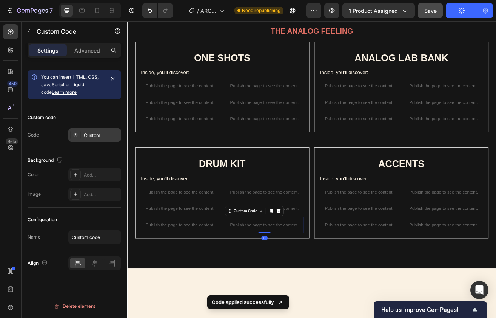
click at [100, 132] on div "Custom" at bounding box center [102, 135] width 36 height 7
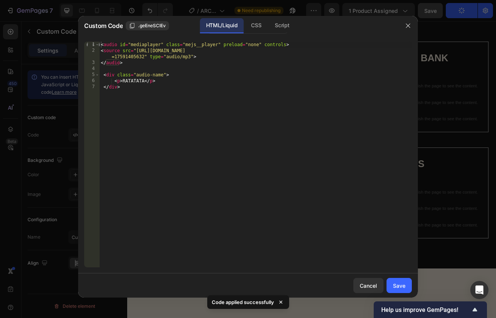
click at [149, 80] on div "< audio id = "mediaplayer" class = "mejs__player" preload = "none" controls > <…" at bounding box center [255, 161] width 313 height 238
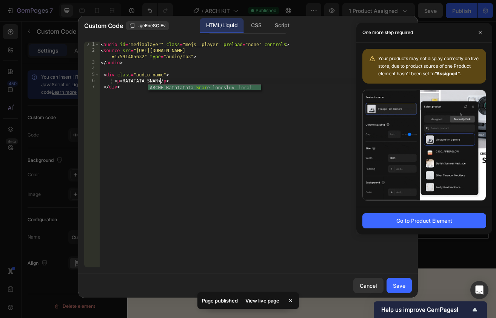
scroll to position [0, 5]
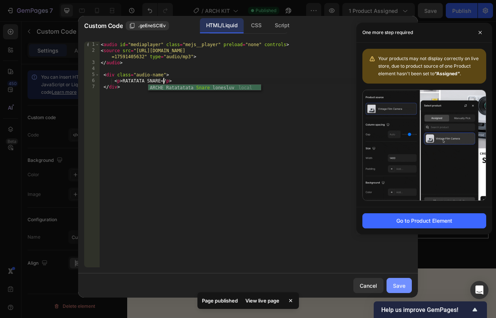
type textarea "<p> RATATATA SNARE</p>"
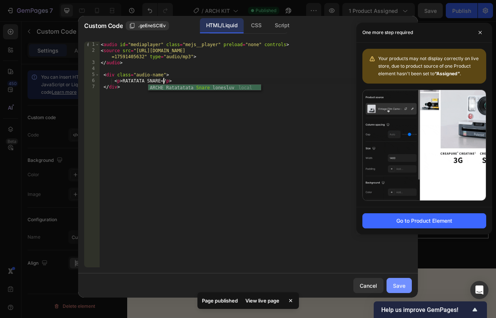
click at [397, 281] on button "Save" at bounding box center [399, 285] width 25 height 15
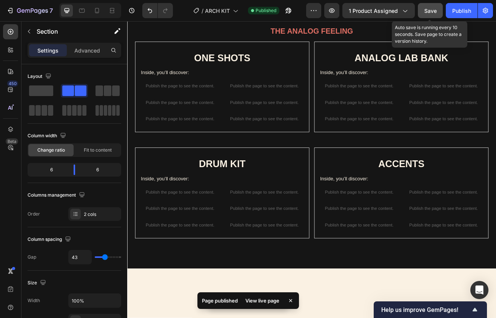
click at [435, 10] on span "Save" at bounding box center [431, 11] width 12 height 6
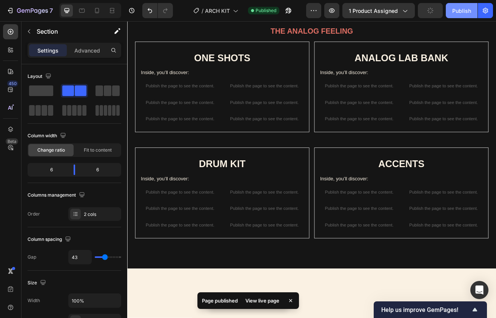
click at [459, 10] on div "Publish" at bounding box center [462, 11] width 19 height 8
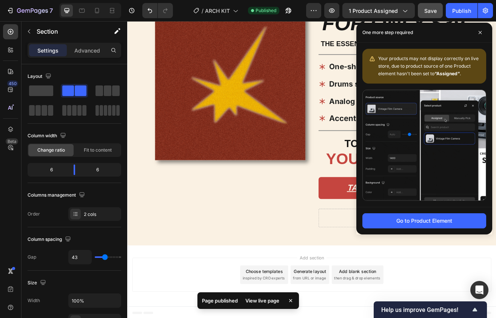
scroll to position [745, 0]
click at [479, 31] on icon at bounding box center [480, 32] width 3 height 3
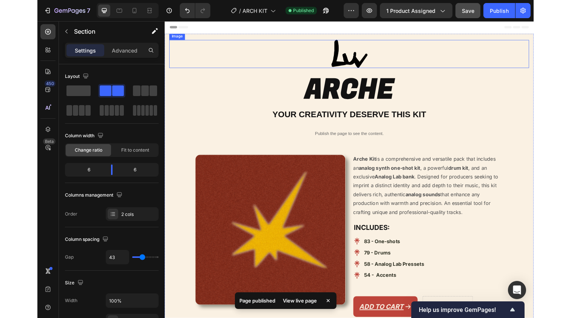
scroll to position [0, 0]
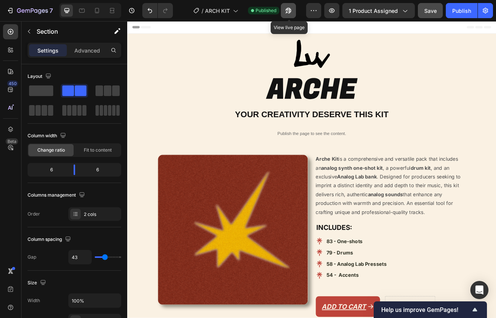
click at [291, 11] on icon "button" at bounding box center [289, 11] width 6 height 6
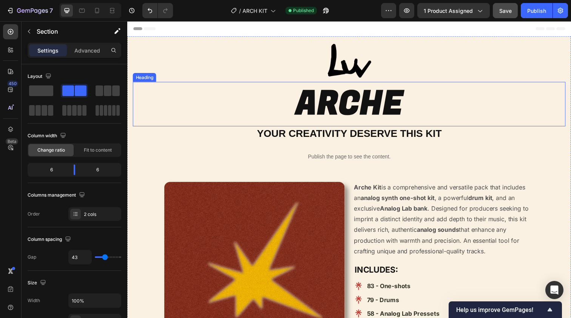
scroll to position [513, 0]
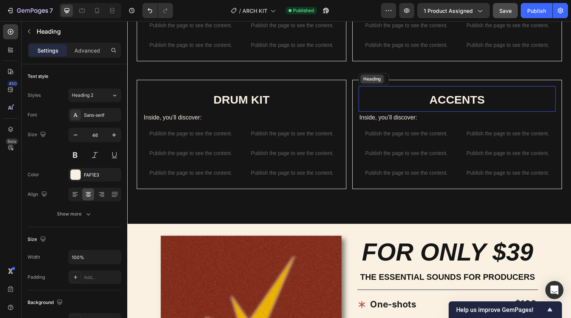
click at [380, 84] on div "Heading" at bounding box center [378, 80] width 31 height 12
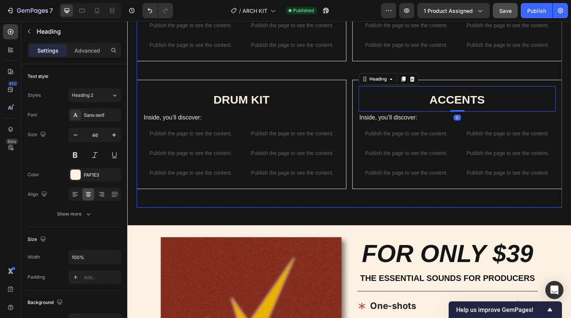
click at [360, 75] on div "ANALOG LAB BANK Heading Inside, you’ll discover: Text Block Publish the page to…" at bounding box center [464, 81] width 214 height 260
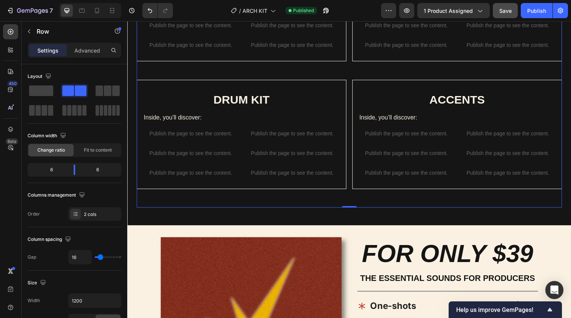
click at [357, 80] on div "ONE SHOTS Heading Inside, you’ll discover: Text Block Publish the page to see t…" at bounding box center [354, 81] width 434 height 260
click at [358, 85] on div "ACCENTS Heading Inside, you’ll discover: Text Block Publish the page to see the…" at bounding box center [464, 136] width 214 height 111
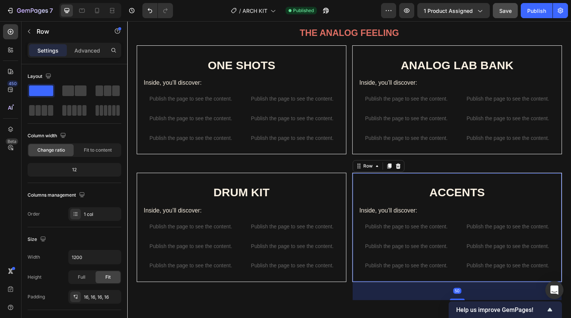
scroll to position [386, 0]
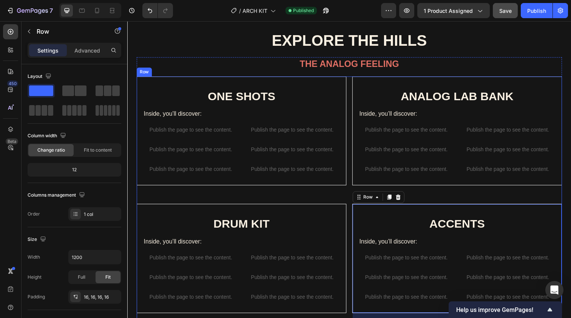
click at [355, 101] on div "ONE SHOTS Heading Inside, you’ll discover: Text Block Publish the page to see t…" at bounding box center [354, 207] width 434 height 260
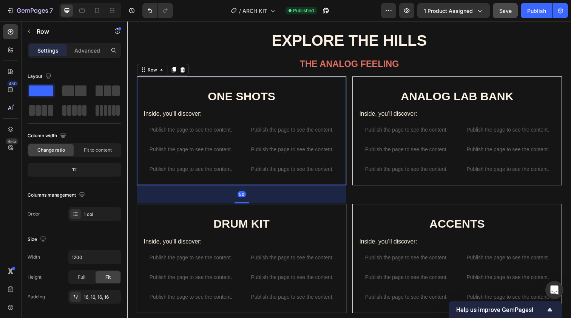
click at [350, 101] on div "ONE SHOTS Heading Inside, you’ll discover: Text Block Publish the page to see t…" at bounding box center [244, 132] width 214 height 111
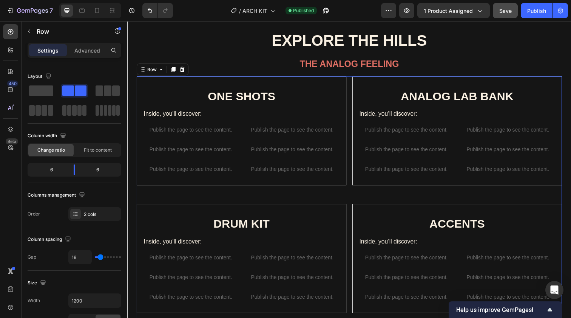
click at [356, 99] on div "ONE SHOTS Heading Inside, you’ll discover: Text Block Publish the page to see t…" at bounding box center [354, 207] width 434 height 260
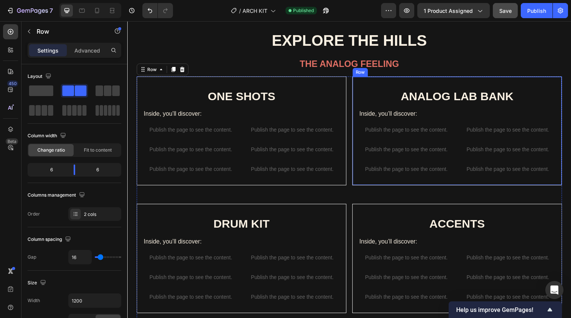
click at [358, 99] on div "ANALOG LAB BANK Heading Inside, you’ll discover: Text Block Publish the page to…" at bounding box center [464, 132] width 214 height 111
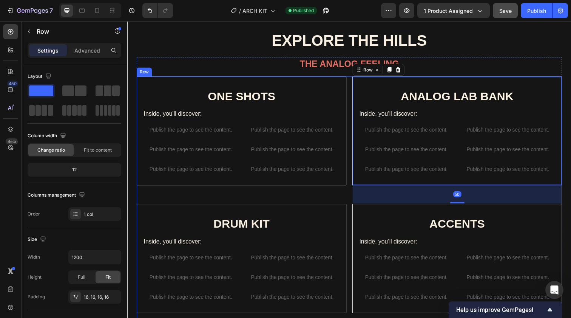
click at [355, 102] on div "ONE SHOTS Heading Inside, you’ll discover: Text Block Publish the page to see t…" at bounding box center [354, 207] width 434 height 260
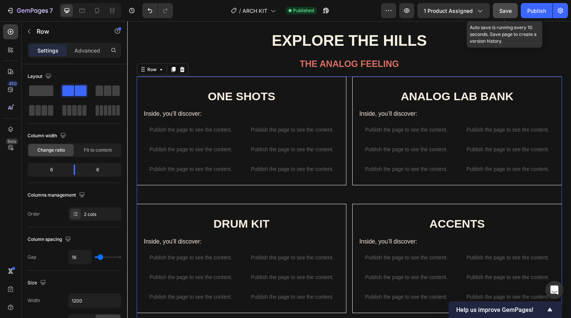
click at [496, 8] on span "Save" at bounding box center [505, 11] width 12 height 6
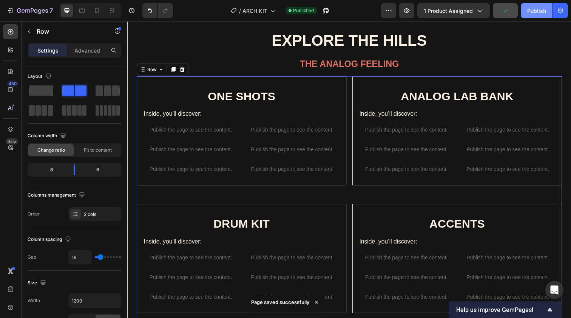
click at [496, 12] on div "Publish" at bounding box center [536, 11] width 19 height 8
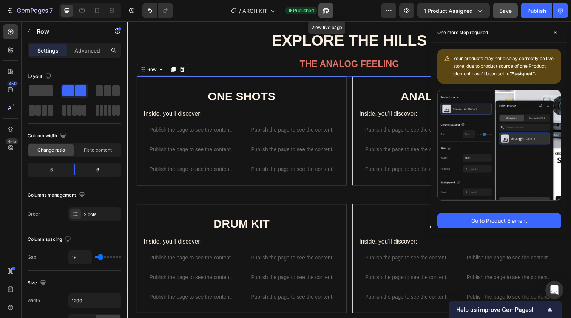
click at [328, 11] on icon "button" at bounding box center [326, 11] width 6 height 6
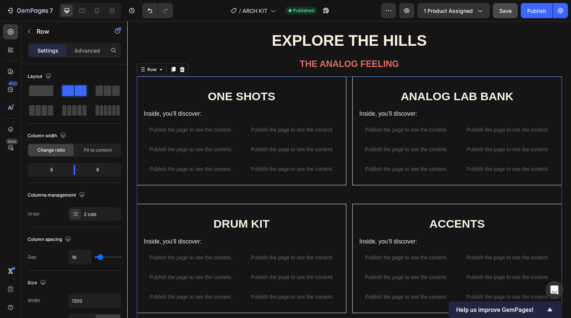
click at [494, 6] on button "Save" at bounding box center [505, 10] width 25 height 15
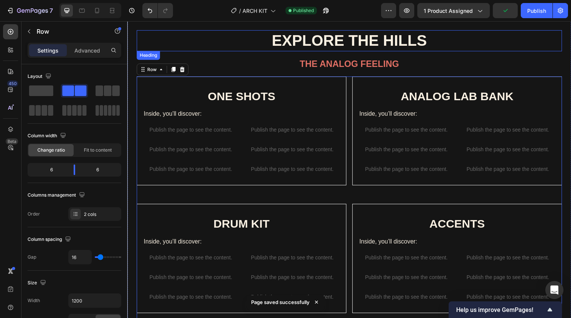
click at [471, 47] on h2 "EXPLORE THE HILLS" at bounding box center [354, 41] width 434 height 22
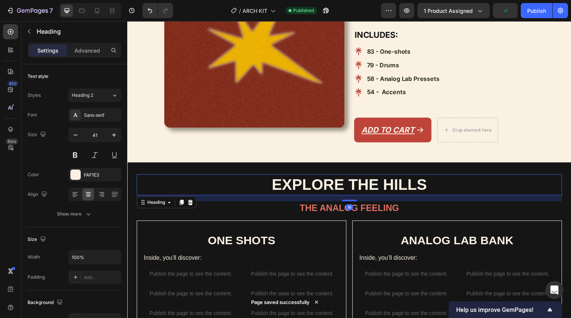
scroll to position [218, 0]
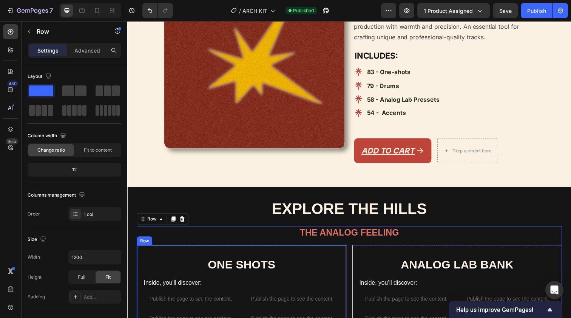
click at [193, 249] on div "ONE SHOTS Heading Inside, you’ll discover: Text Block Publish the page to see t…" at bounding box center [244, 304] width 214 height 111
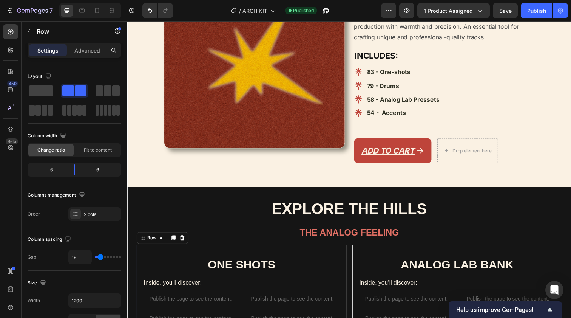
click at [93, 149] on span "Fit to content" at bounding box center [98, 150] width 28 height 7
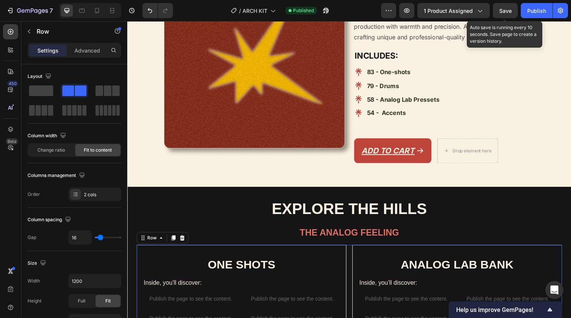
click at [496, 12] on span "Save" at bounding box center [505, 11] width 12 height 6
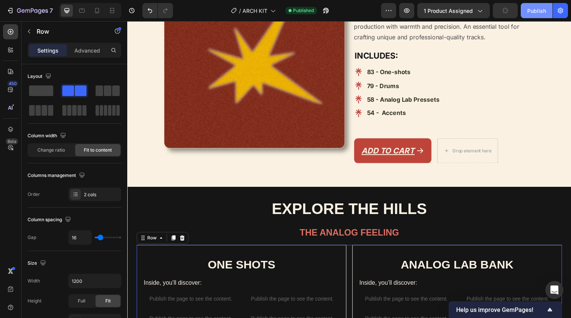
click at [496, 12] on div "Publish" at bounding box center [536, 11] width 19 height 8
click at [90, 51] on p "Advanced" at bounding box center [87, 50] width 26 height 8
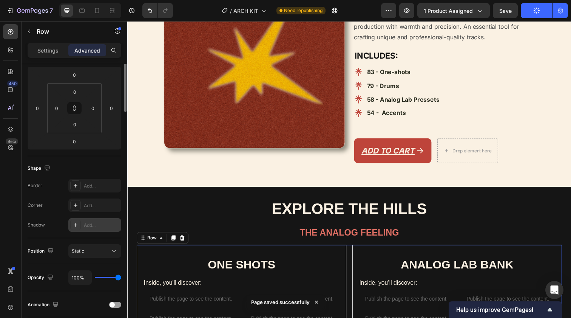
scroll to position [0, 0]
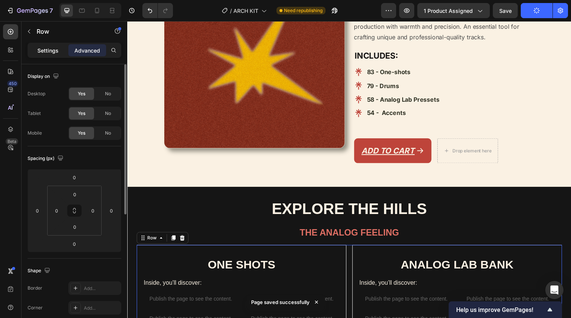
click at [51, 49] on p "Settings" at bounding box center [47, 50] width 21 height 8
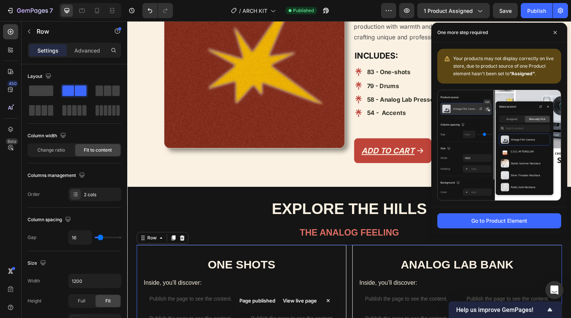
click at [308, 300] on div "View live page" at bounding box center [299, 300] width 43 height 11
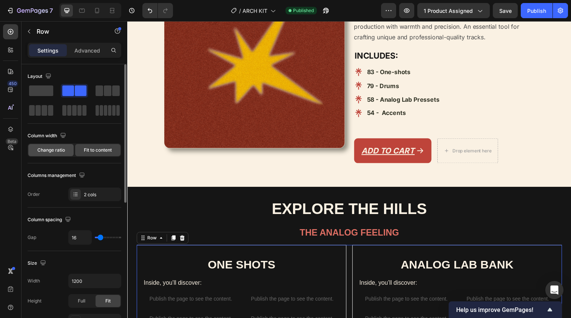
click at [63, 151] on span "Change ratio" at bounding box center [51, 150] width 28 height 7
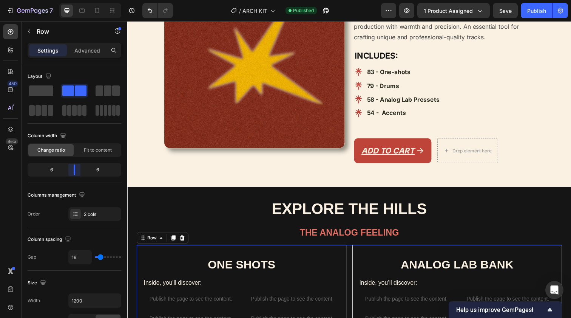
click at [74, 0] on body "7 Version history / ARCH KIT Published Preview 1 product assigned Save Publish …" at bounding box center [285, 0] width 571 height 0
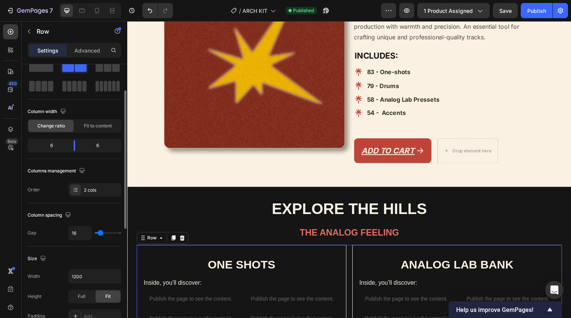
scroll to position [40, 0]
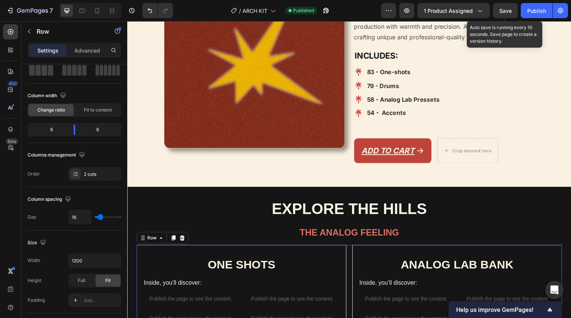
click at [496, 11] on span "Save" at bounding box center [505, 11] width 12 height 6
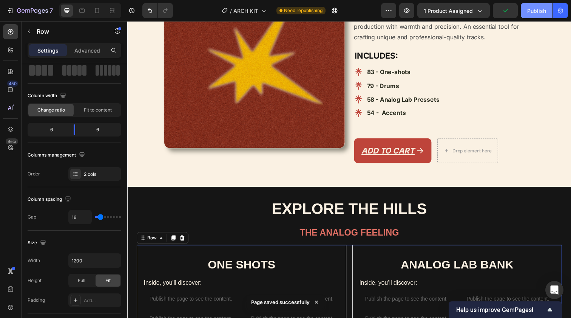
click at [496, 11] on div "Publish" at bounding box center [536, 11] width 19 height 8
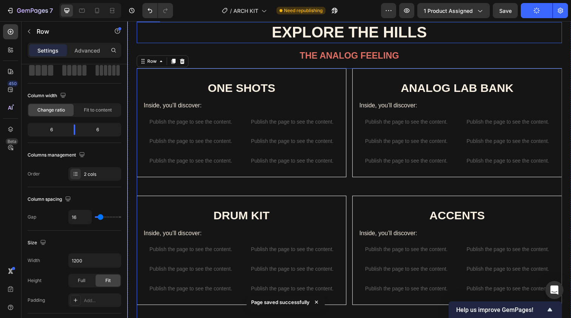
scroll to position [395, 0]
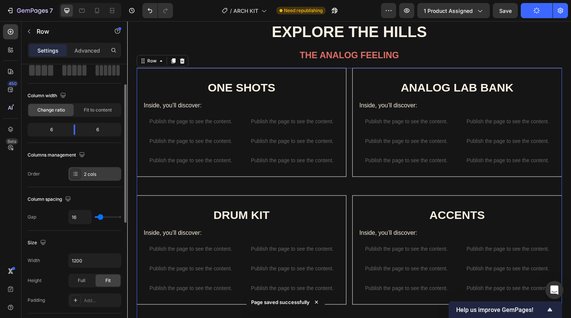
click at [76, 173] on icon at bounding box center [76, 174] width 6 height 6
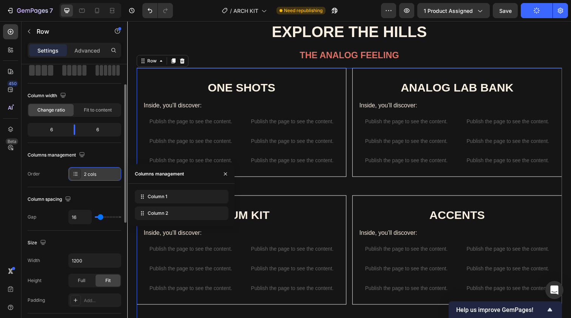
click at [76, 173] on icon at bounding box center [76, 174] width 6 height 6
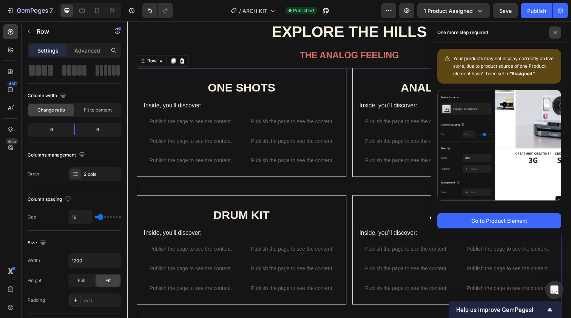
click at [496, 31] on icon at bounding box center [555, 33] width 4 height 4
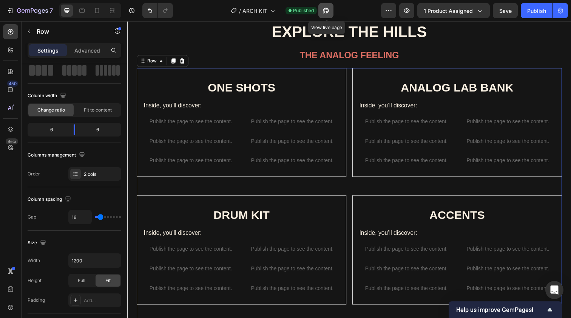
click at [328, 15] on button "button" at bounding box center [325, 10] width 15 height 15
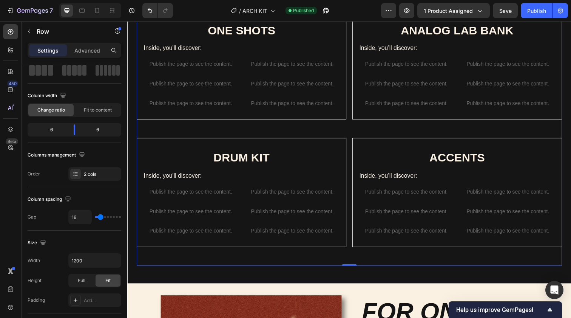
scroll to position [478, 0]
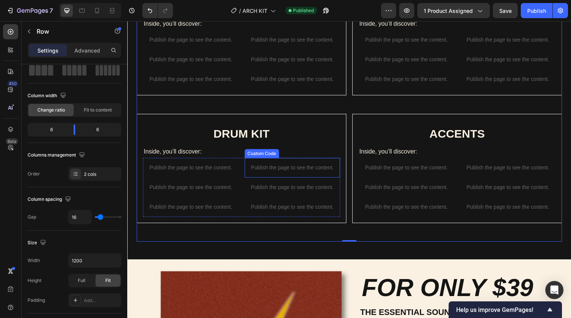
click at [272, 157] on div "Custom Code" at bounding box center [264, 155] width 35 height 9
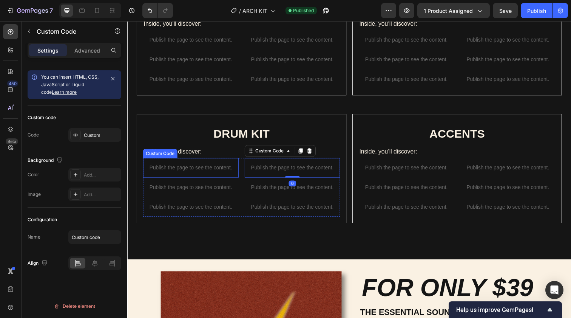
click at [237, 167] on p "Publish the page to see the content." at bounding box center [192, 171] width 98 height 8
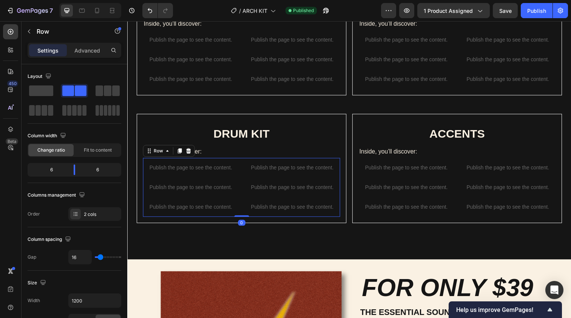
click at [244, 173] on div "Publish the page to see the content. Custom Code Publish the page to see the co…" at bounding box center [243, 191] width 201 height 60
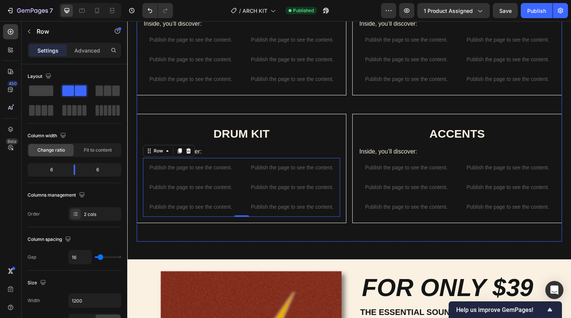
click at [355, 111] on div "ONE SHOTS Heading Inside, you’ll discover: Text Block Publish the page to see t…" at bounding box center [354, 116] width 434 height 260
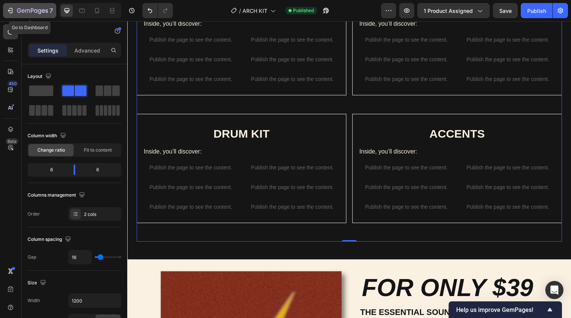
click at [13, 11] on icon "button" at bounding box center [10, 11] width 8 height 8
